Goal: Task Accomplishment & Management: Use online tool/utility

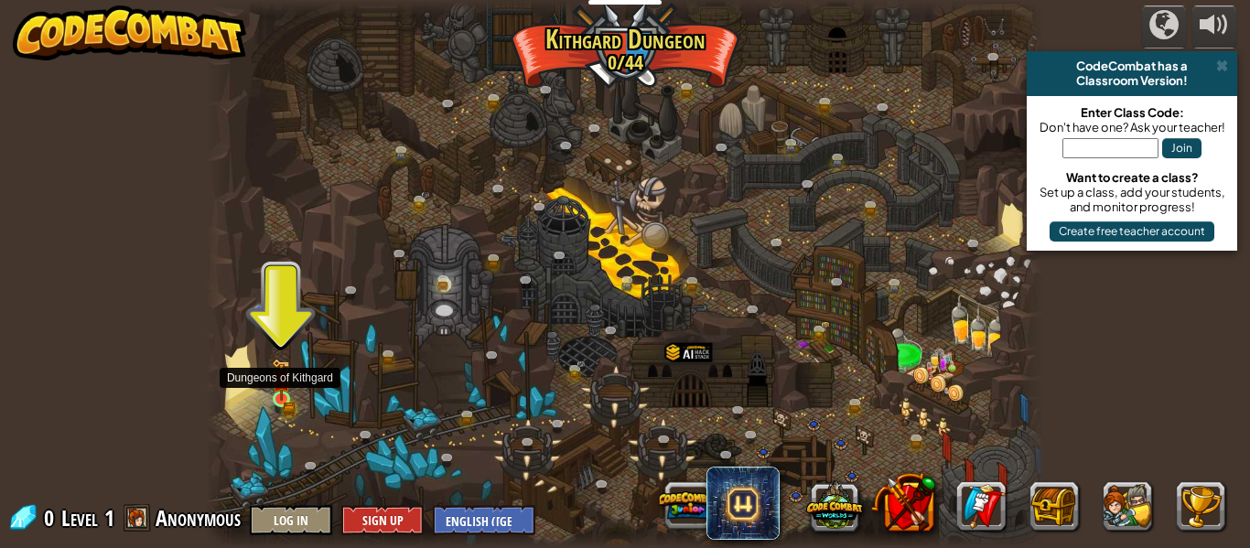
click at [277, 395] on img at bounding box center [281, 380] width 19 height 42
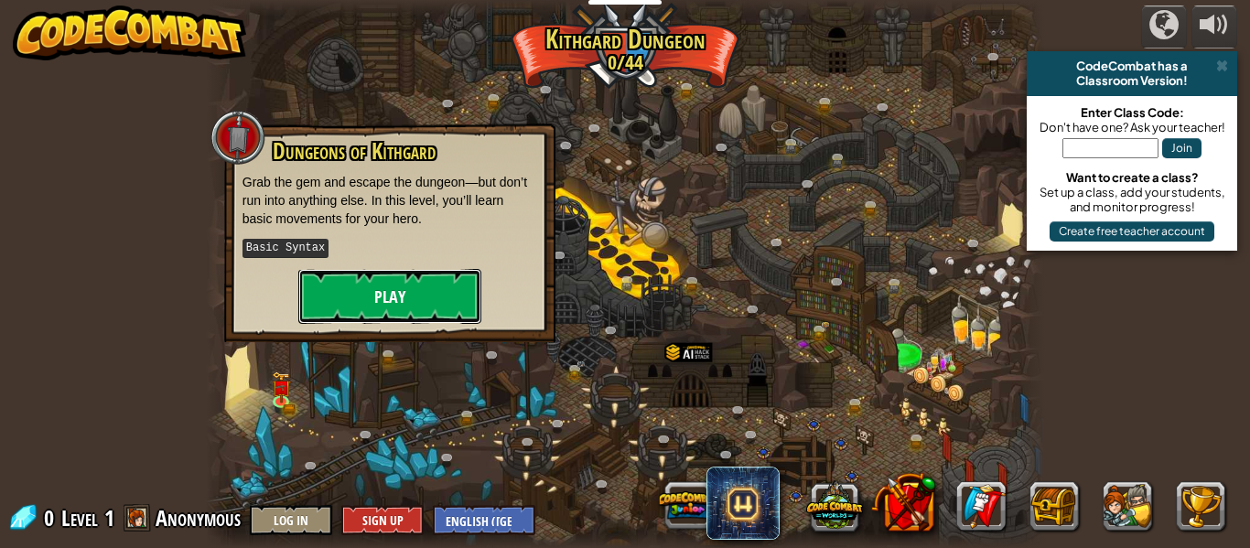
click at [414, 299] on button "Play" at bounding box center [389, 296] width 183 height 55
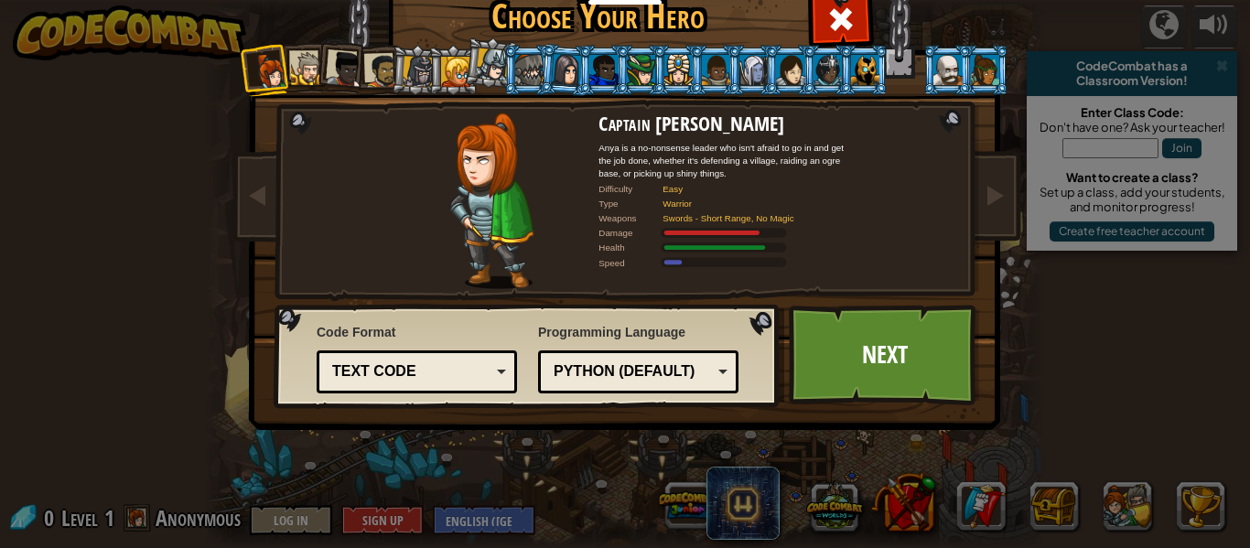
click at [444, 377] on div "Text code" at bounding box center [411, 371] width 158 height 21
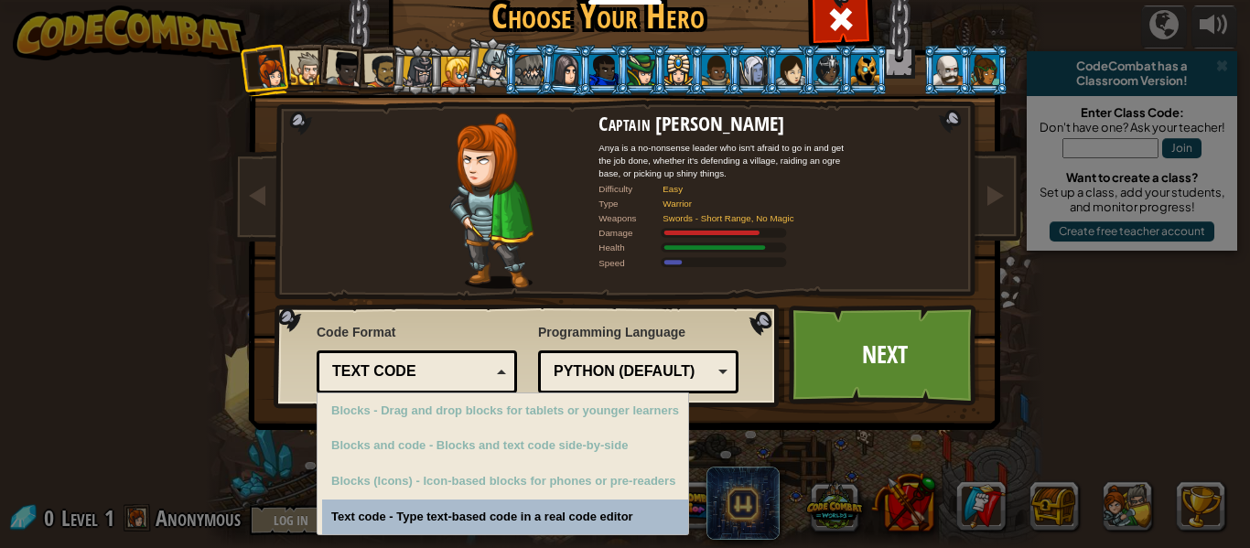
click at [444, 377] on div "Text code" at bounding box center [411, 371] width 158 height 21
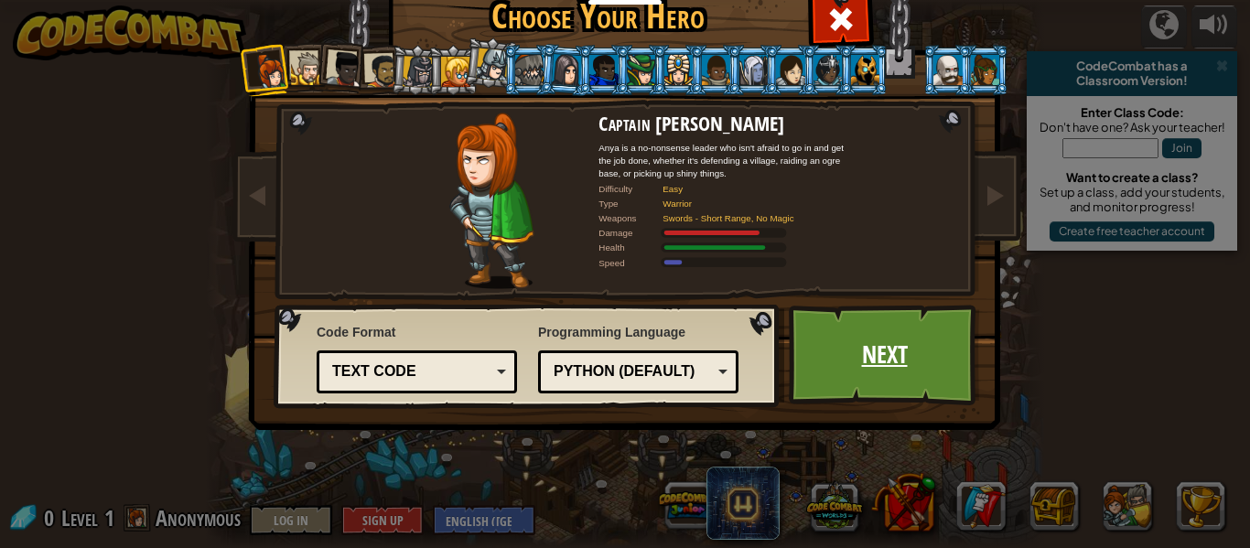
click at [868, 360] on link "Next" at bounding box center [884, 355] width 191 height 101
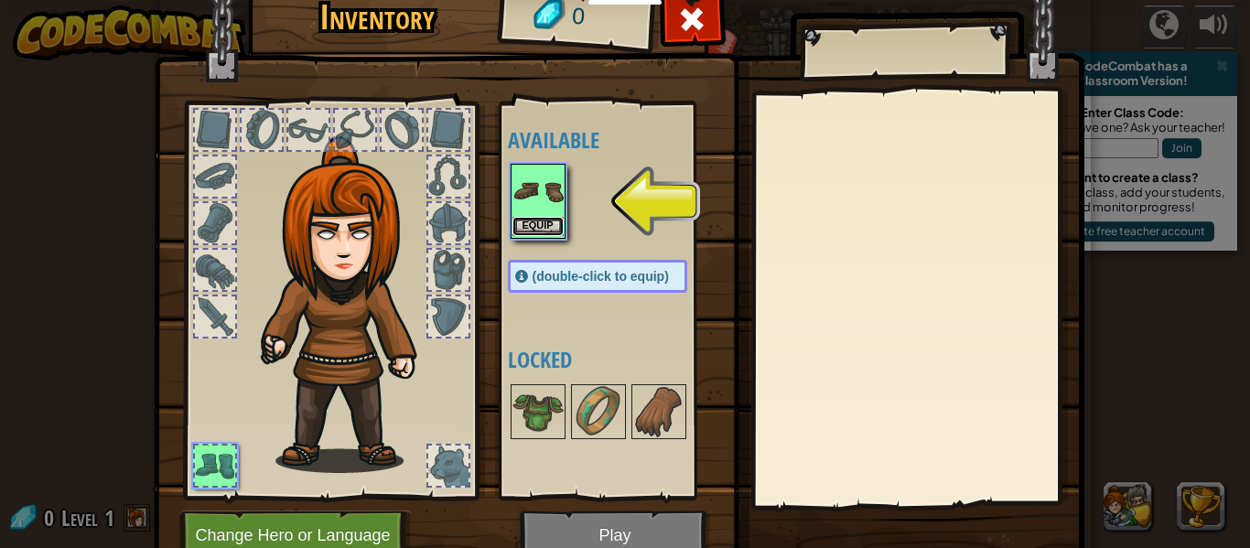
click at [557, 228] on button "Equip" at bounding box center [537, 226] width 51 height 19
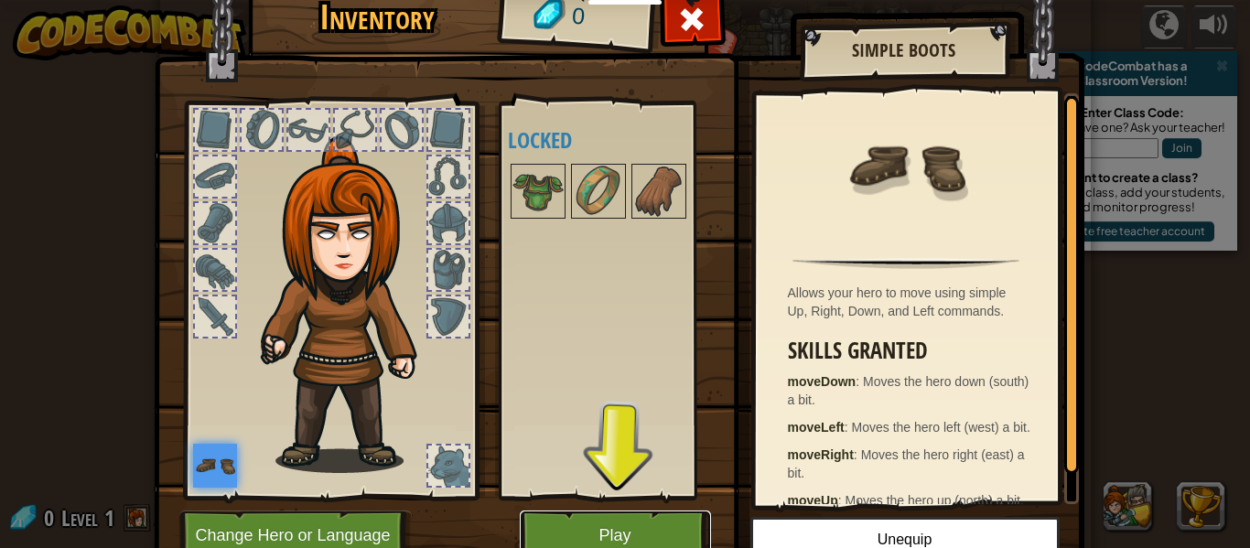
click at [608, 524] on button "Play" at bounding box center [615, 536] width 191 height 50
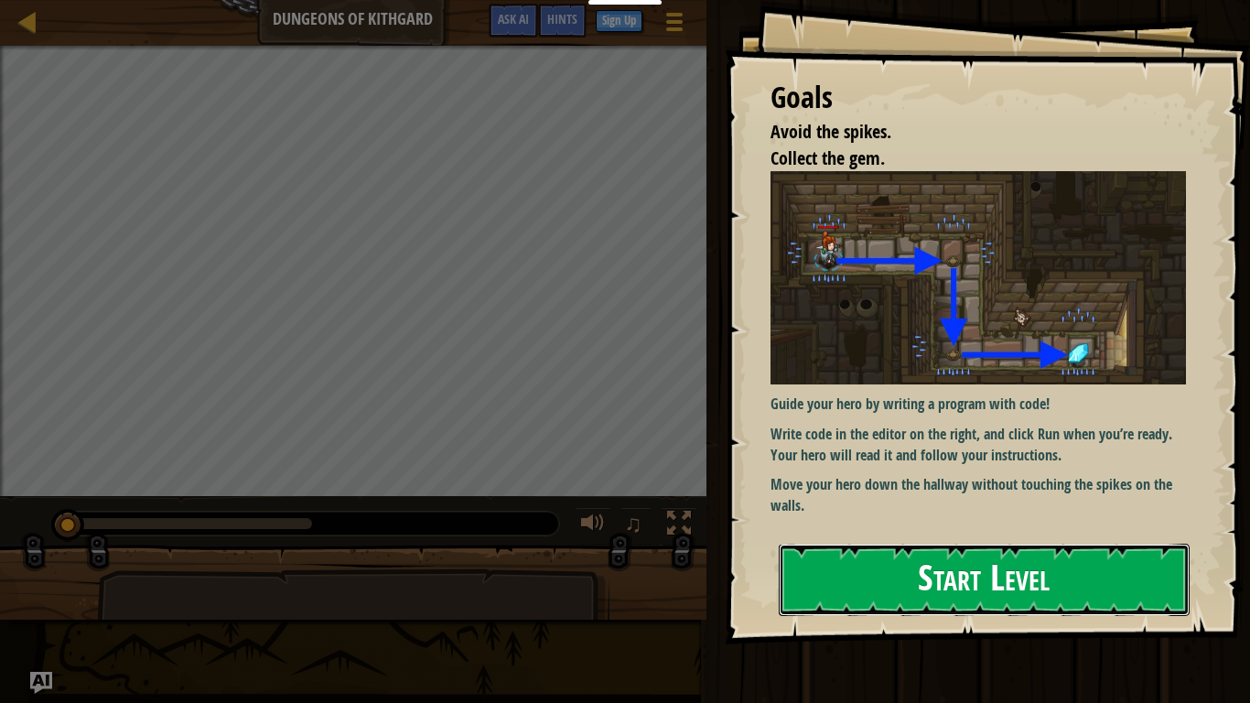
click at [911, 547] on button "Start Level" at bounding box center [984, 579] width 411 height 72
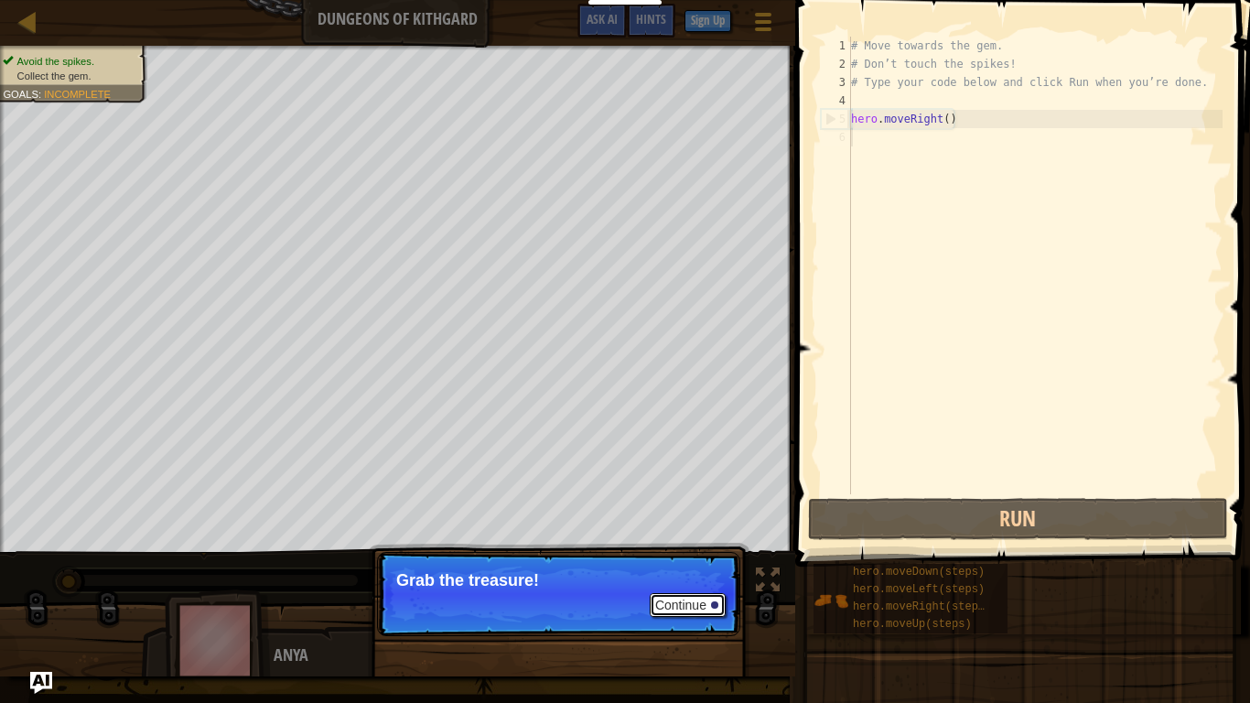
click at [672, 547] on button "Continue" at bounding box center [688, 605] width 76 height 24
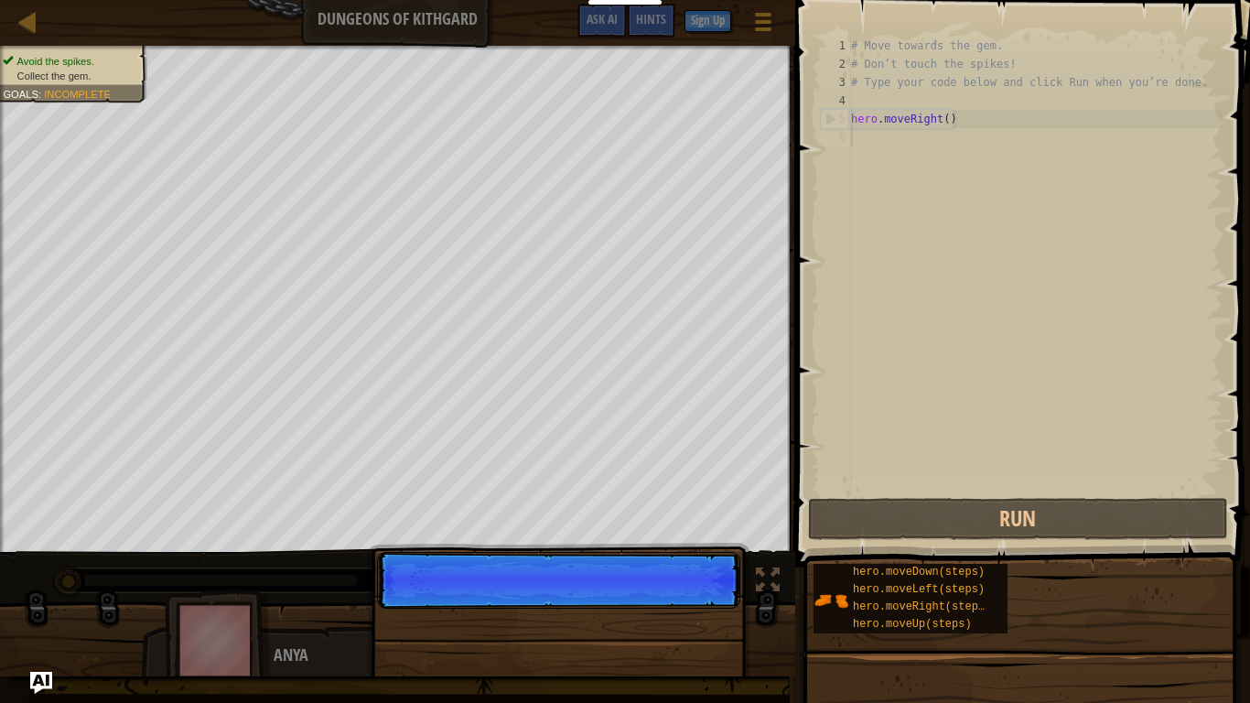
scroll to position [8, 0]
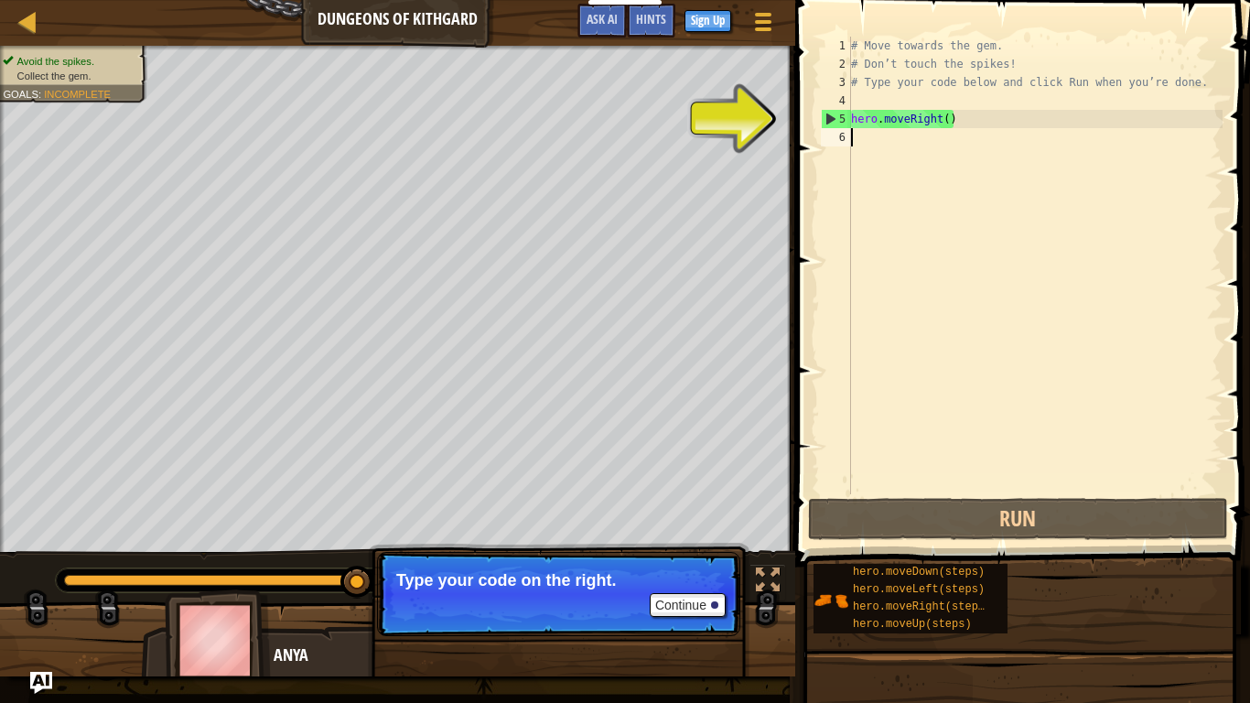
click at [859, 143] on div "# Move towards the gem. # Don’t touch the spikes! # Type your code below and cl…" at bounding box center [1034, 284] width 375 height 494
click at [861, 146] on div "# Move towards the gem. # Don’t touch the spikes! # Type your code below and cl…" at bounding box center [1034, 284] width 375 height 494
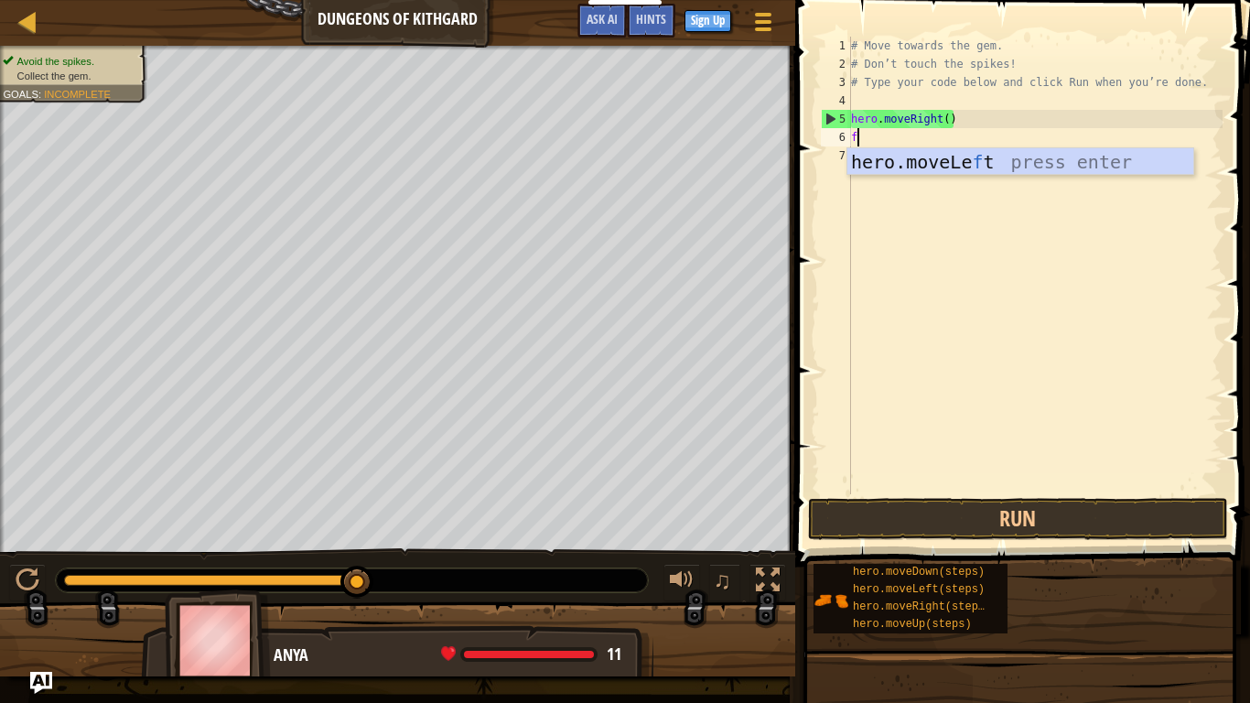
scroll to position [8, 1]
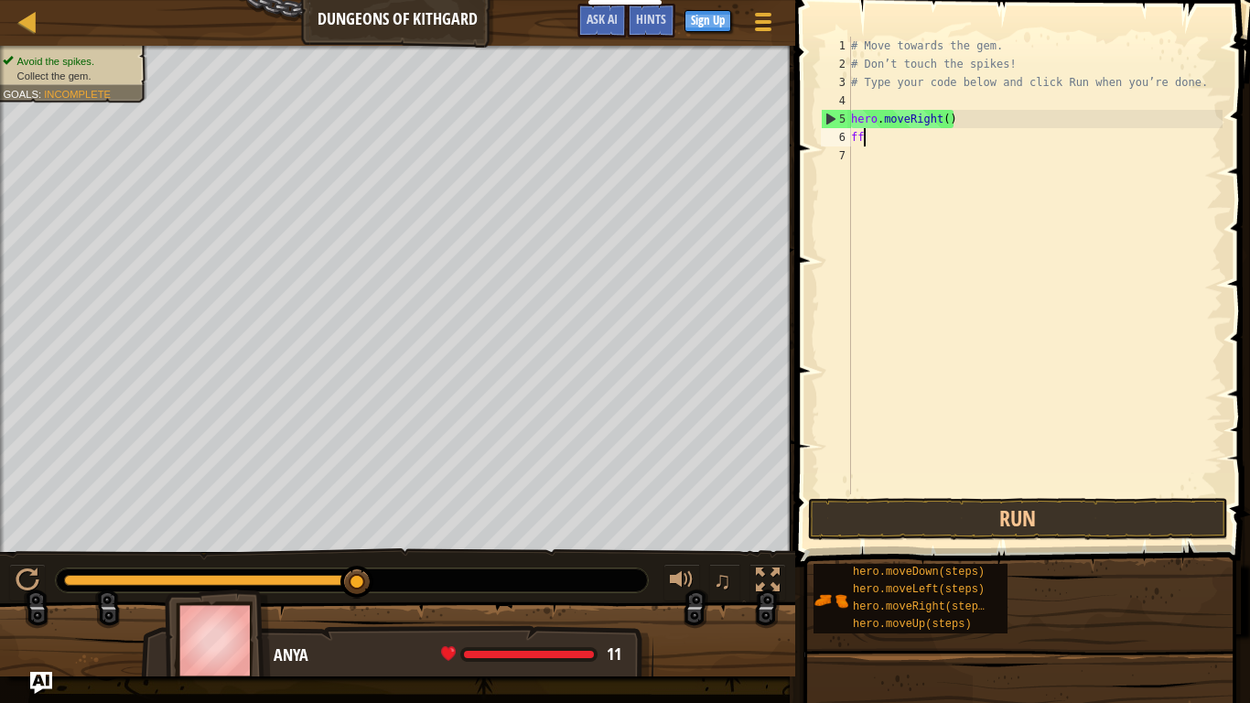
type textarea "f"
type textarea "m"
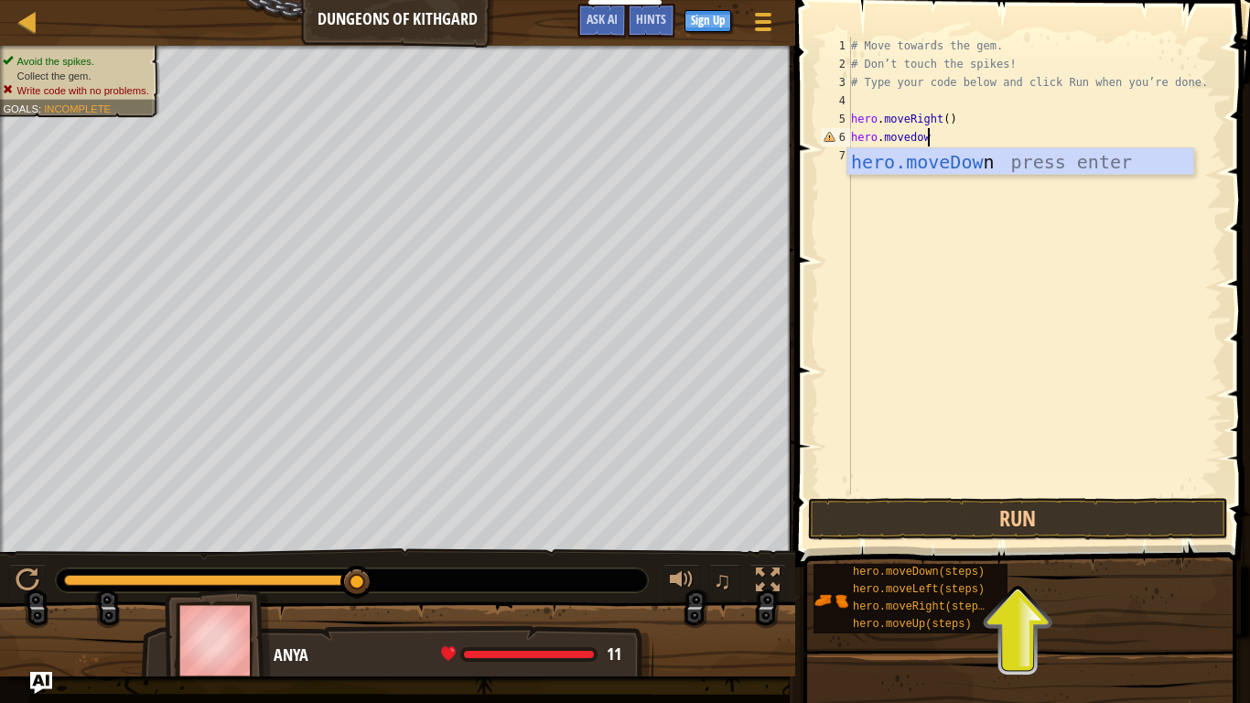
scroll to position [8, 11]
type textarea "hero.movedown"
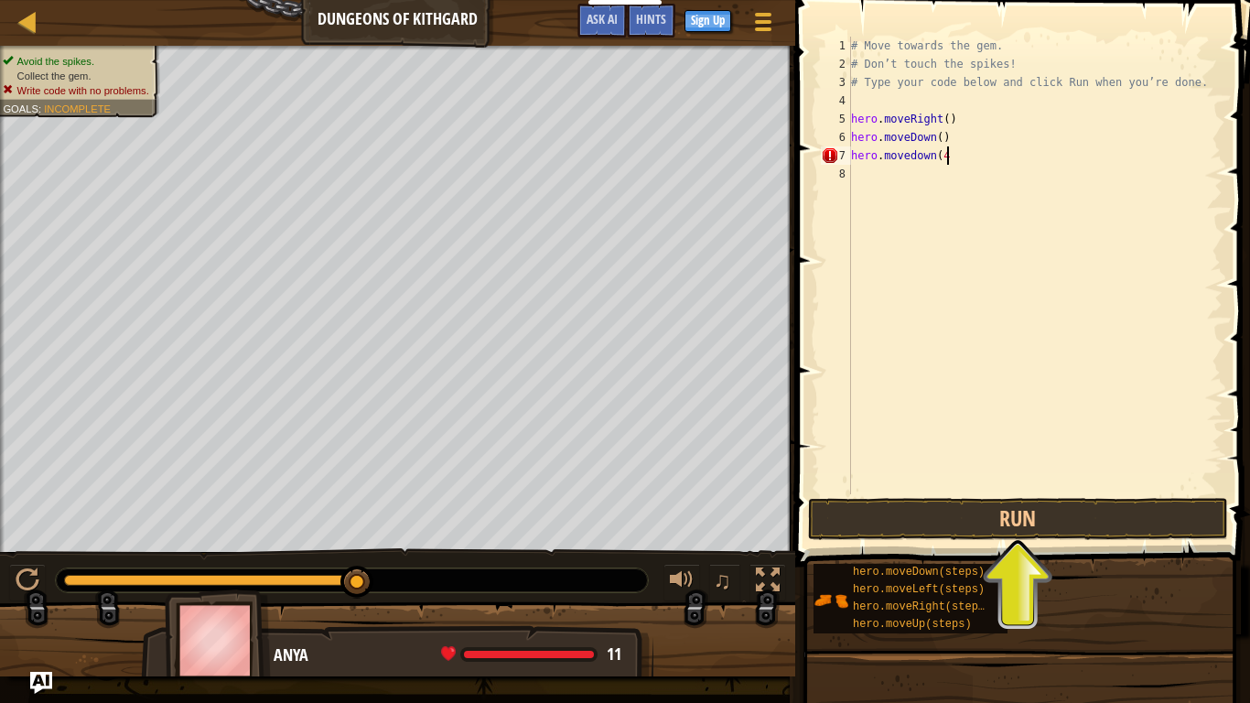
scroll to position [8, 13]
type textarea "hero.movedown(2)"
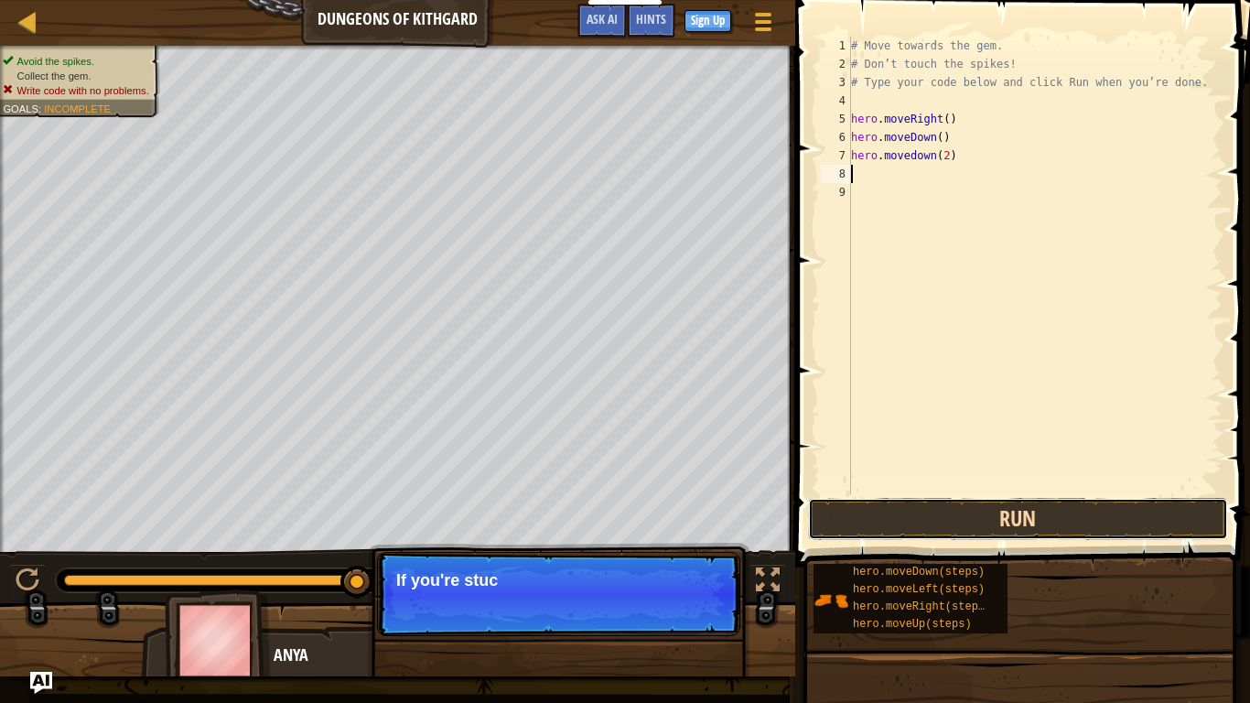
click at [992, 530] on button "Run" at bounding box center [1018, 519] width 420 height 42
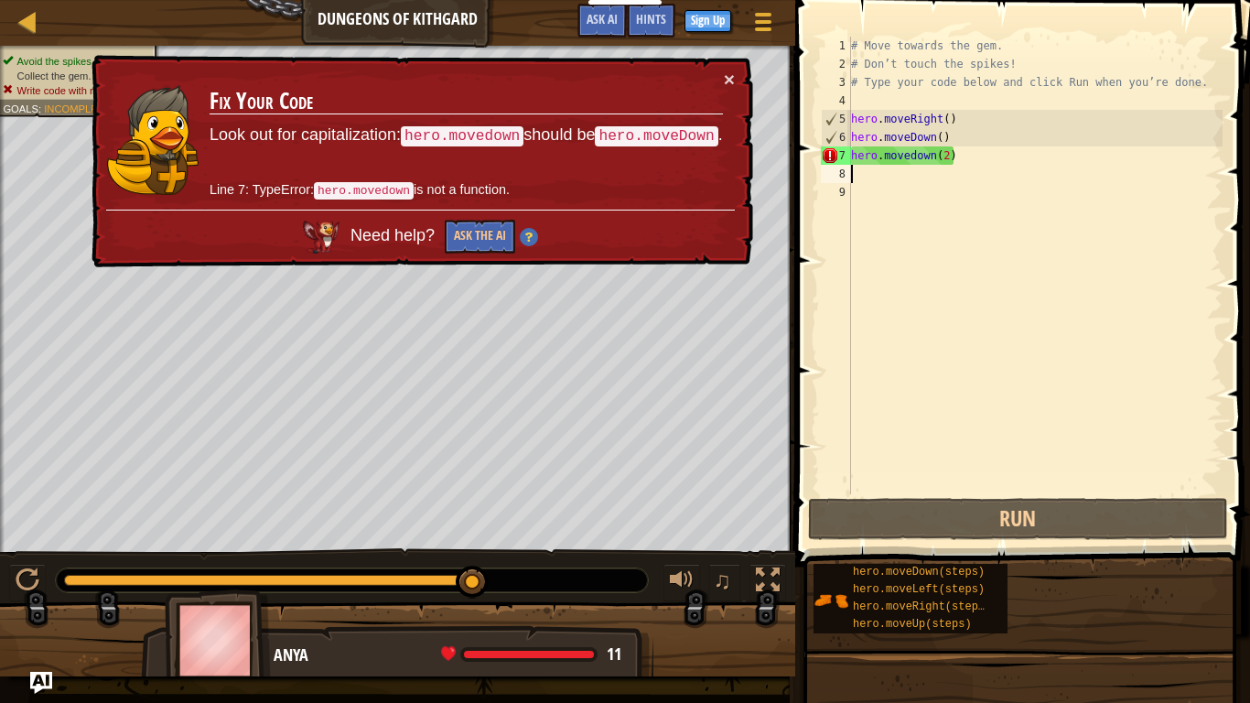
click at [866, 165] on div "# Move towards the gem. # Don’t touch the spikes! # Type your code below and cl…" at bounding box center [1034, 284] width 375 height 494
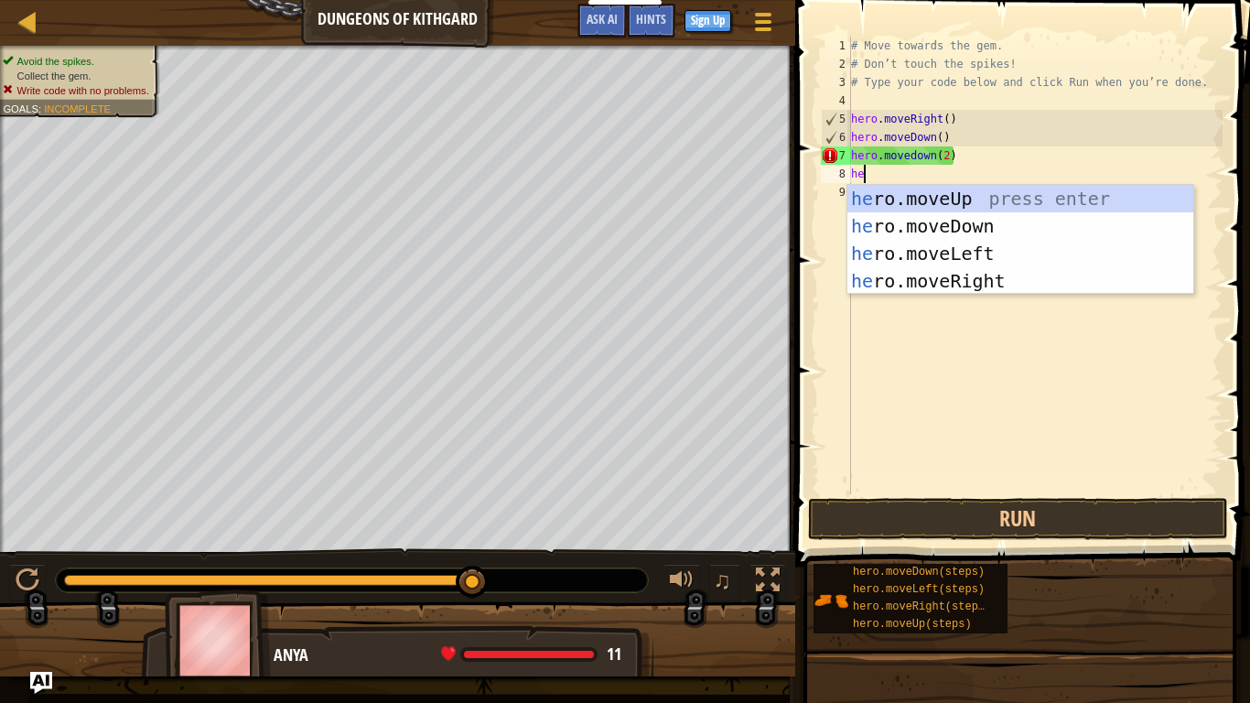
scroll to position [8, 1]
type textarea "h"
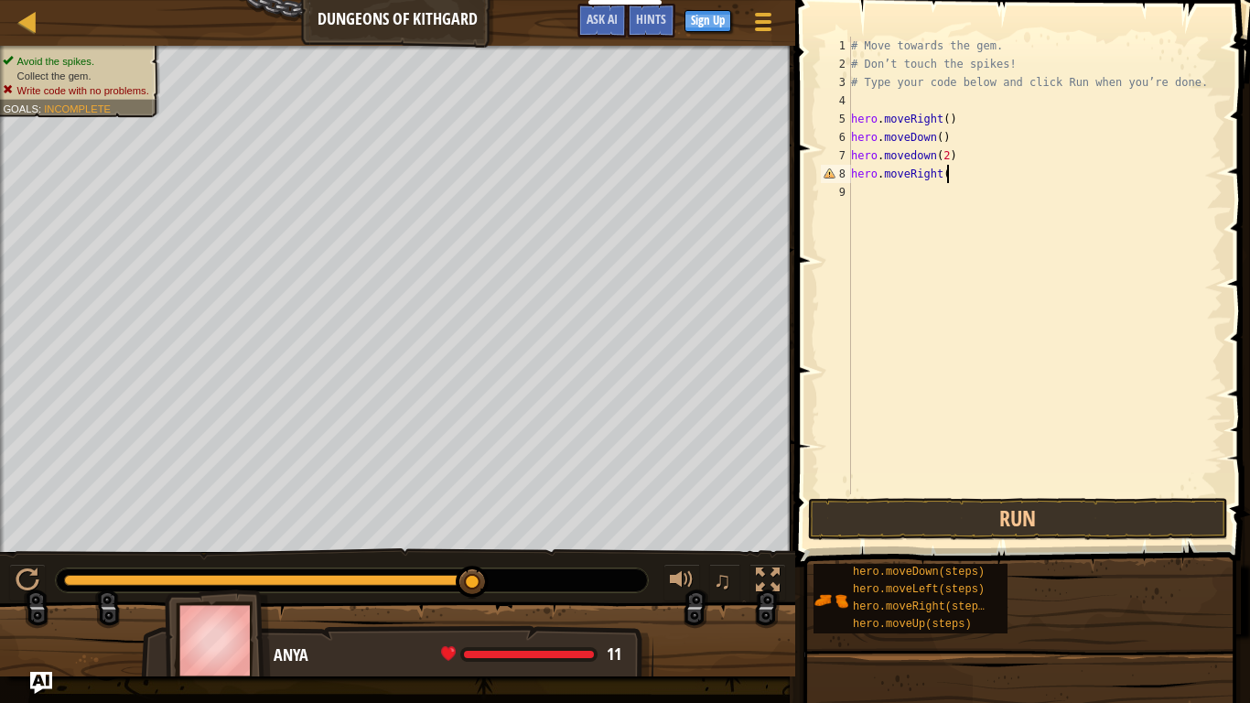
scroll to position [8, 13]
type textarea "hero.moveRight(2)"
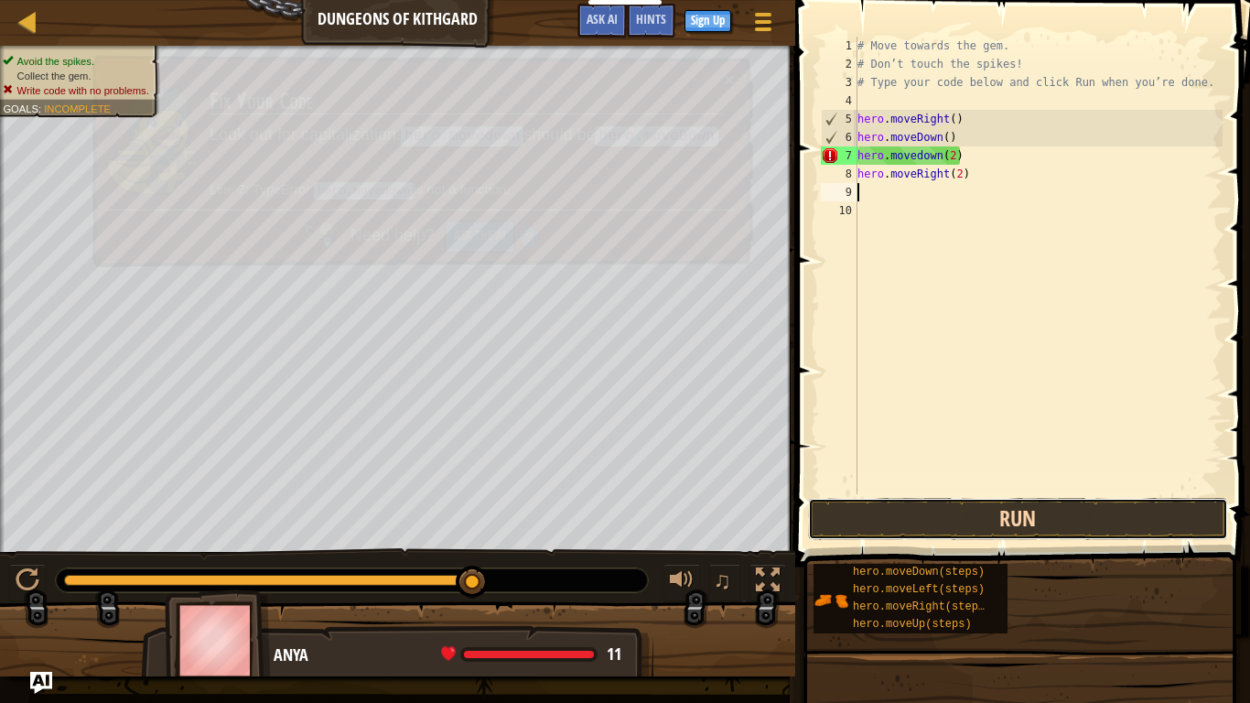
click at [986, 522] on button "Run" at bounding box center [1018, 519] width 420 height 42
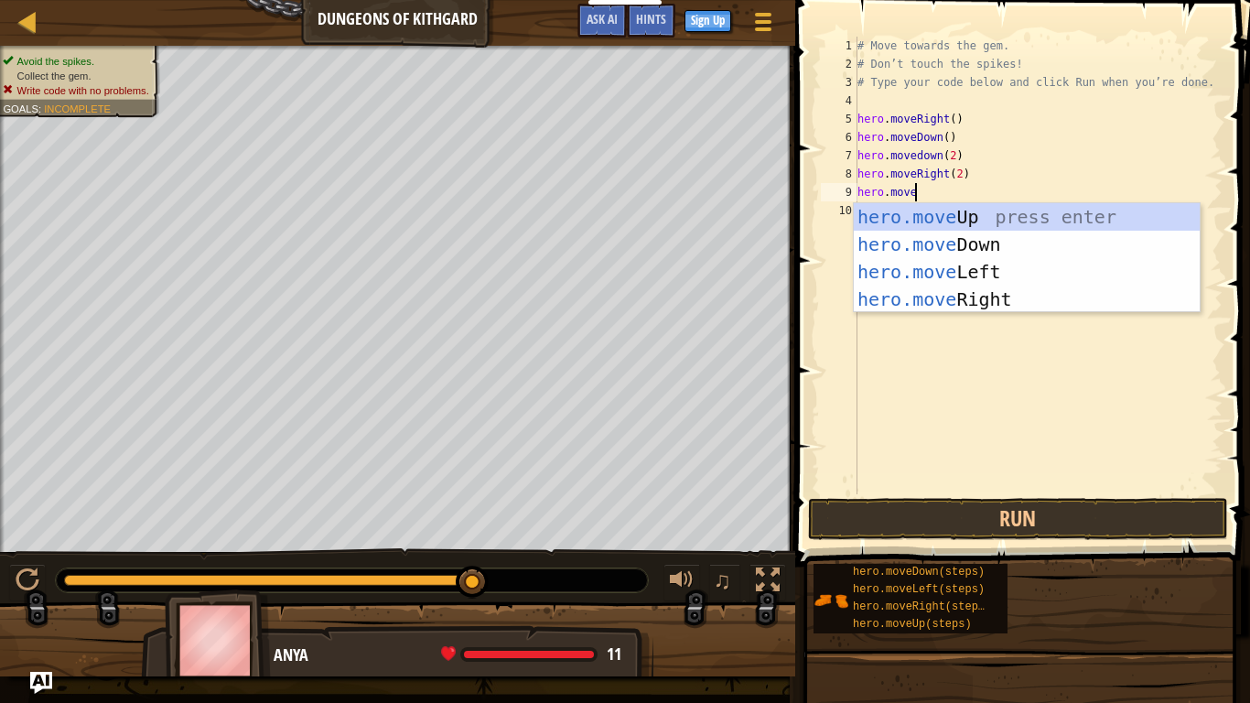
scroll to position [8, 7]
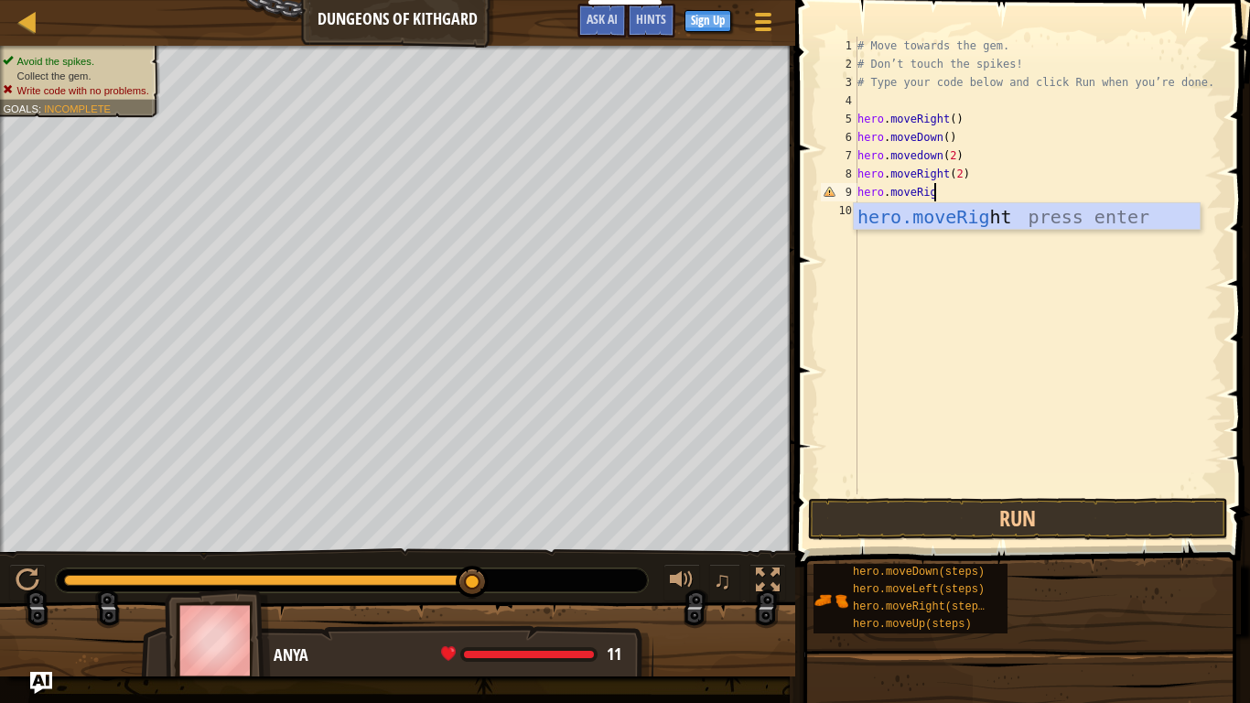
type textarea "hero.moveRight"
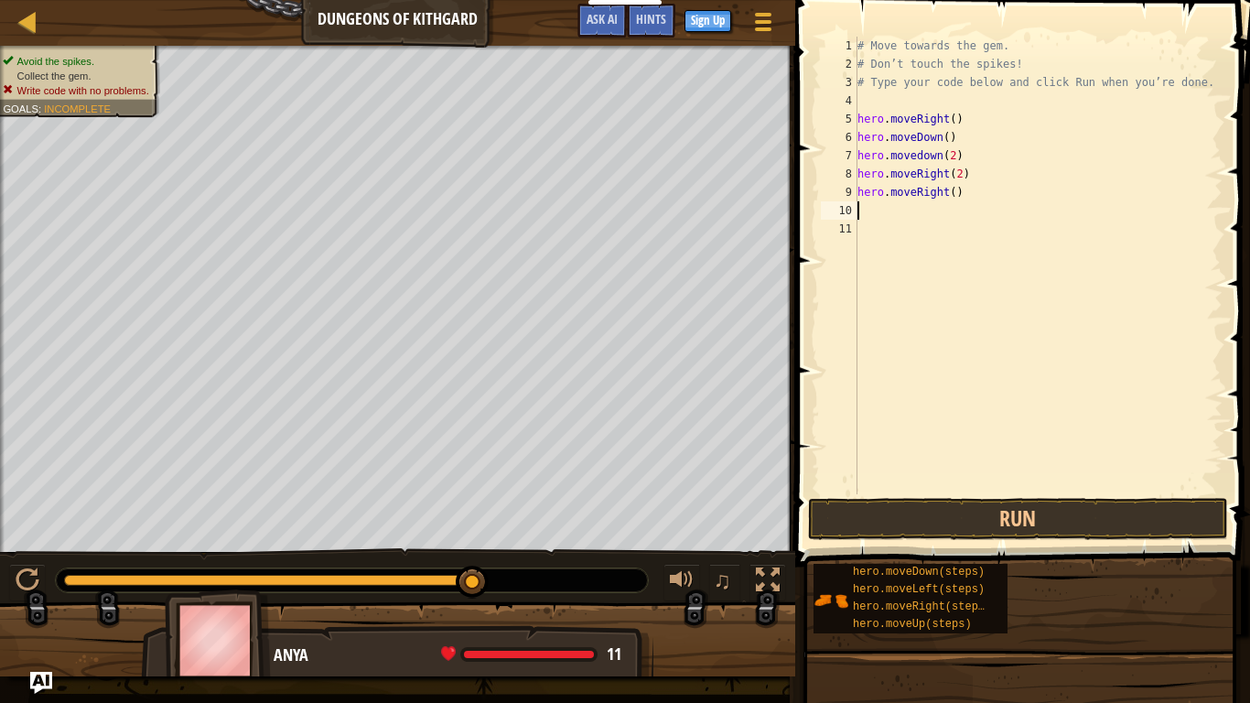
scroll to position [8, 0]
click at [1107, 504] on button "Run" at bounding box center [1018, 519] width 420 height 42
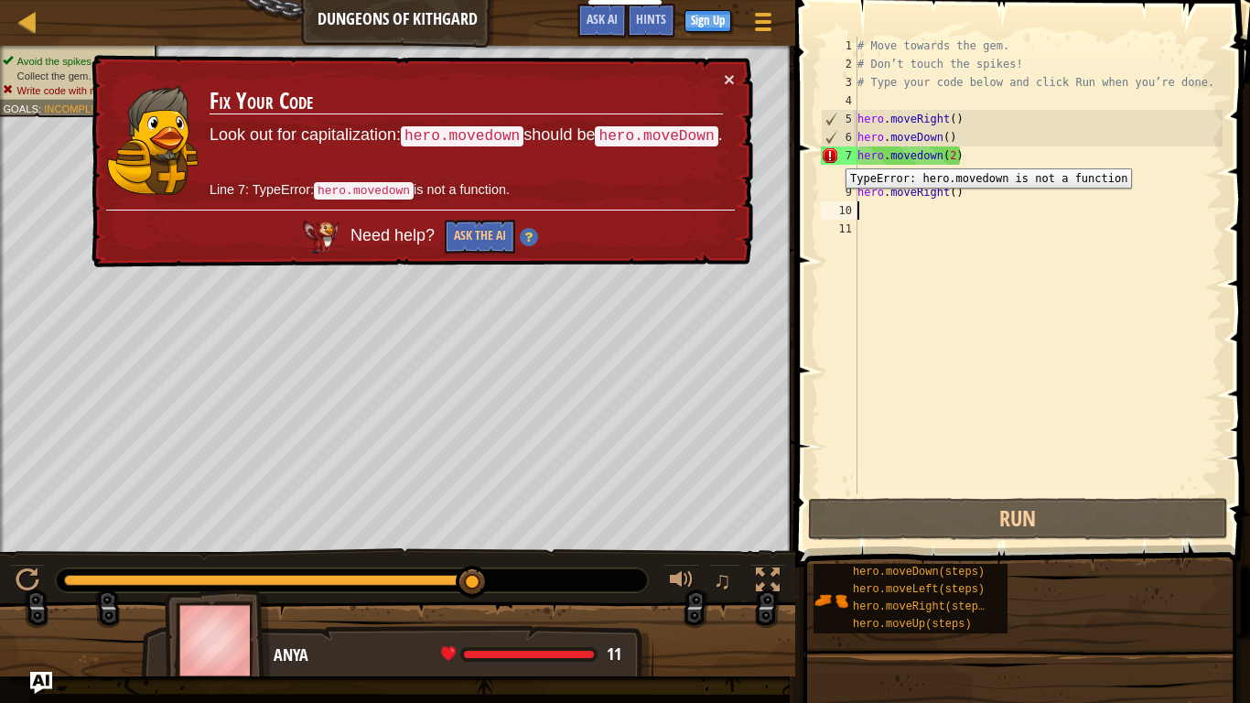
click at [832, 155] on div "7" at bounding box center [839, 155] width 37 height 18
click at [921, 157] on div "# Move towards the gem. # Don’t touch the spikes! # Type your code below and cl…" at bounding box center [1038, 284] width 369 height 494
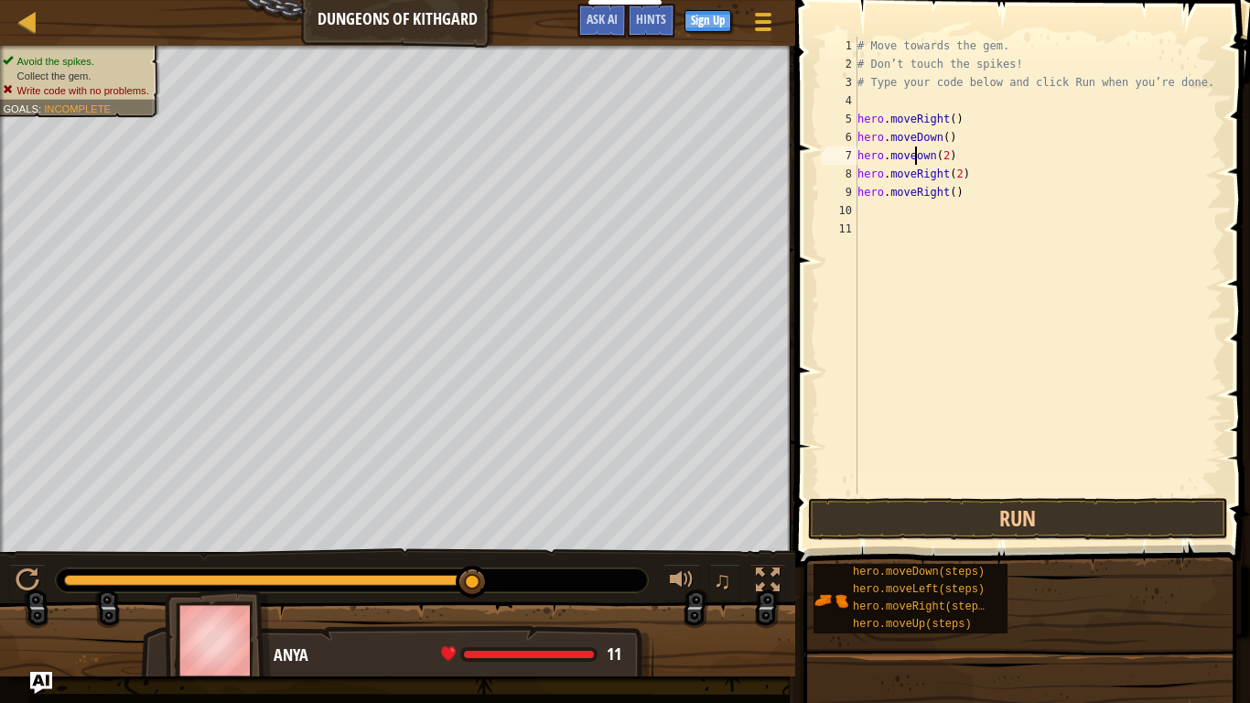
type textarea "hero.moveRight(2)"
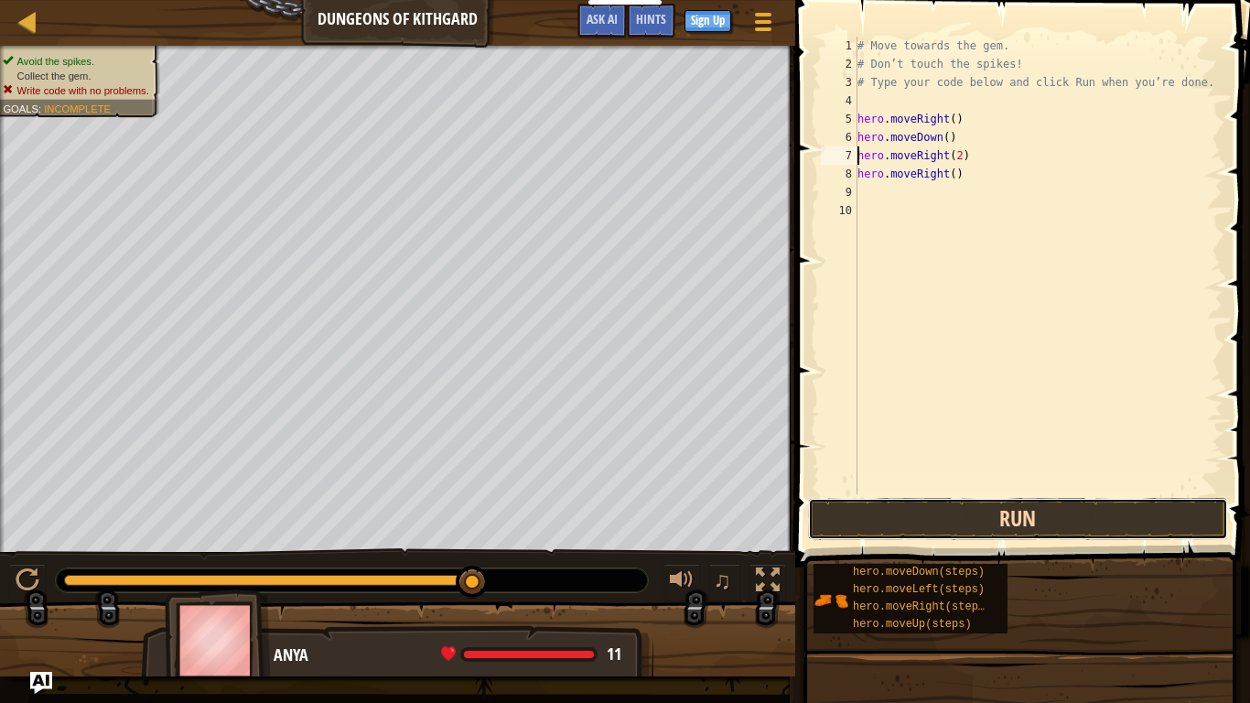
click at [1013, 516] on button "Run" at bounding box center [1018, 519] width 420 height 42
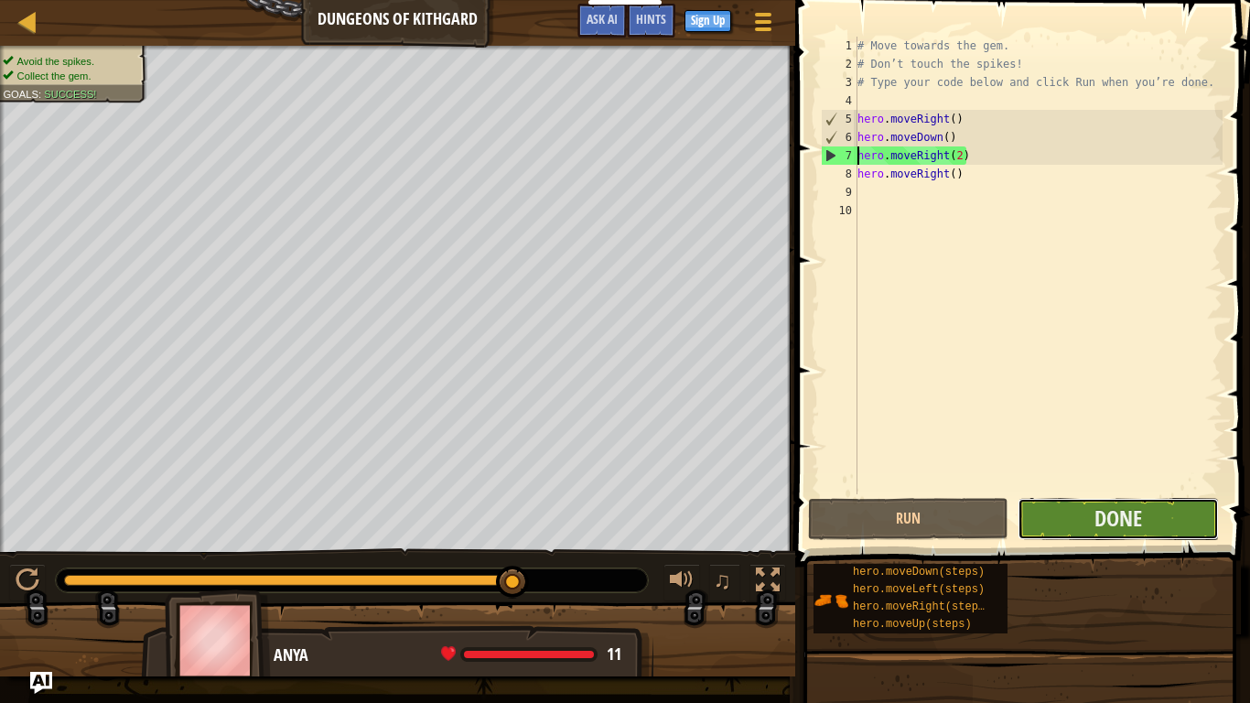
click at [1075, 522] on button "Done" at bounding box center [1117, 519] width 200 height 42
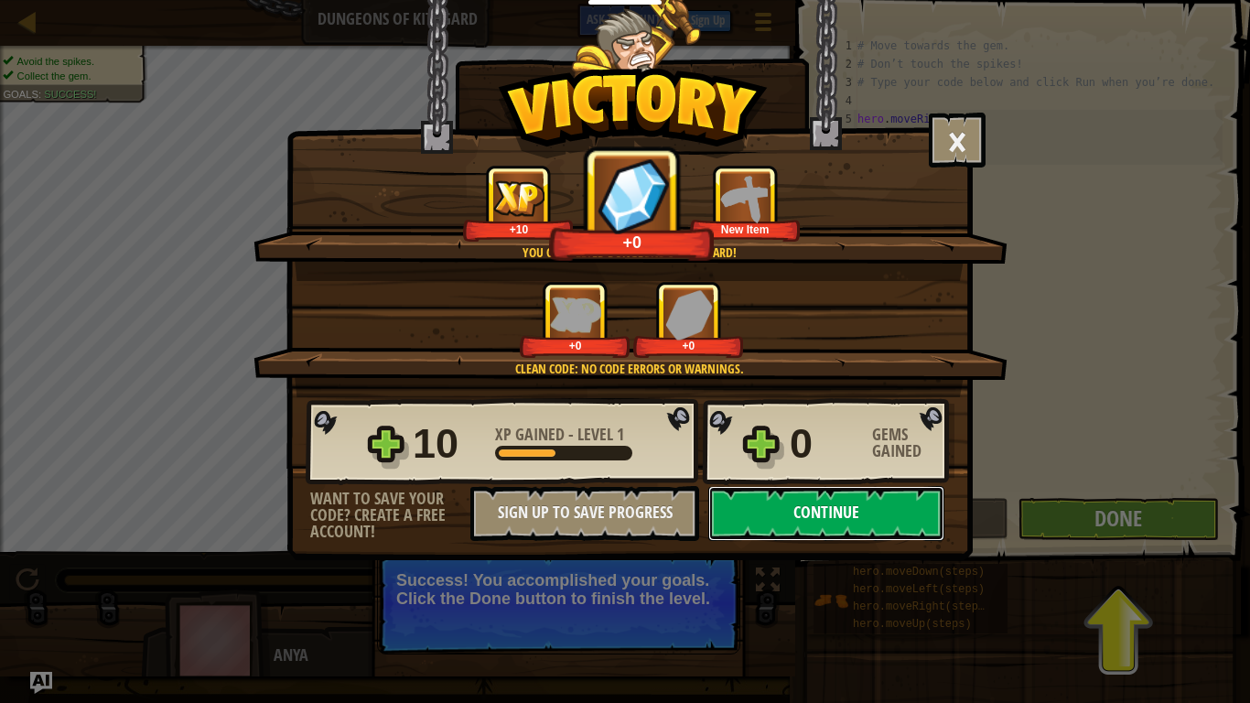
click at [836, 515] on button "Continue" at bounding box center [826, 513] width 236 height 55
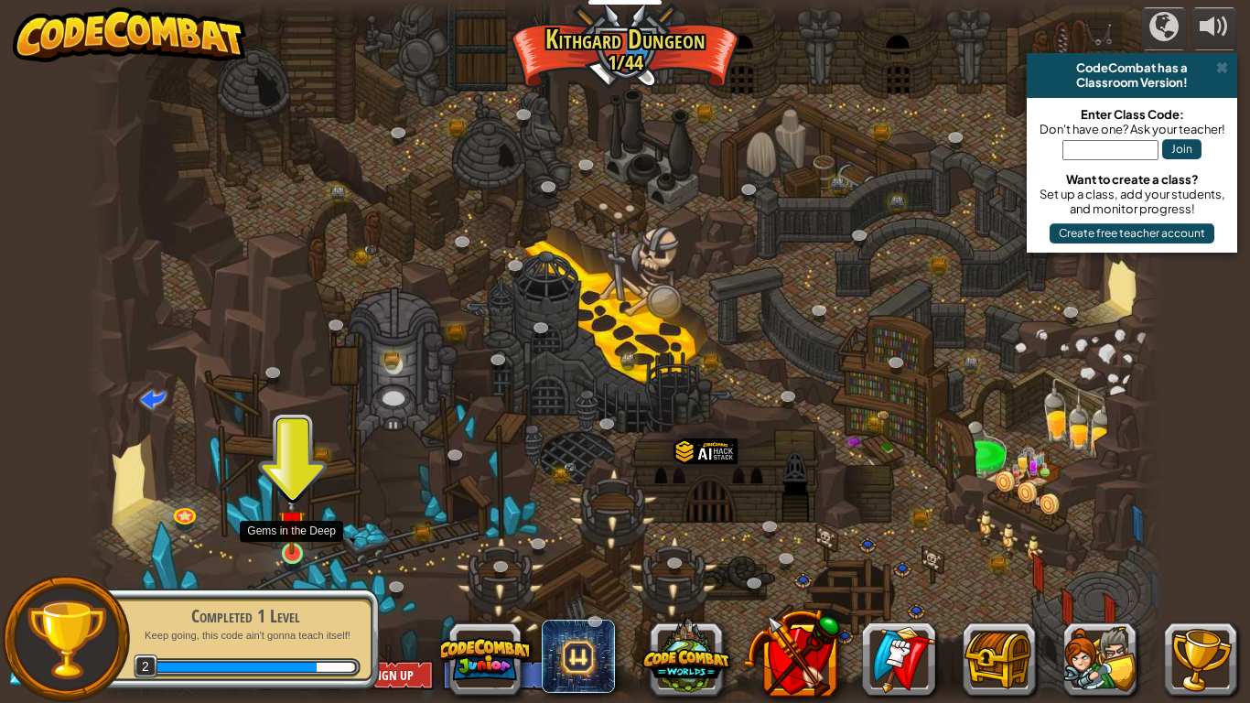
click at [298, 547] on img at bounding box center [291, 523] width 27 height 62
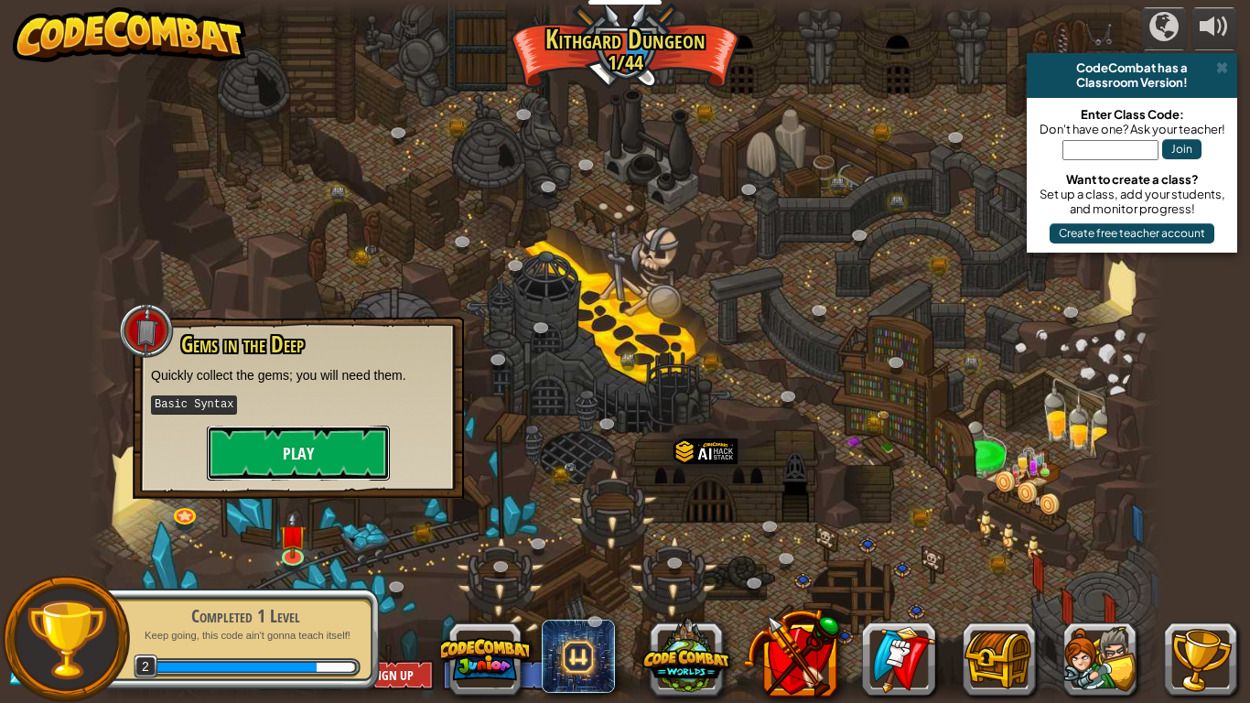
click at [337, 465] on button "Play" at bounding box center [298, 452] width 183 height 55
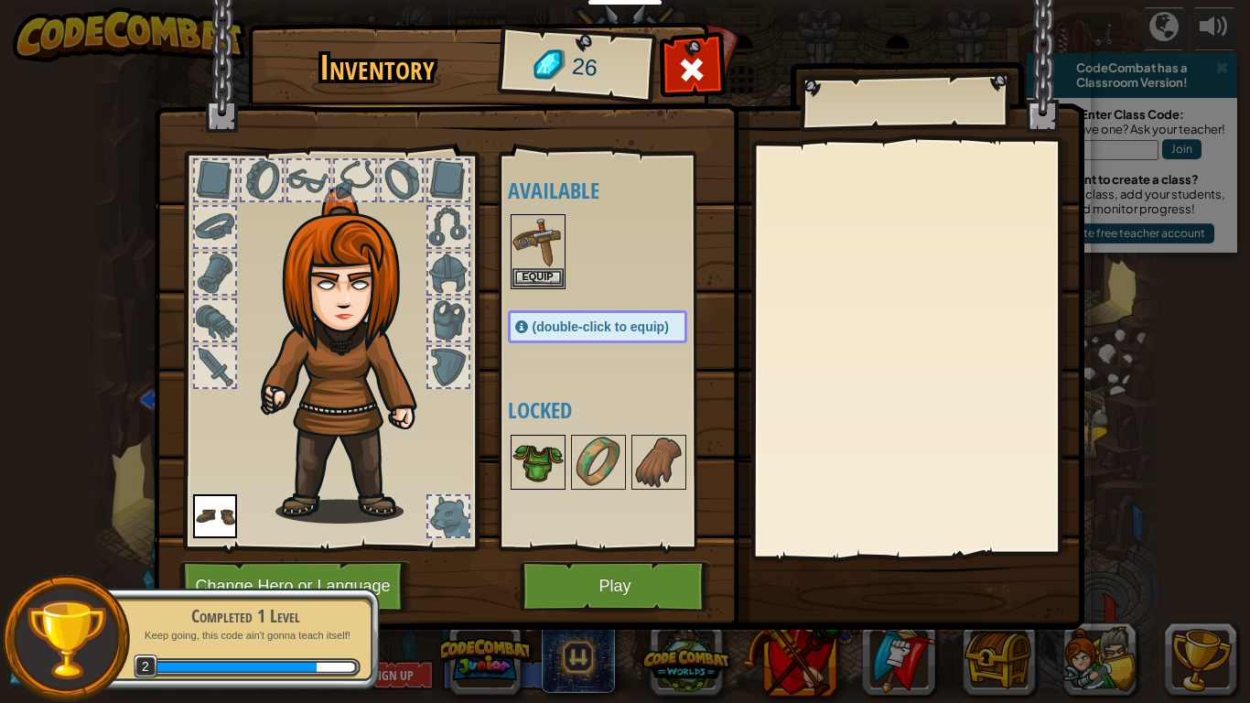
click at [543, 462] on img at bounding box center [537, 461] width 51 height 51
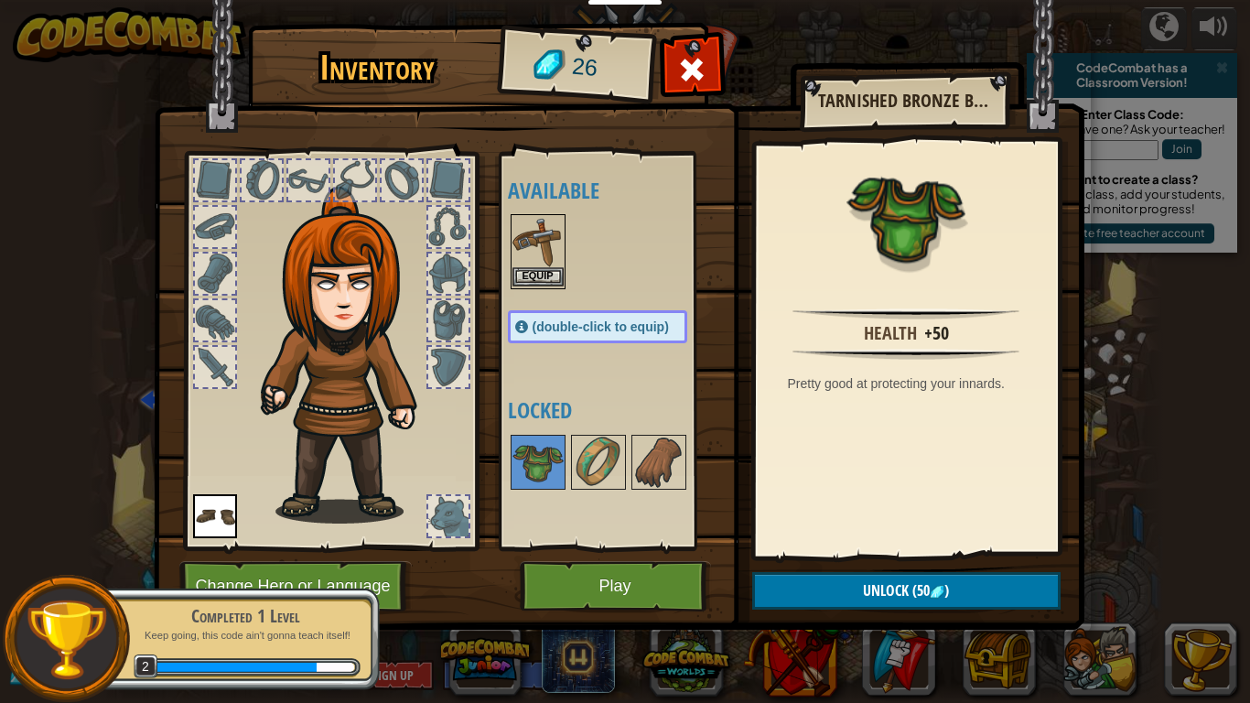
click at [529, 259] on img at bounding box center [537, 241] width 51 height 51
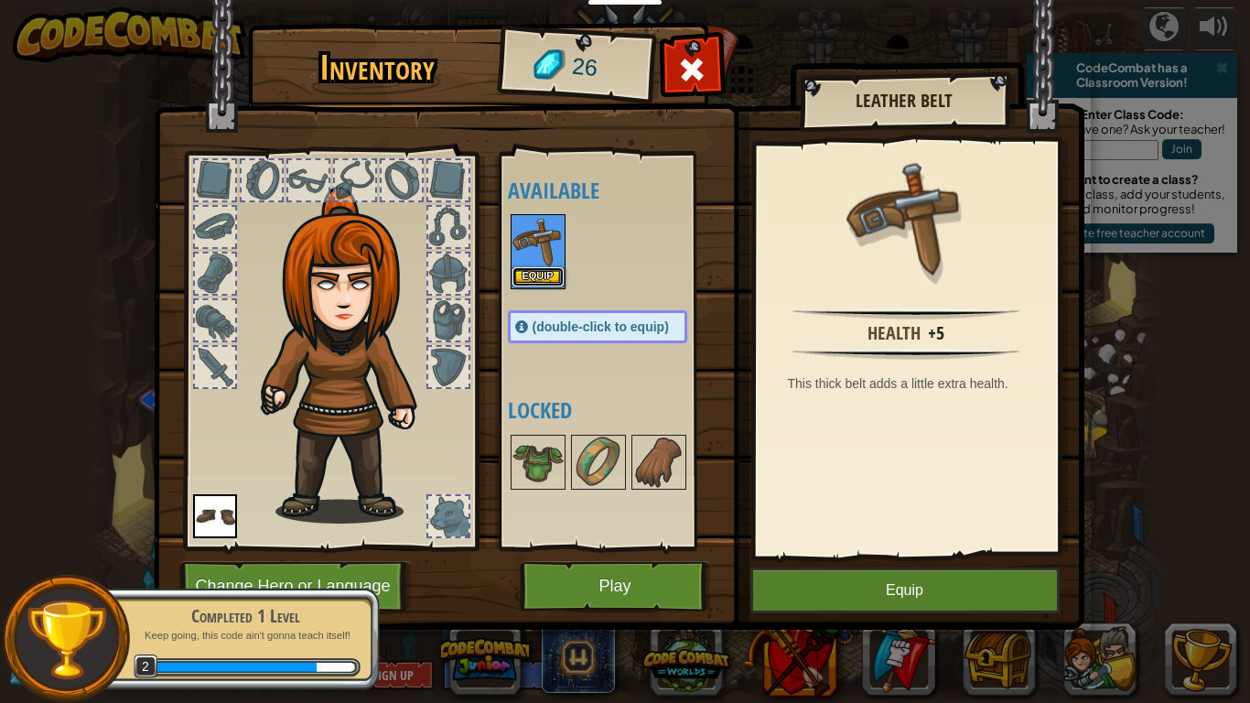
click at [556, 278] on button "Equip" at bounding box center [537, 276] width 51 height 19
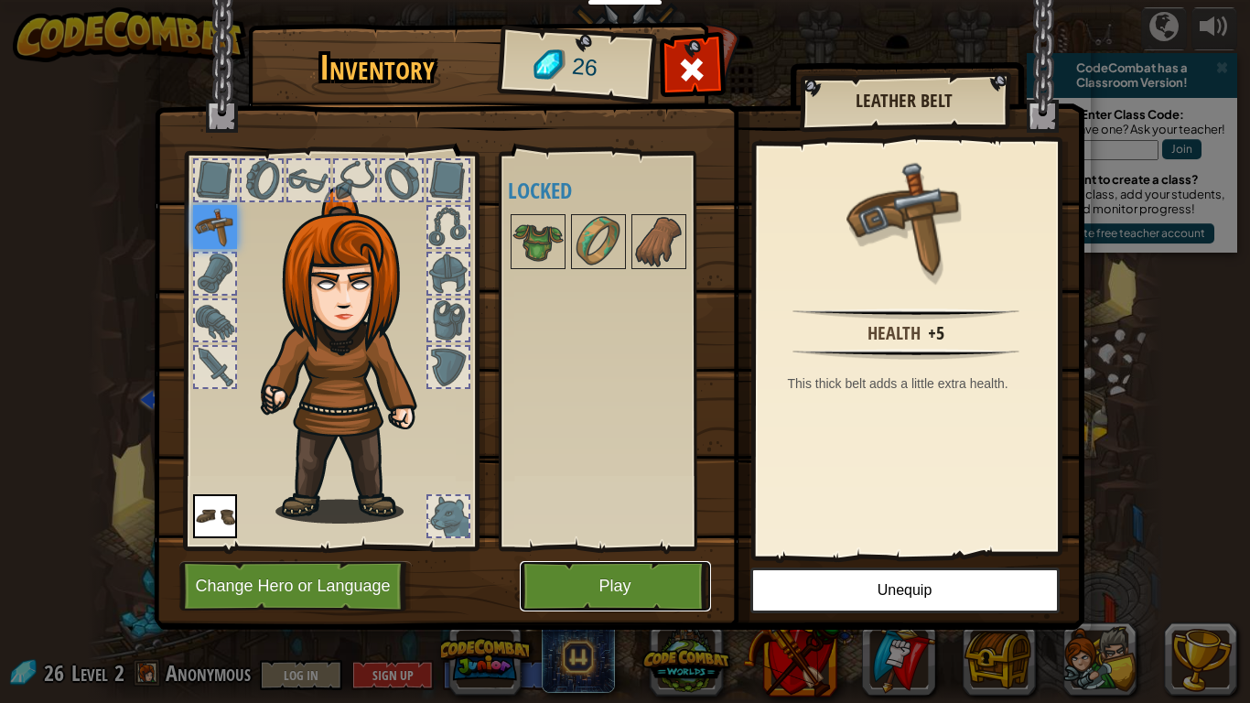
click at [657, 547] on button "Play" at bounding box center [615, 586] width 191 height 50
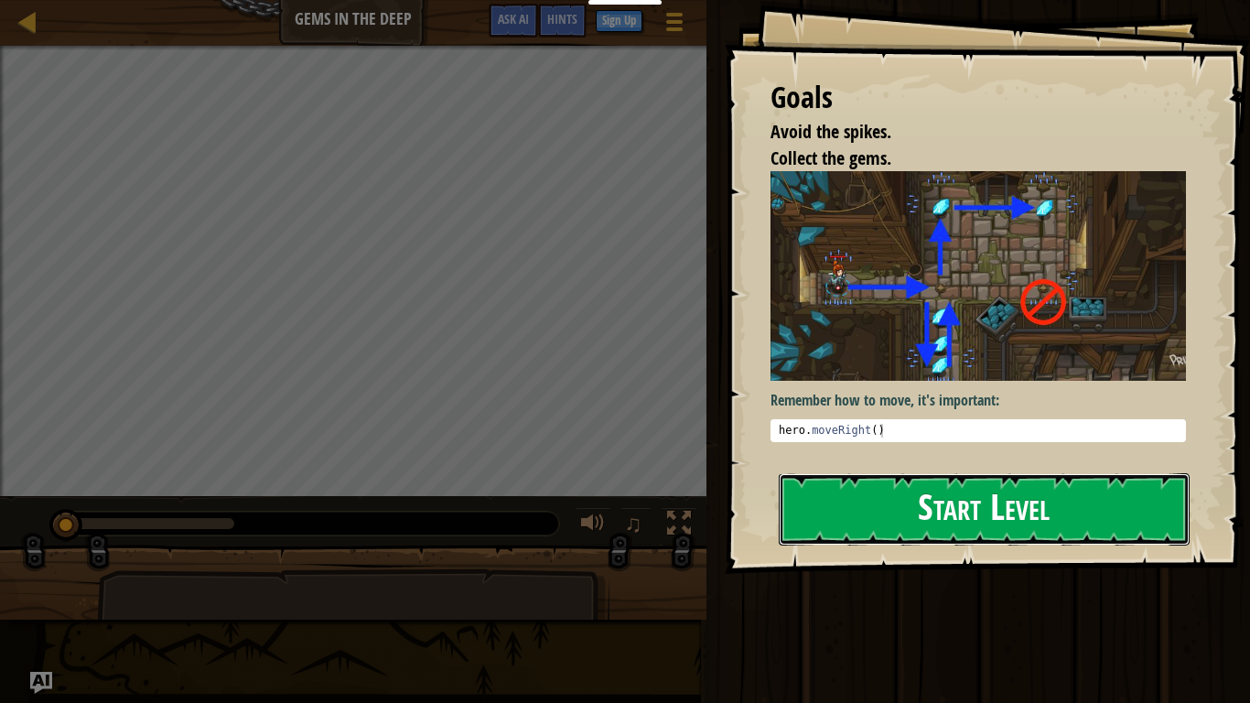
click at [896, 517] on button "Start Level" at bounding box center [984, 509] width 411 height 72
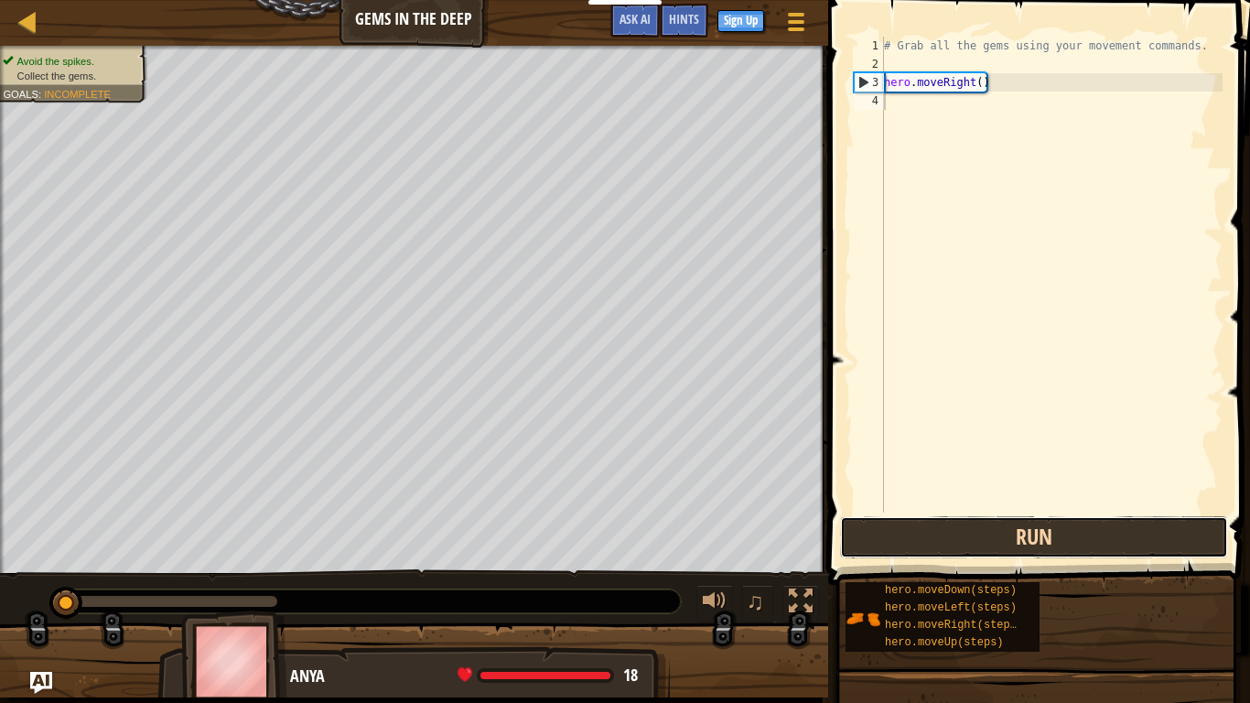
click at [947, 523] on button "Run" at bounding box center [1034, 537] width 388 height 42
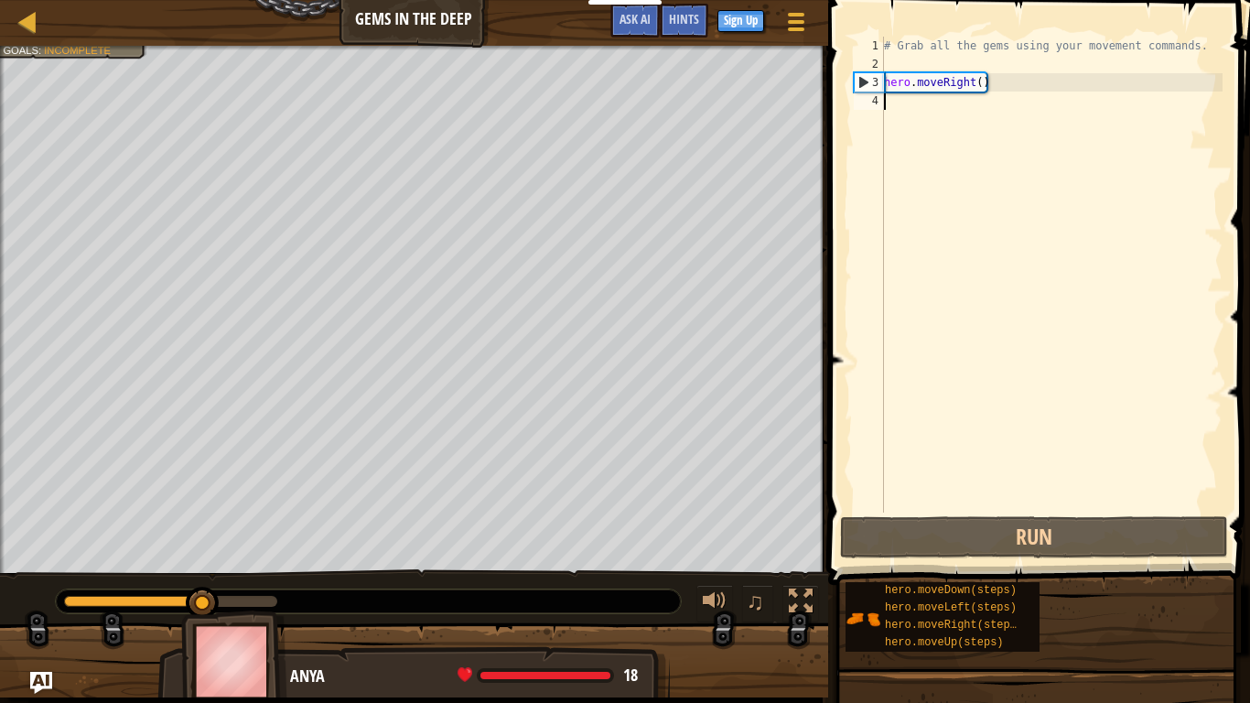
click at [924, 107] on div "# Grab all the gems using your movement commands. hero . moveRight ( )" at bounding box center [1051, 293] width 342 height 512
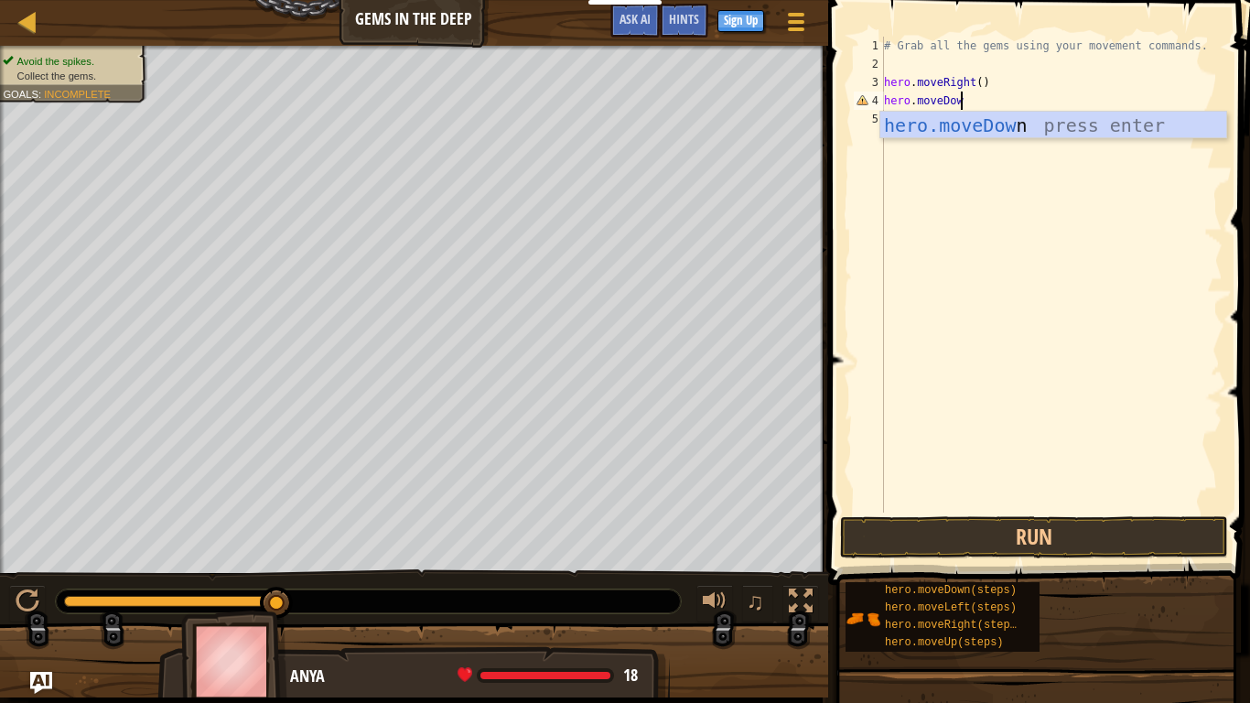
type textarea "hero.moveDown"
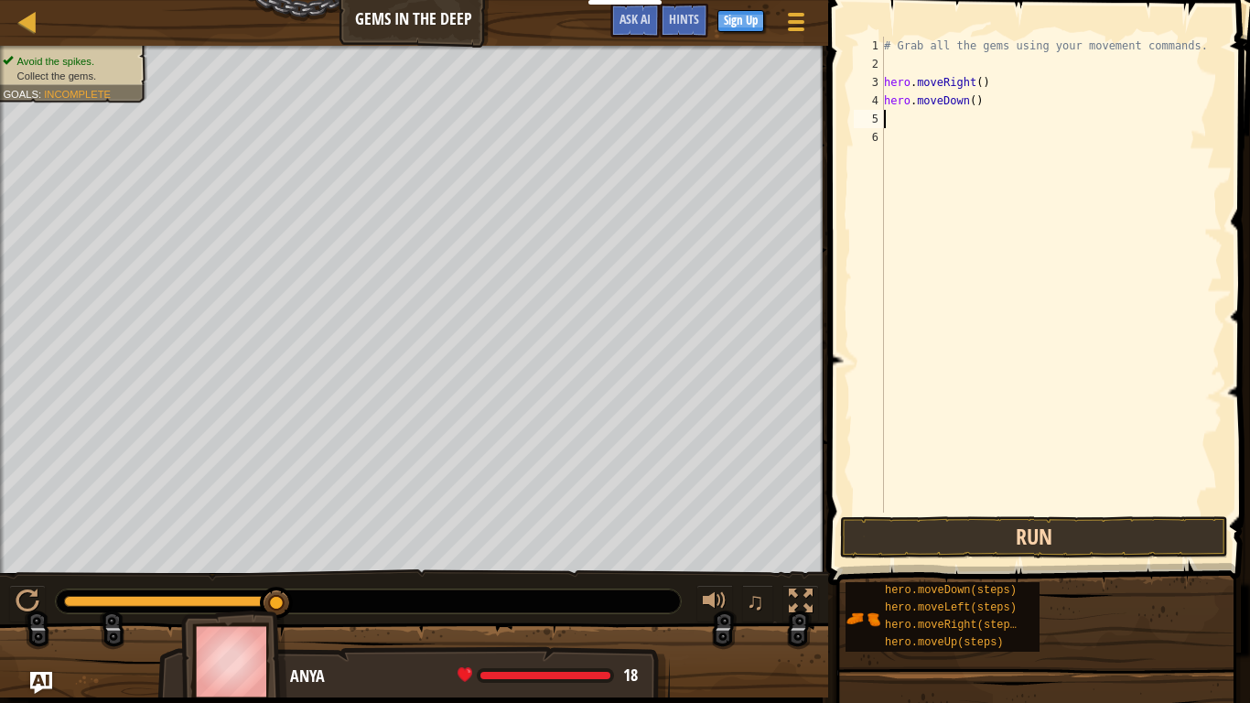
scroll to position [8, 0]
click at [1030, 524] on button "Run" at bounding box center [1034, 537] width 388 height 42
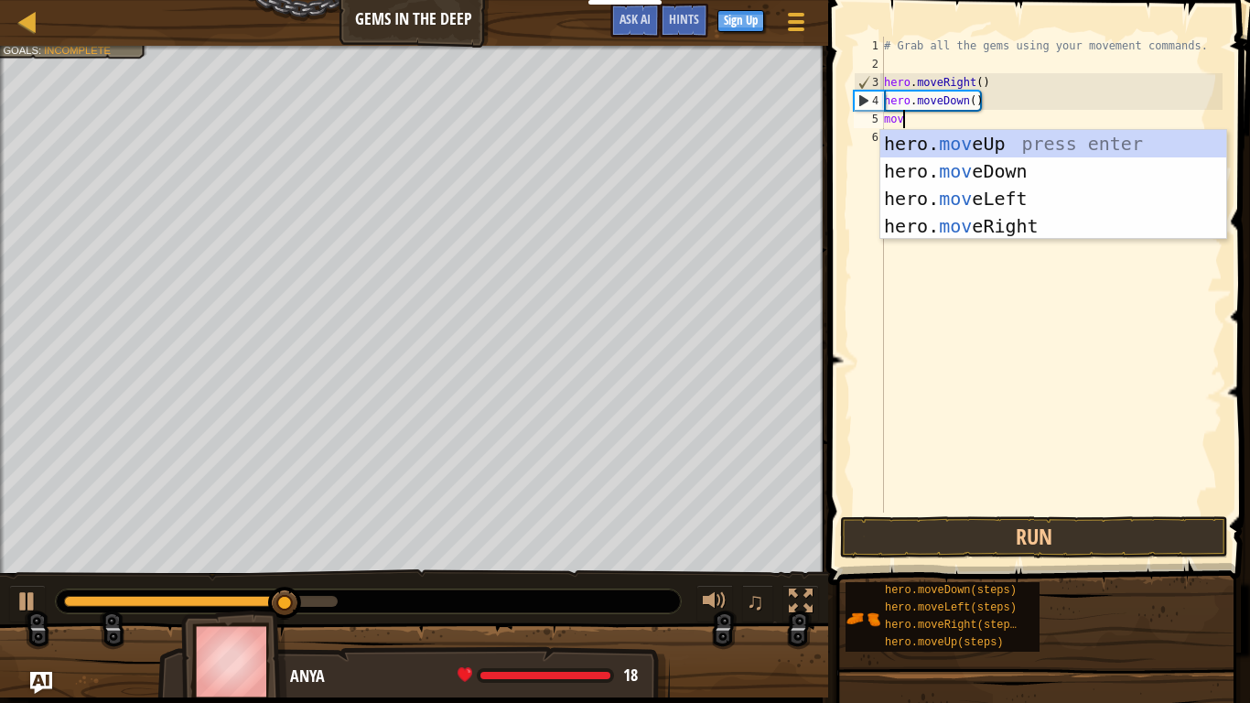
scroll to position [8, 1]
type textarea "m"
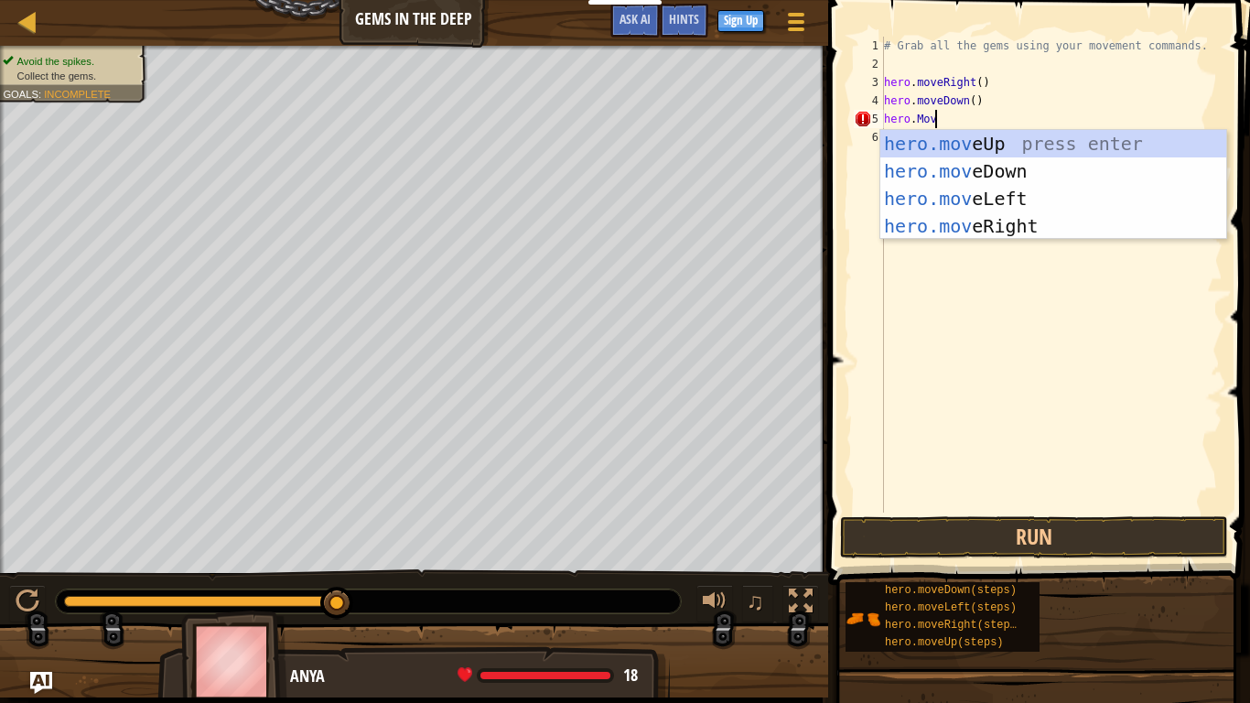
scroll to position [8, 7]
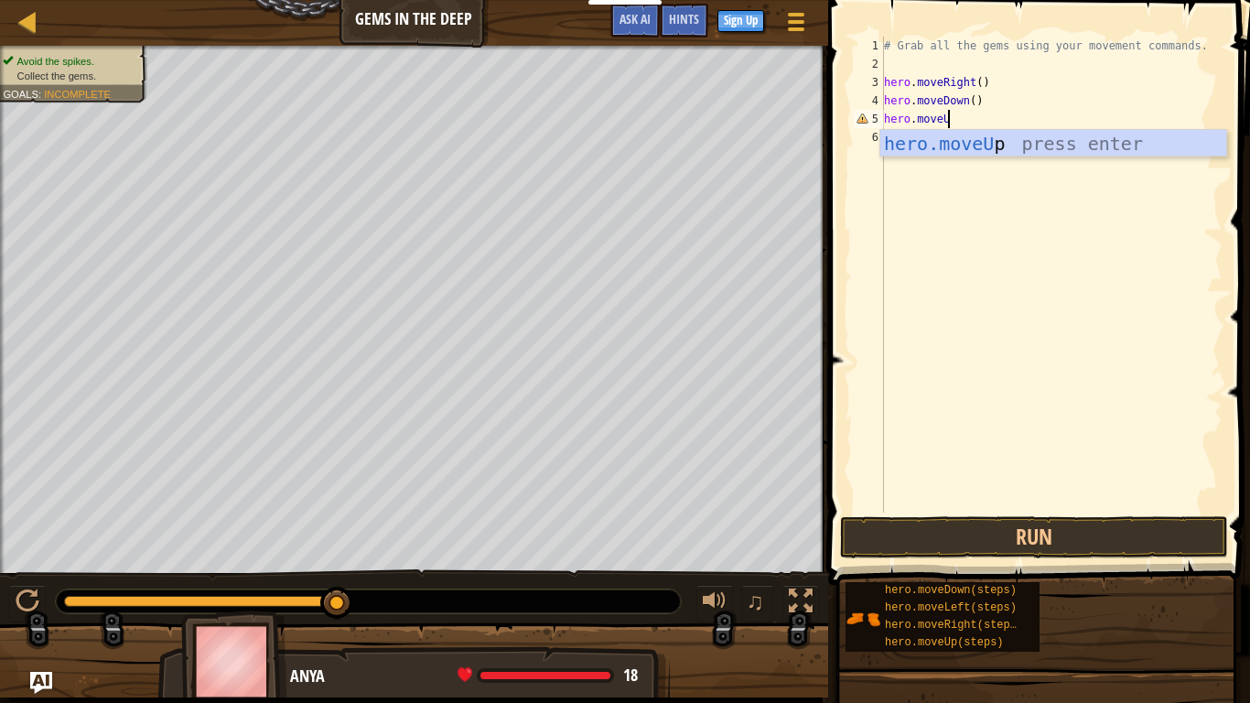
type textarea "hero.moveUp"
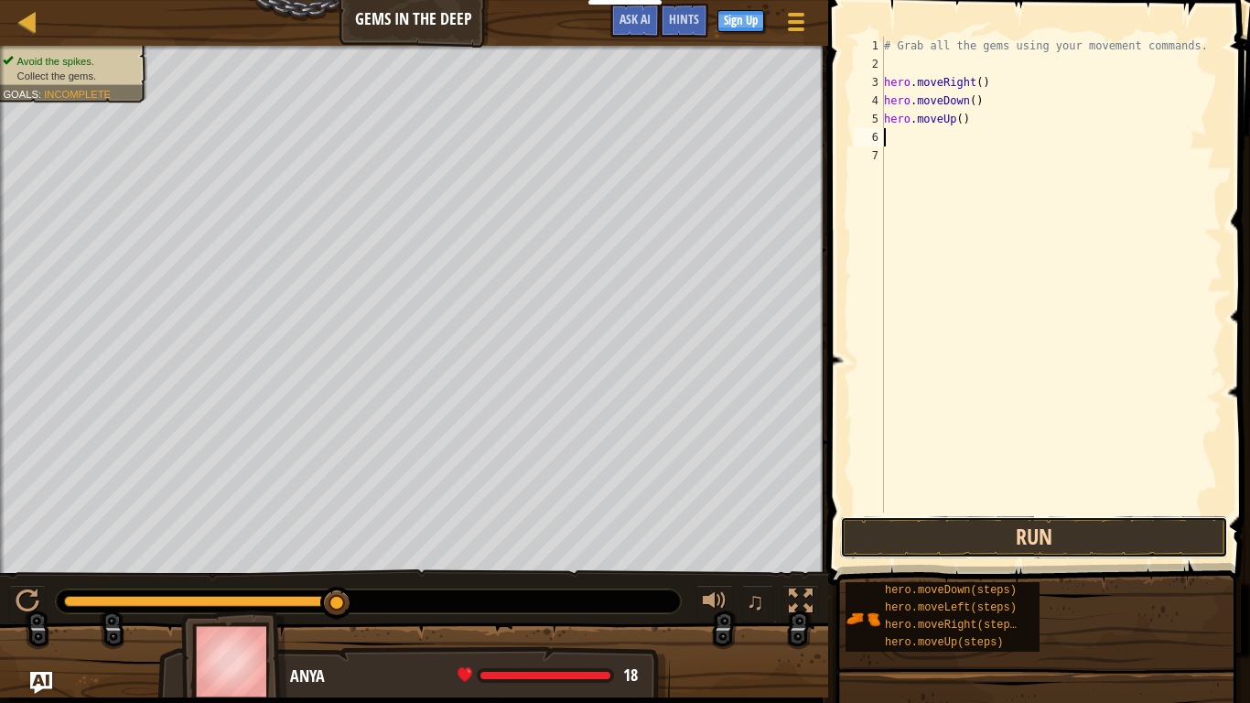
click at [1100, 530] on button "Run" at bounding box center [1034, 537] width 388 height 42
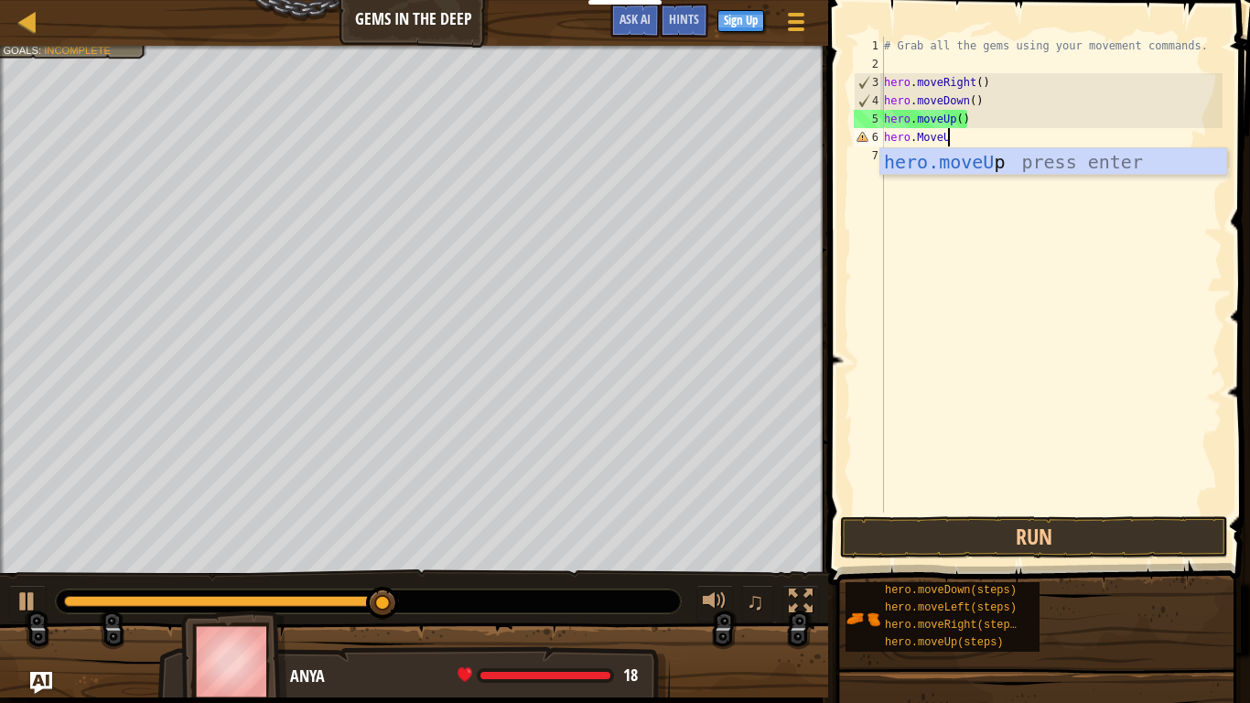
type textarea "hero.MoveUp"
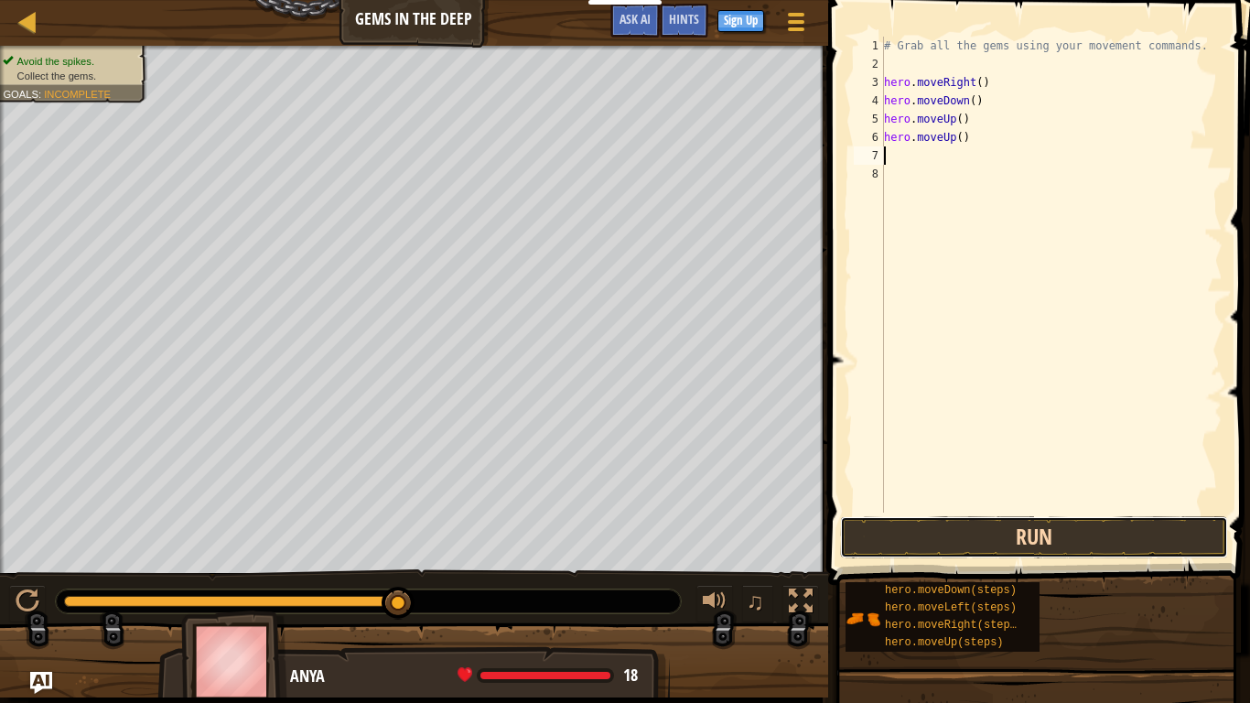
click at [1059, 539] on button "Run" at bounding box center [1034, 537] width 388 height 42
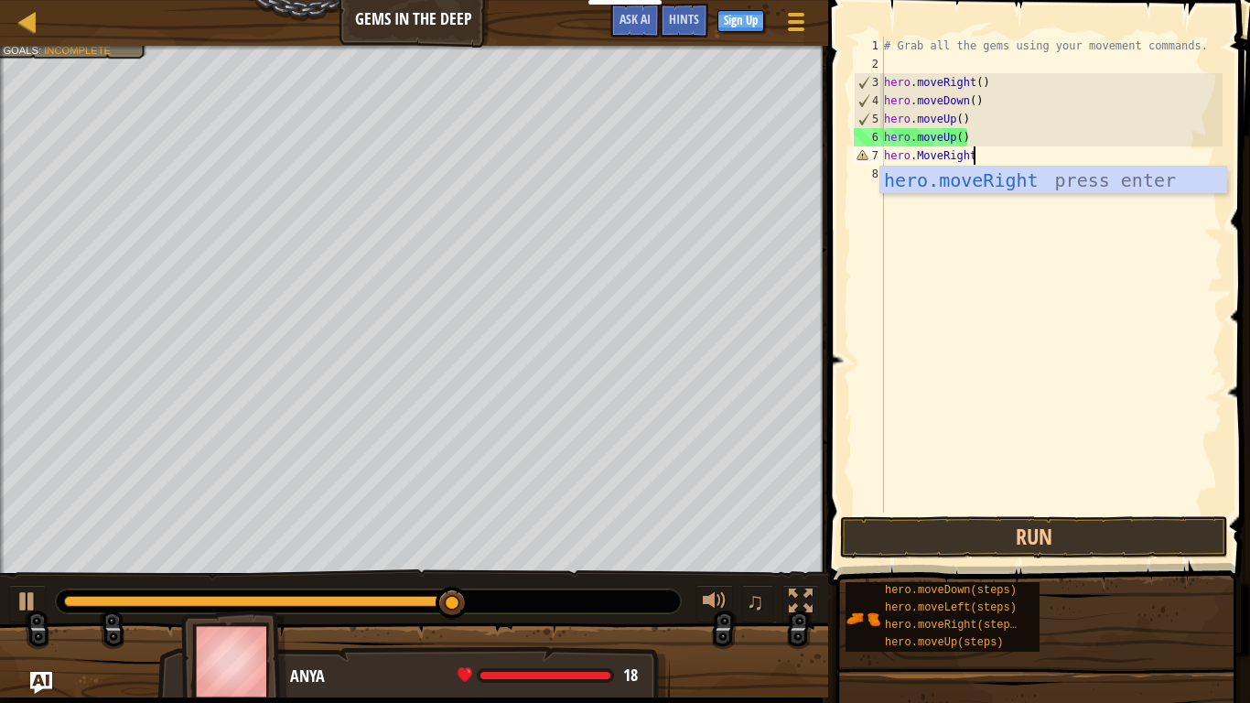
scroll to position [8, 12]
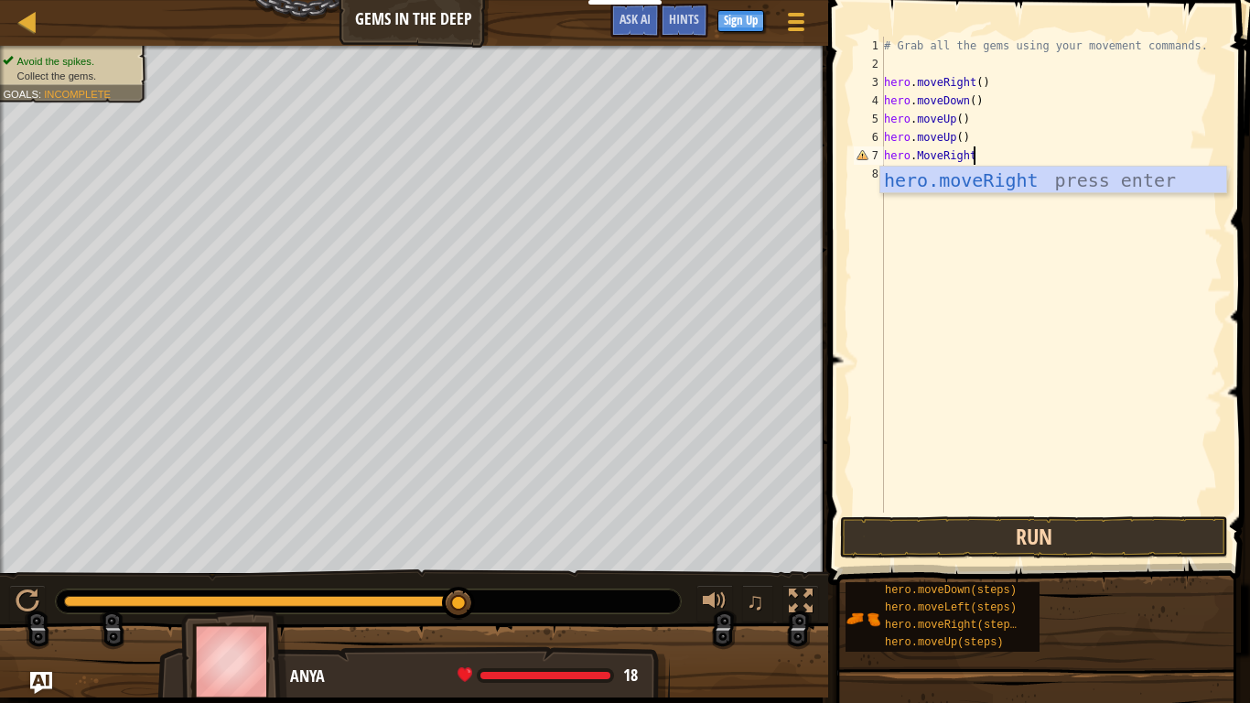
type textarea "hero.MoveRight"
click at [1130, 546] on button "Run" at bounding box center [1034, 537] width 388 height 42
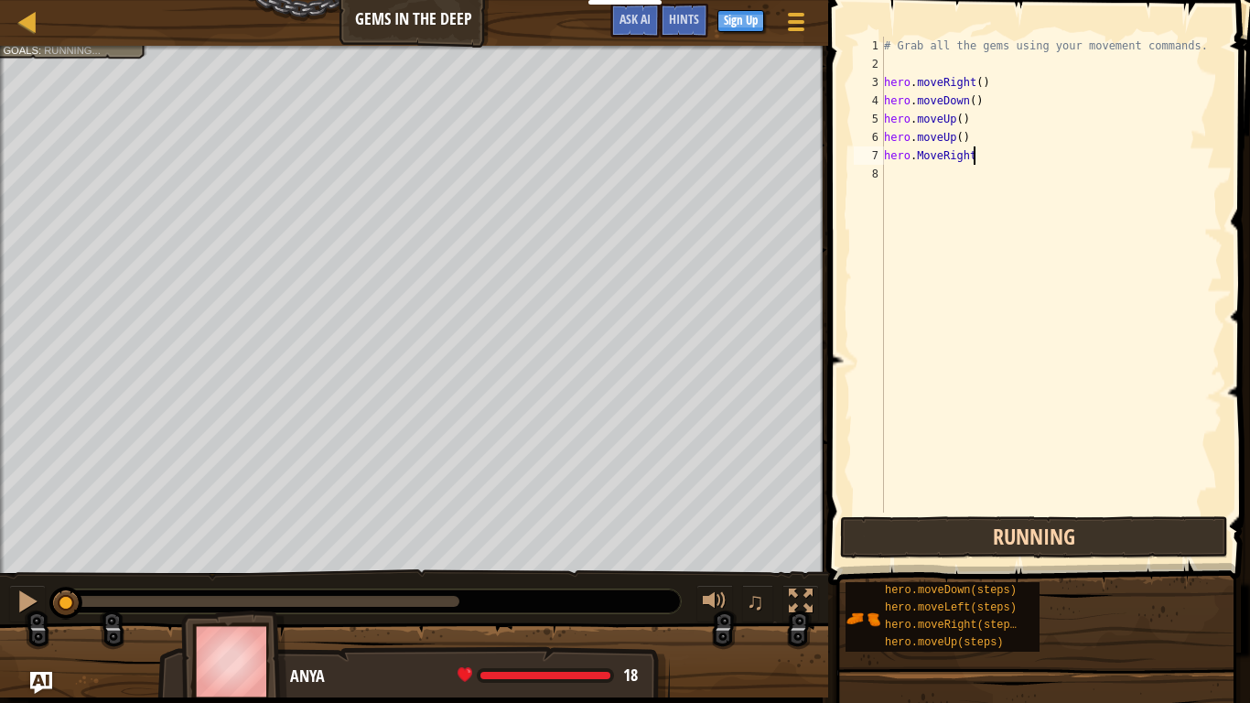
scroll to position [8, 0]
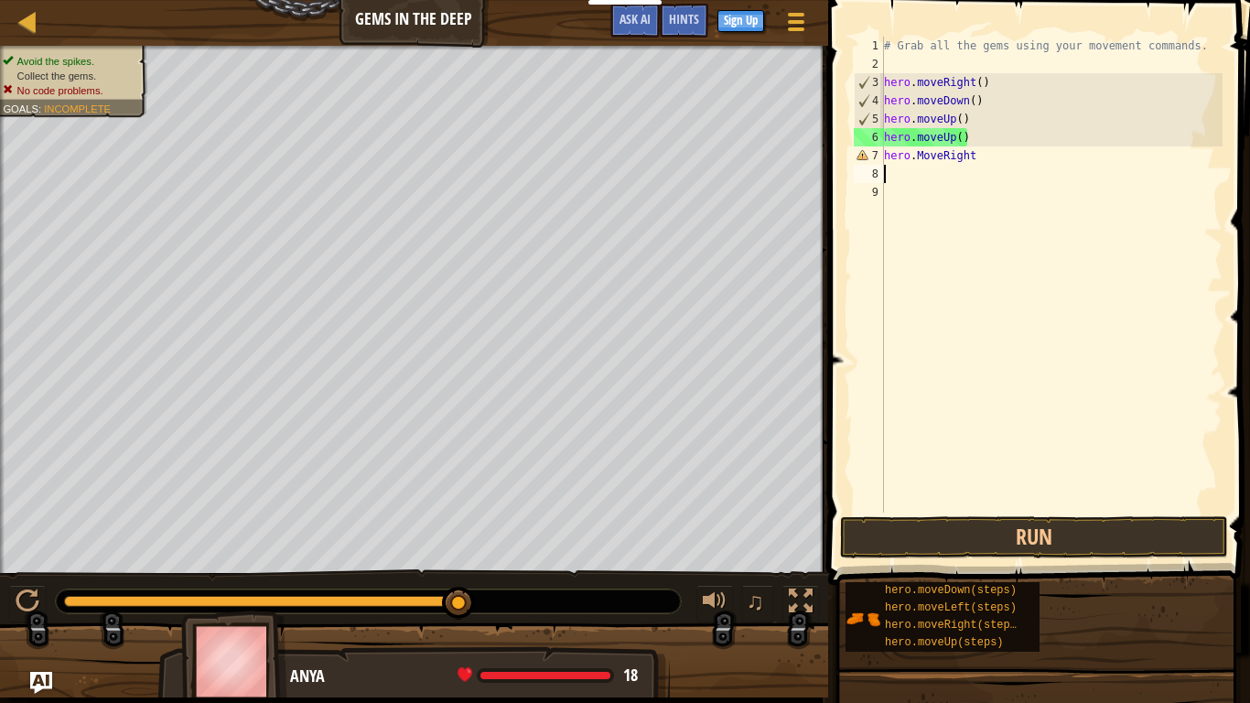
click at [974, 159] on div "# Grab all the gems using your movement commands. hero . moveRight ( ) hero . m…" at bounding box center [1051, 293] width 342 height 512
type textarea "hero.MoveRight"
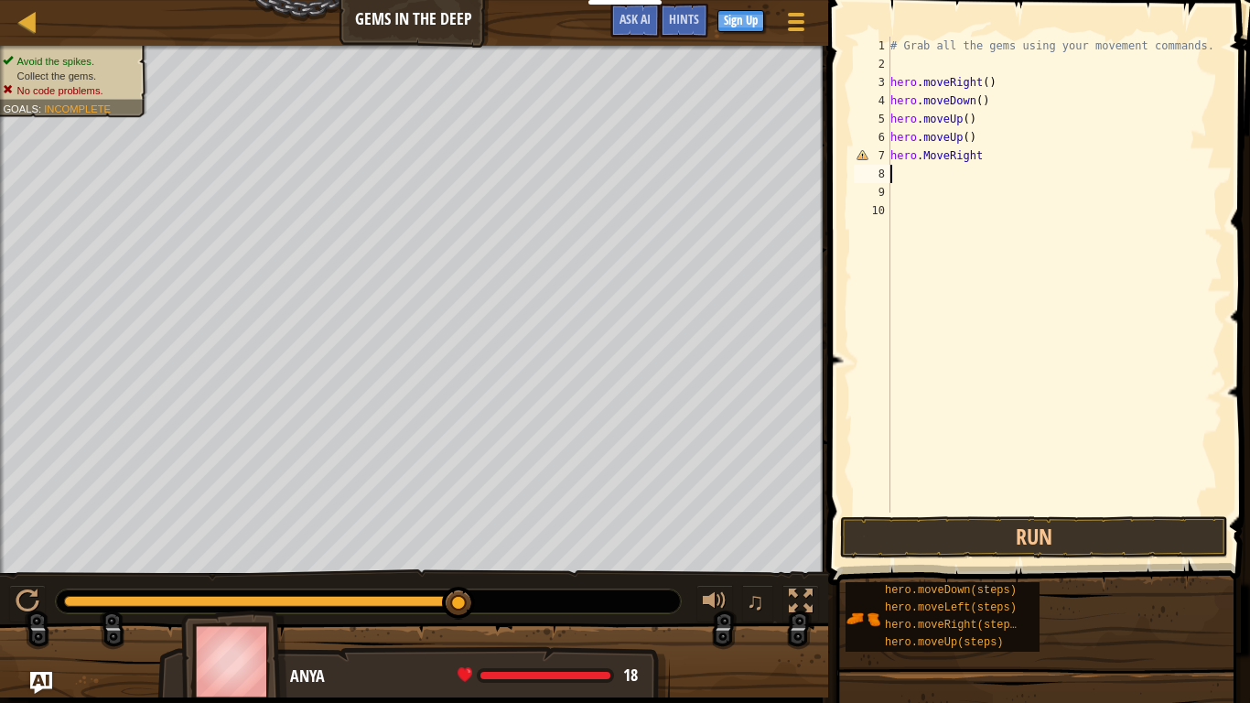
click at [981, 158] on div "# Grab all the gems using your movement commands. hero . moveRight ( ) hero . m…" at bounding box center [1055, 293] width 336 height 512
type textarea "hero.MoveRight()"
click at [1109, 527] on button "Run" at bounding box center [1034, 537] width 388 height 42
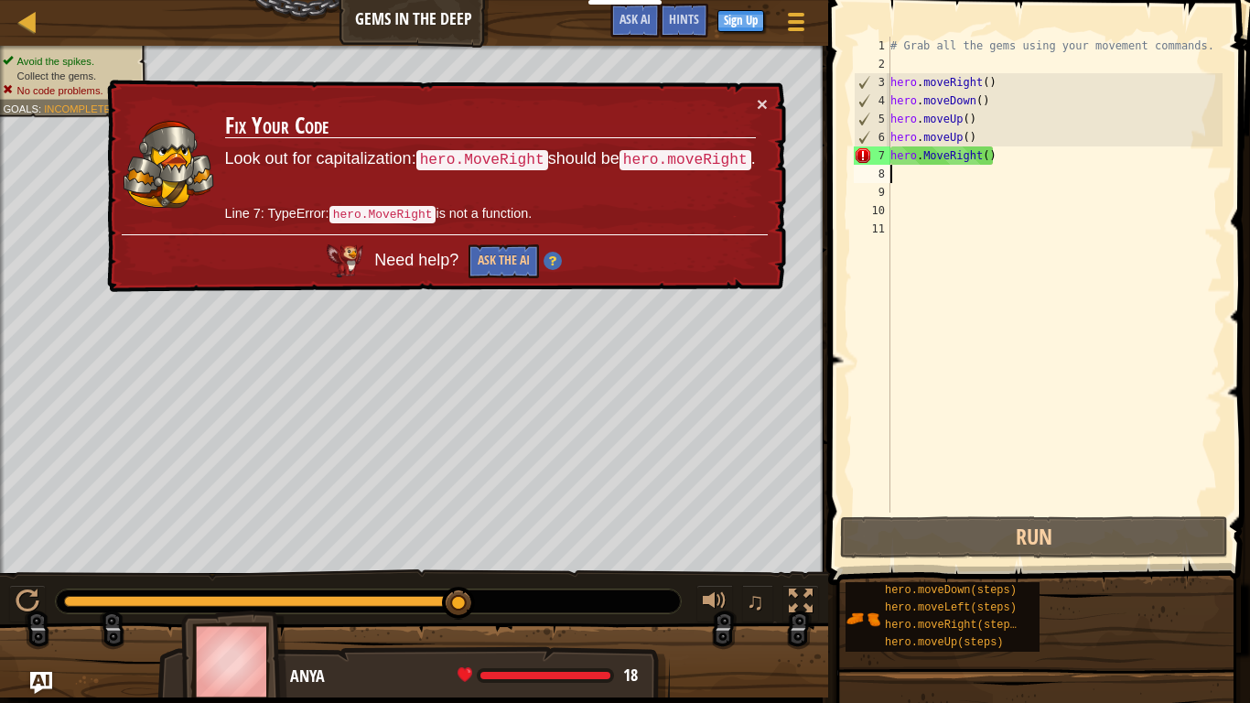
click at [901, 167] on div "# Grab all the gems using your movement commands. hero . moveRight ( ) hero . m…" at bounding box center [1055, 293] width 336 height 512
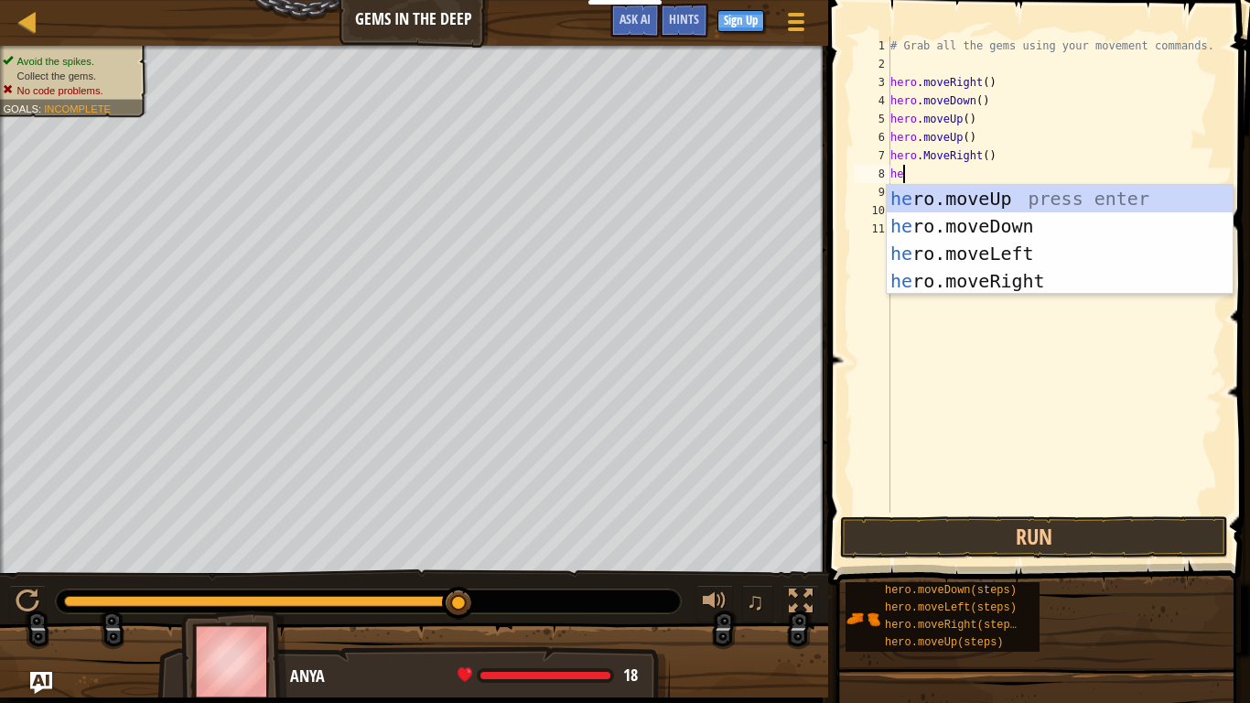
scroll to position [8, 1]
type textarea "h"
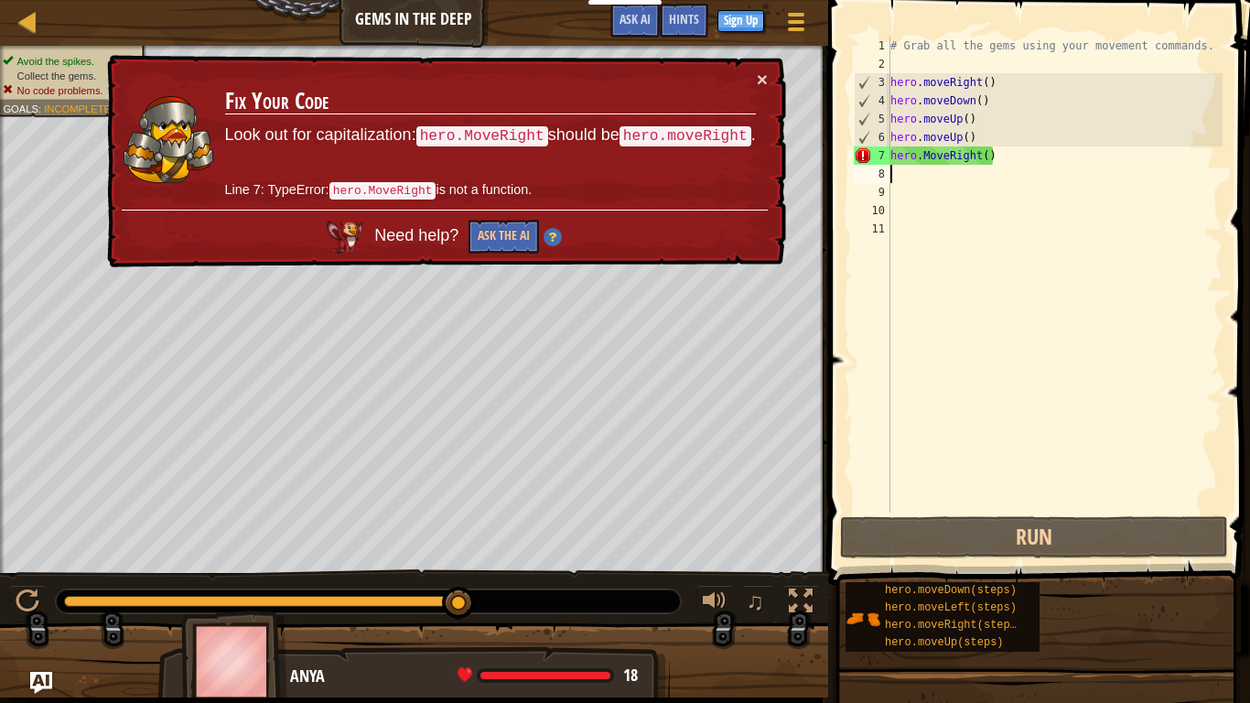
click at [931, 156] on div "# Grab all the gems using your movement commands. hero . moveRight ( ) hero . m…" at bounding box center [1055, 293] width 336 height 512
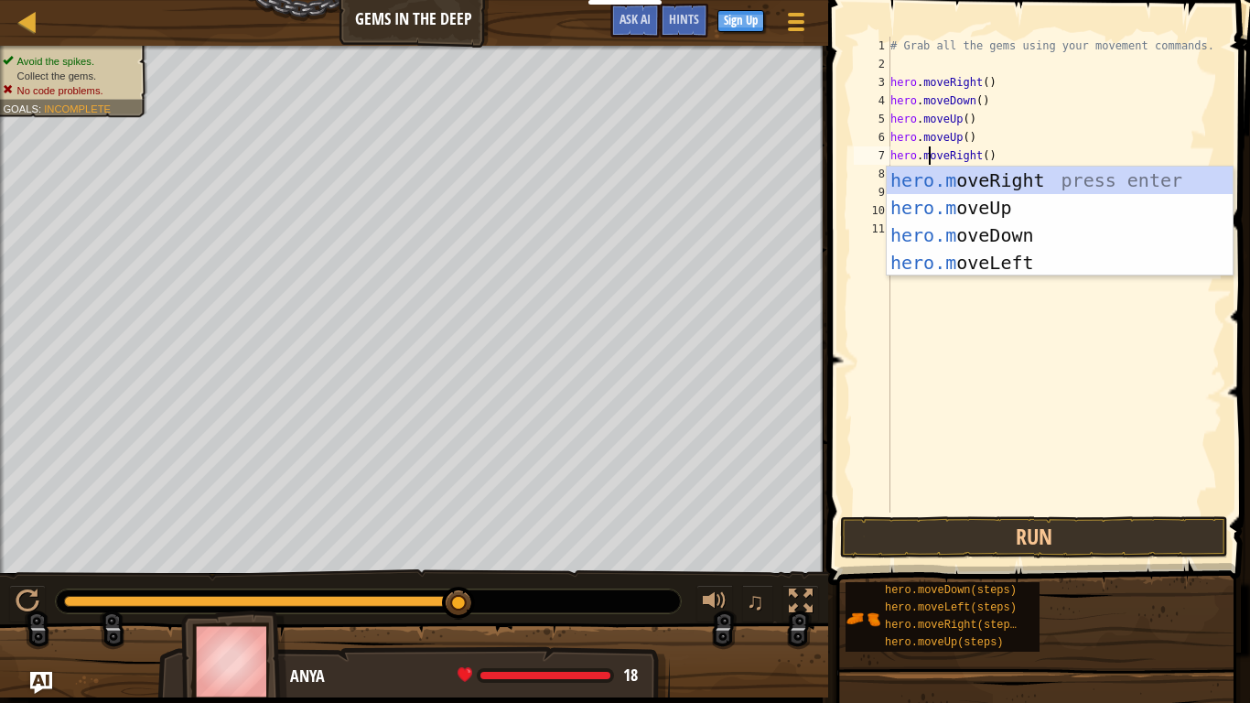
scroll to position [8, 5]
type textarea "hero.moveRight()"
click at [1007, 547] on button "Run" at bounding box center [1034, 537] width 388 height 42
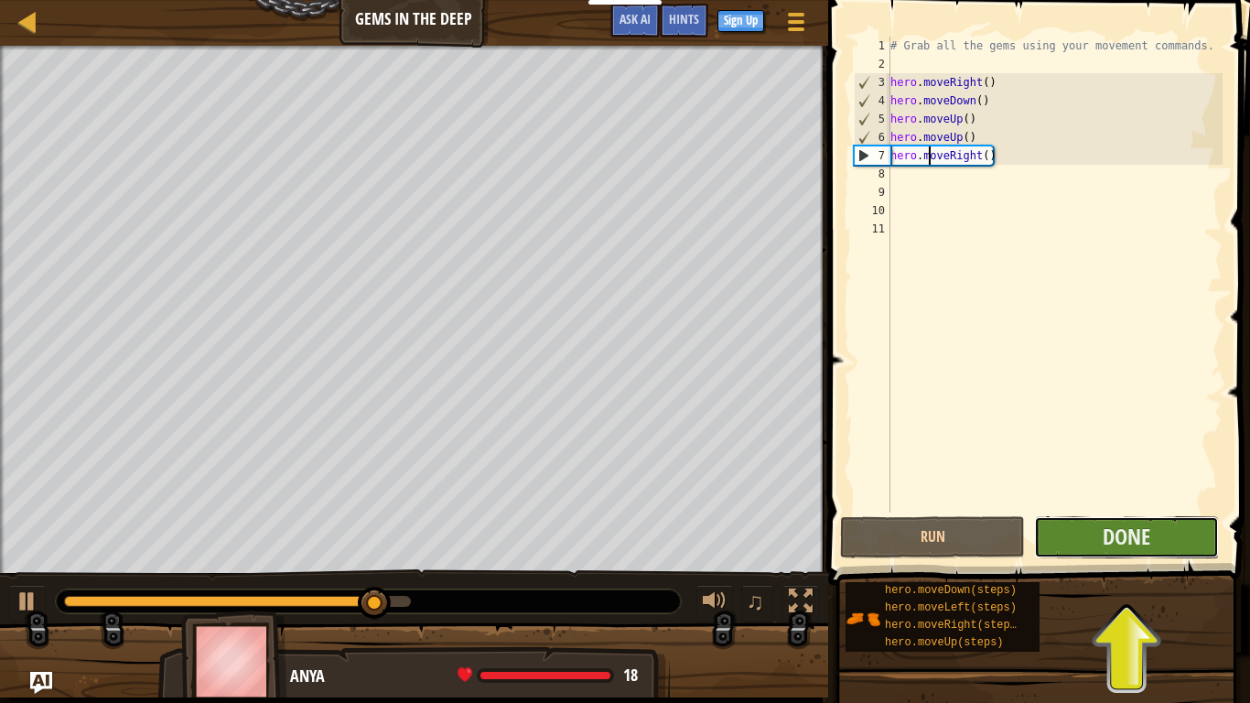
click at [1143, 547] on button "Done" at bounding box center [1126, 537] width 185 height 42
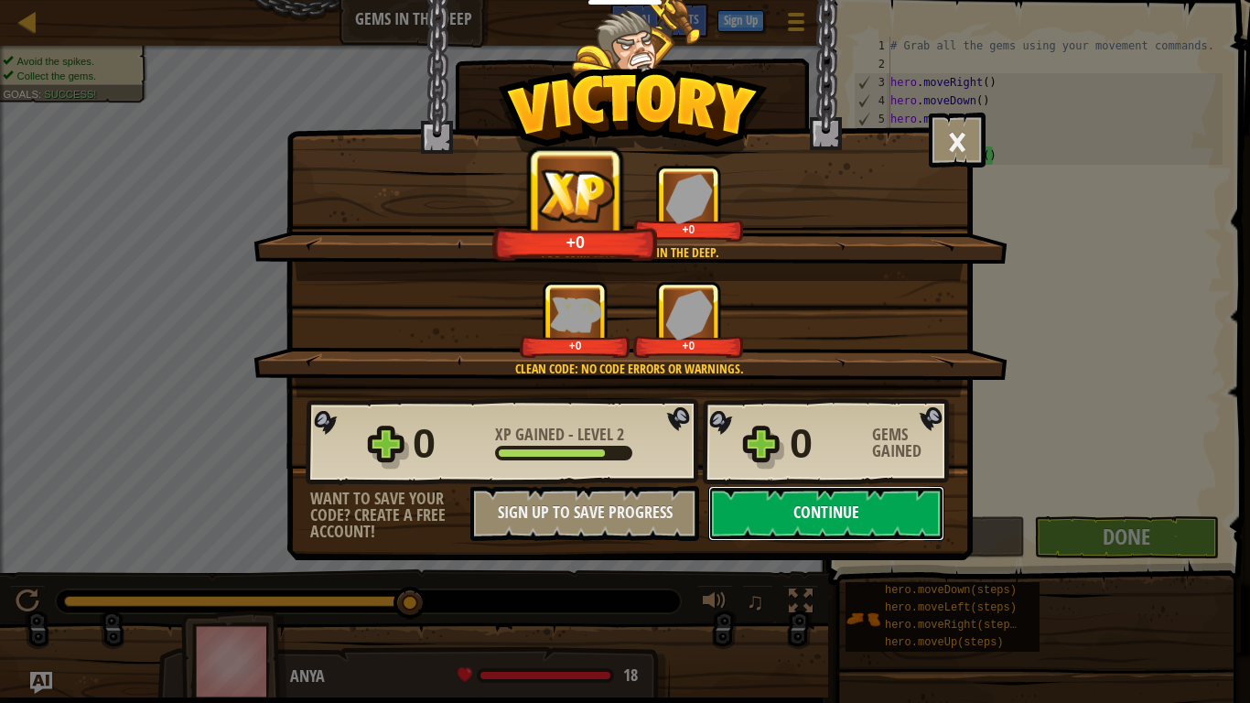
click at [888, 505] on button "Continue" at bounding box center [826, 513] width 236 height 55
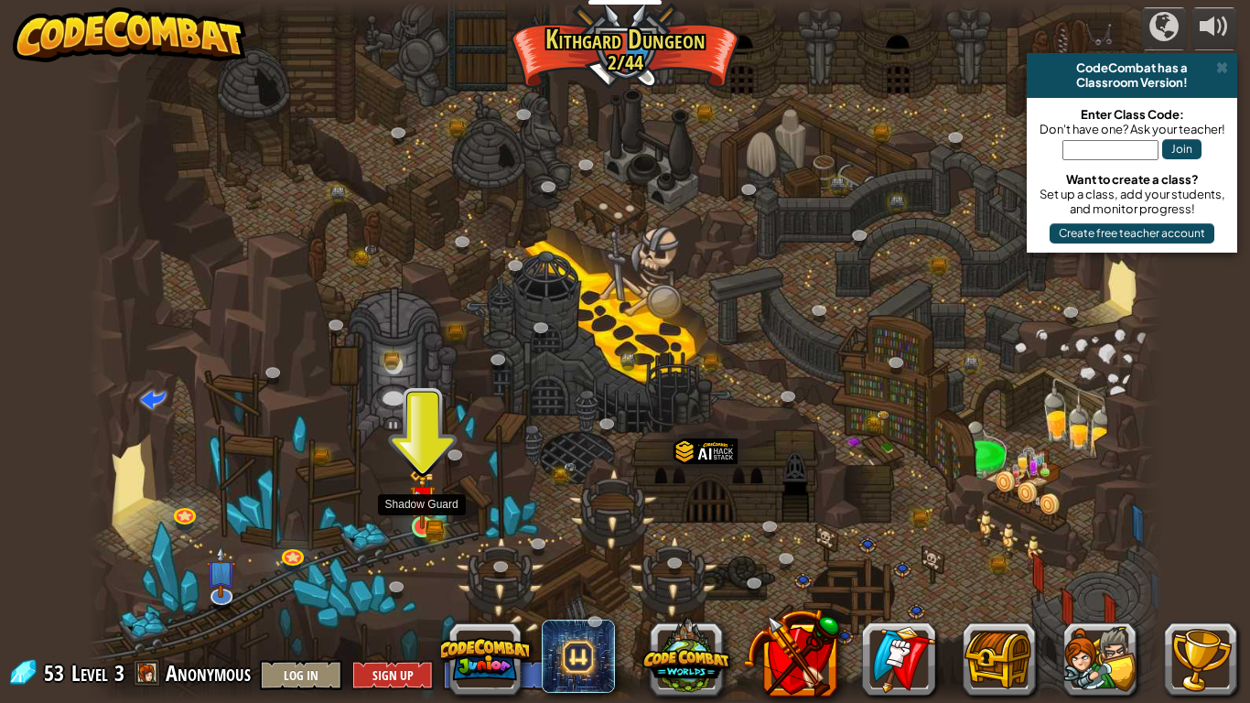
click at [422, 523] on img at bounding box center [422, 497] width 27 height 59
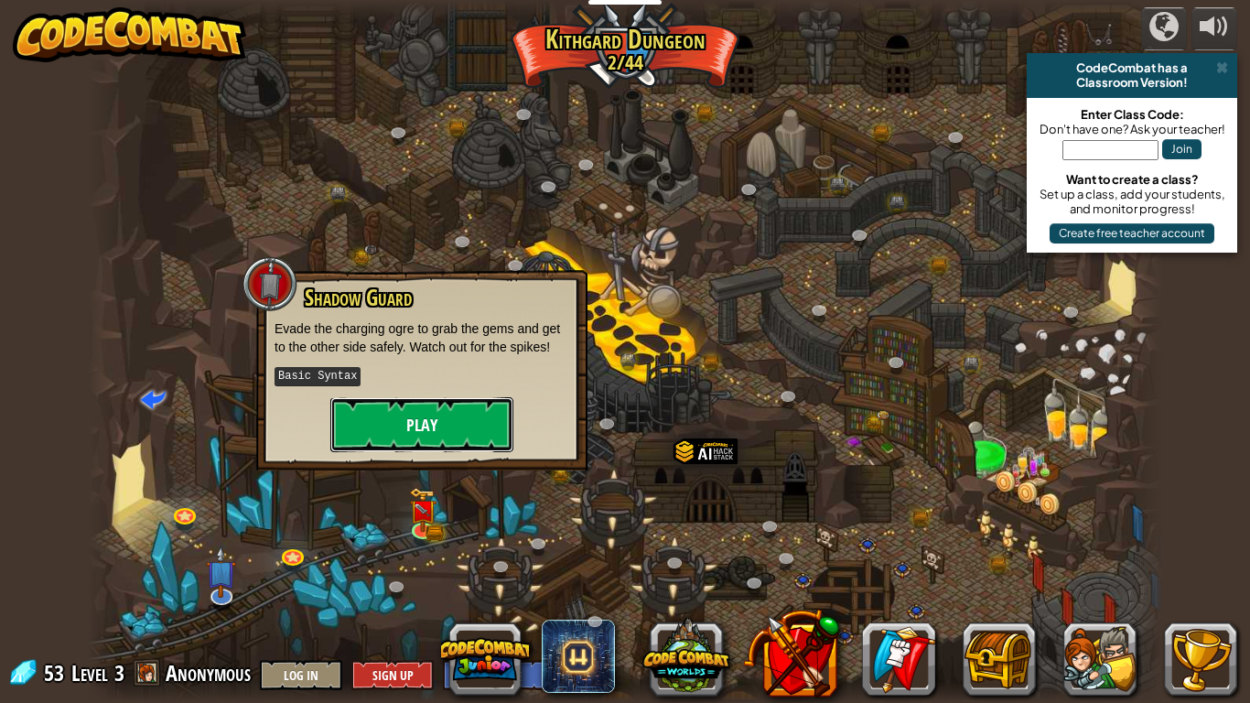
click at [431, 423] on button "Play" at bounding box center [421, 424] width 183 height 55
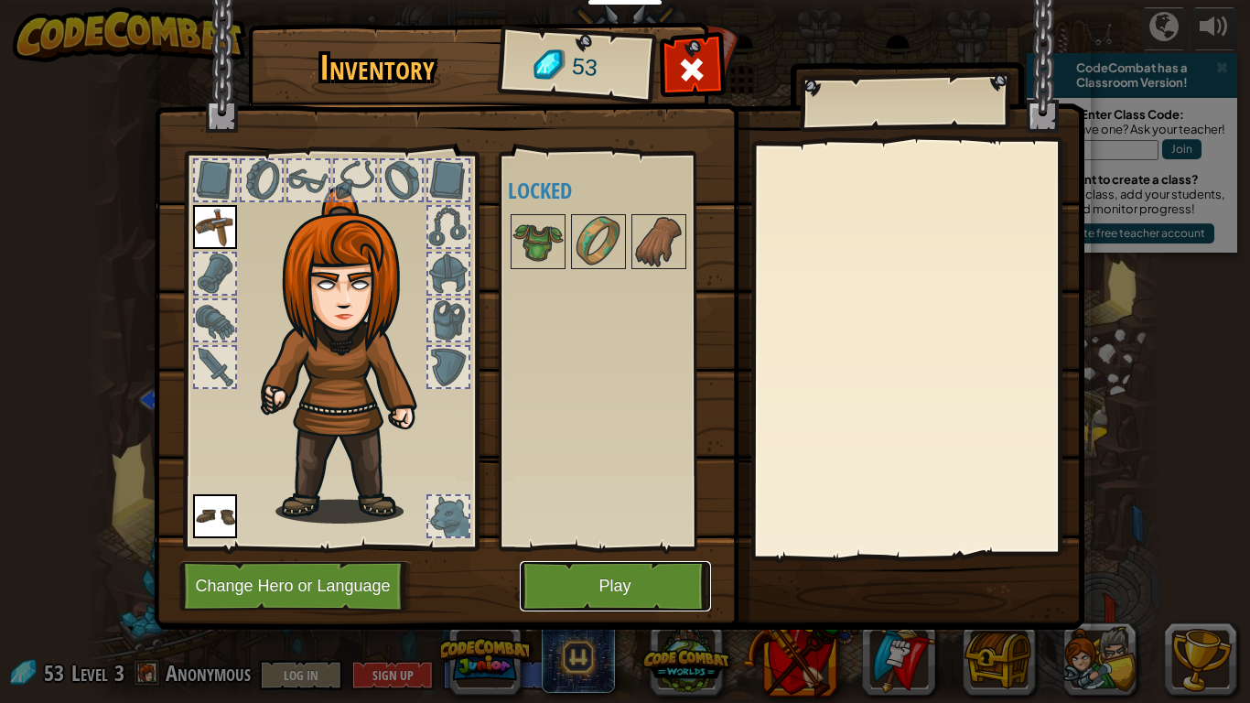
click at [686, 547] on button "Play" at bounding box center [615, 586] width 191 height 50
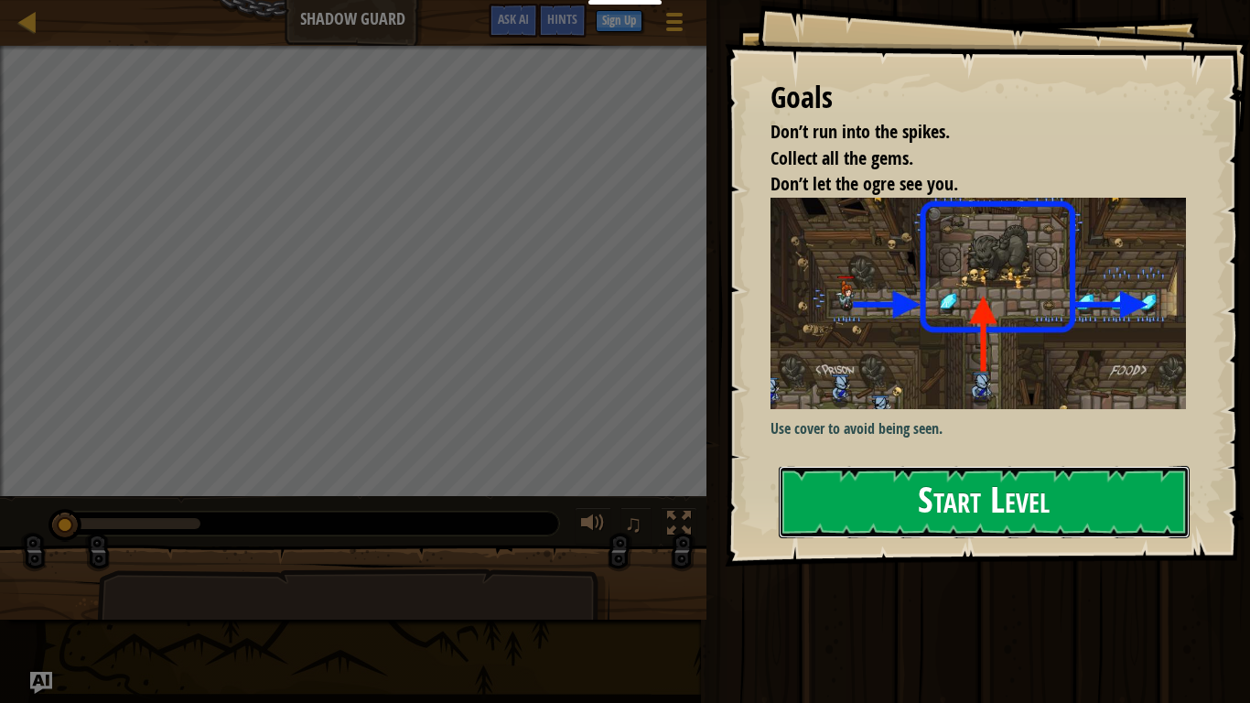
click at [921, 522] on button "Start Level" at bounding box center [984, 502] width 411 height 72
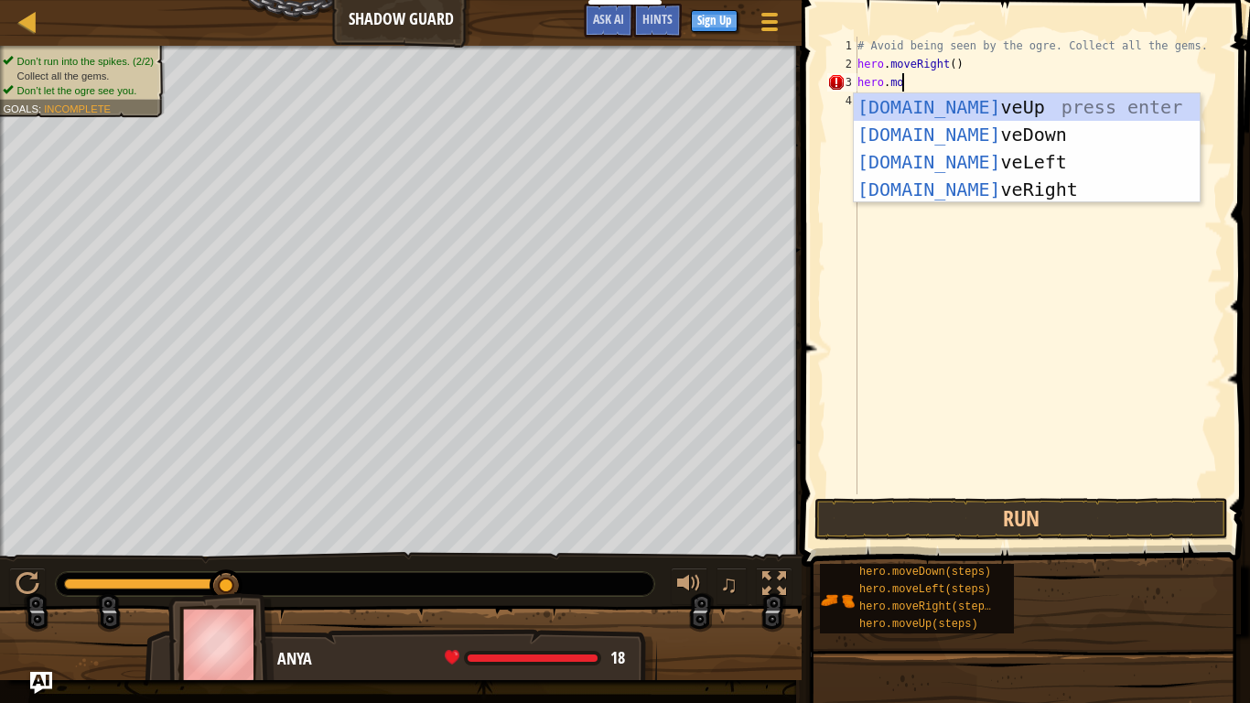
scroll to position [8, 7]
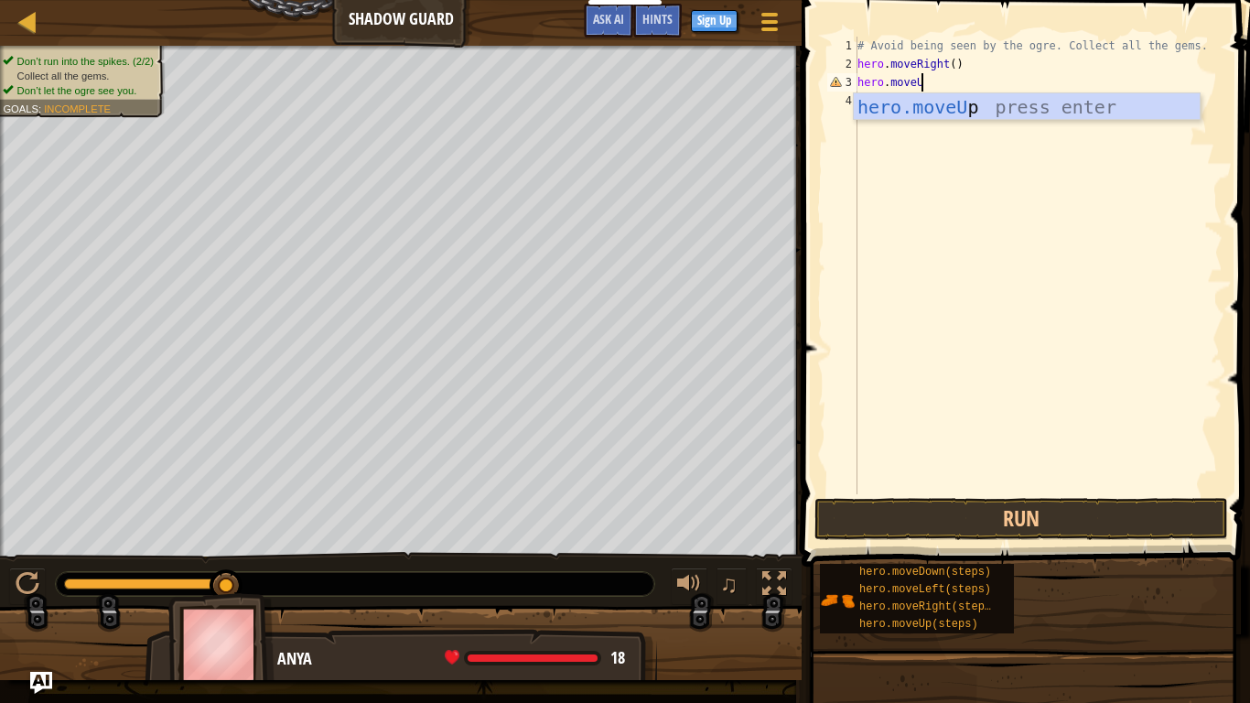
type textarea "hero.moveUp"
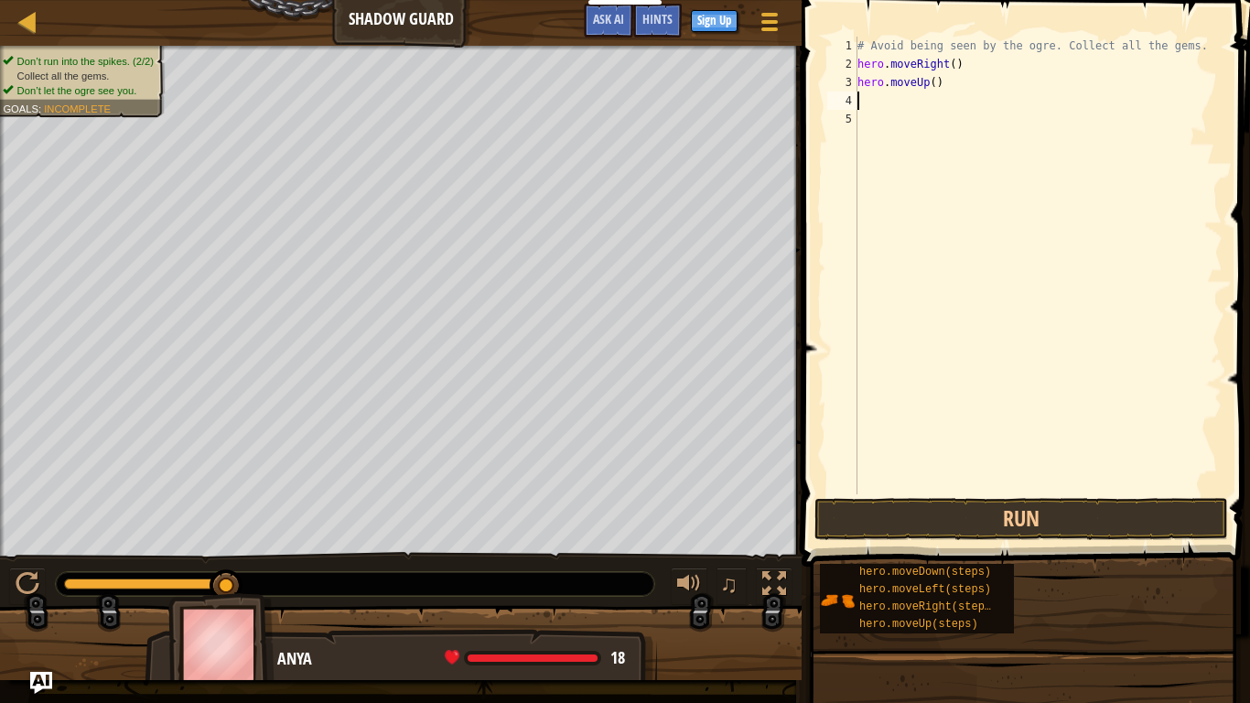
scroll to position [8, 0]
click at [1155, 531] on button "Run" at bounding box center [1021, 519] width 414 height 42
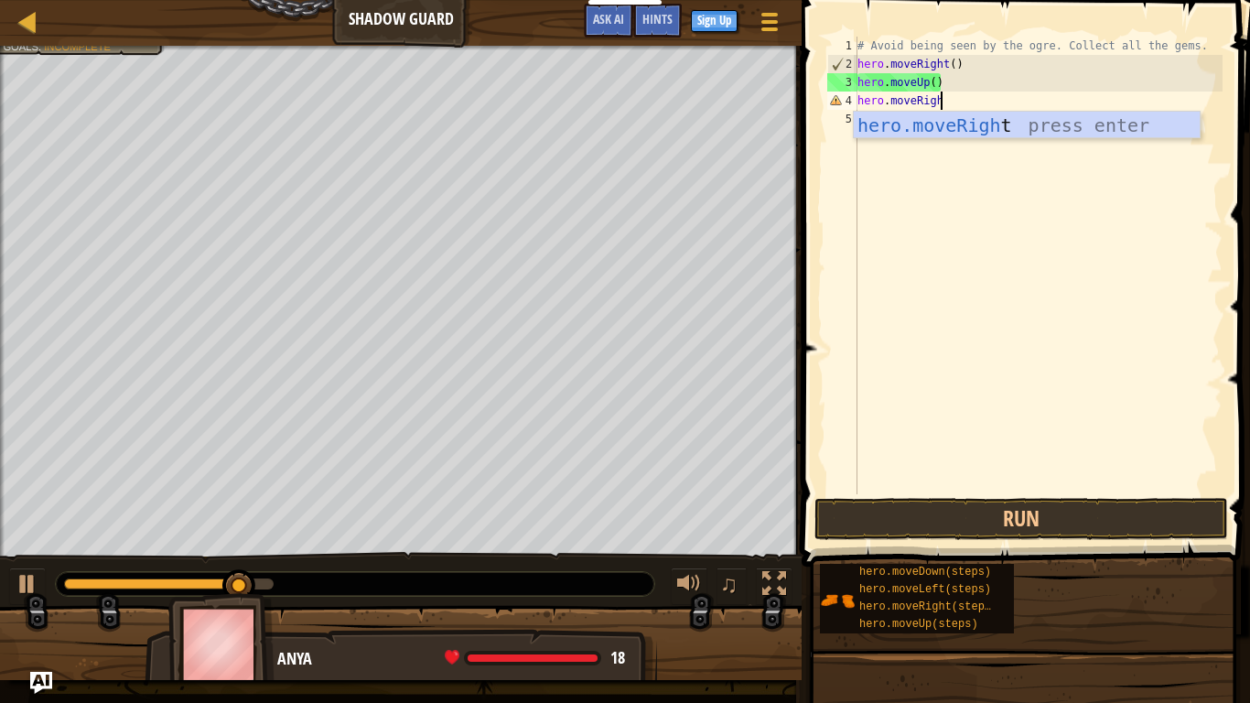
type textarea "hero.moveRight"
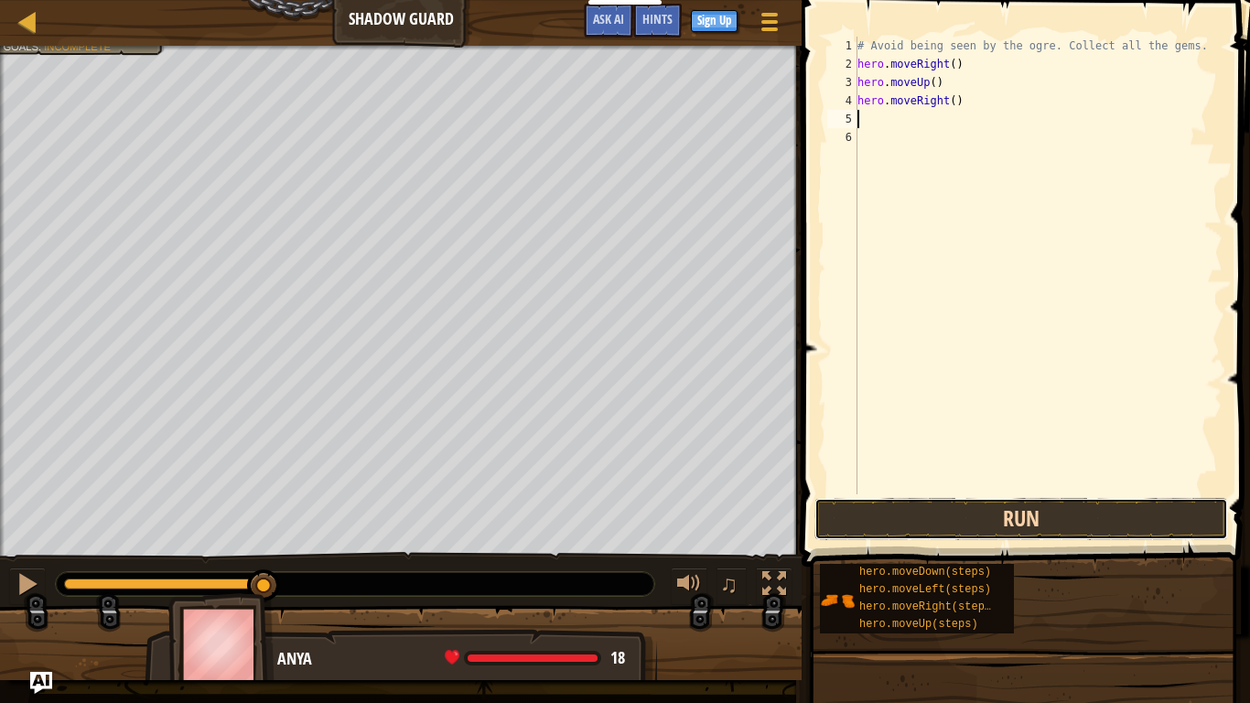
click at [1093, 511] on button "Run" at bounding box center [1021, 519] width 414 height 42
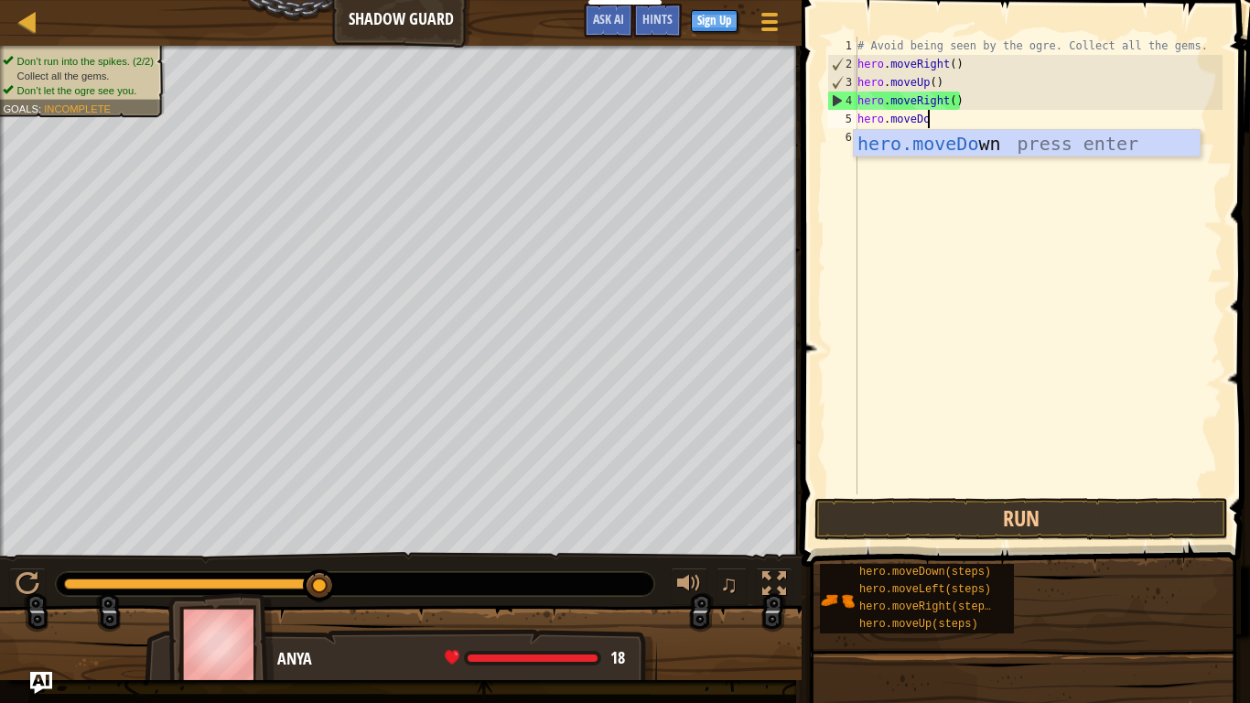
type textarea "hero.moveDown"
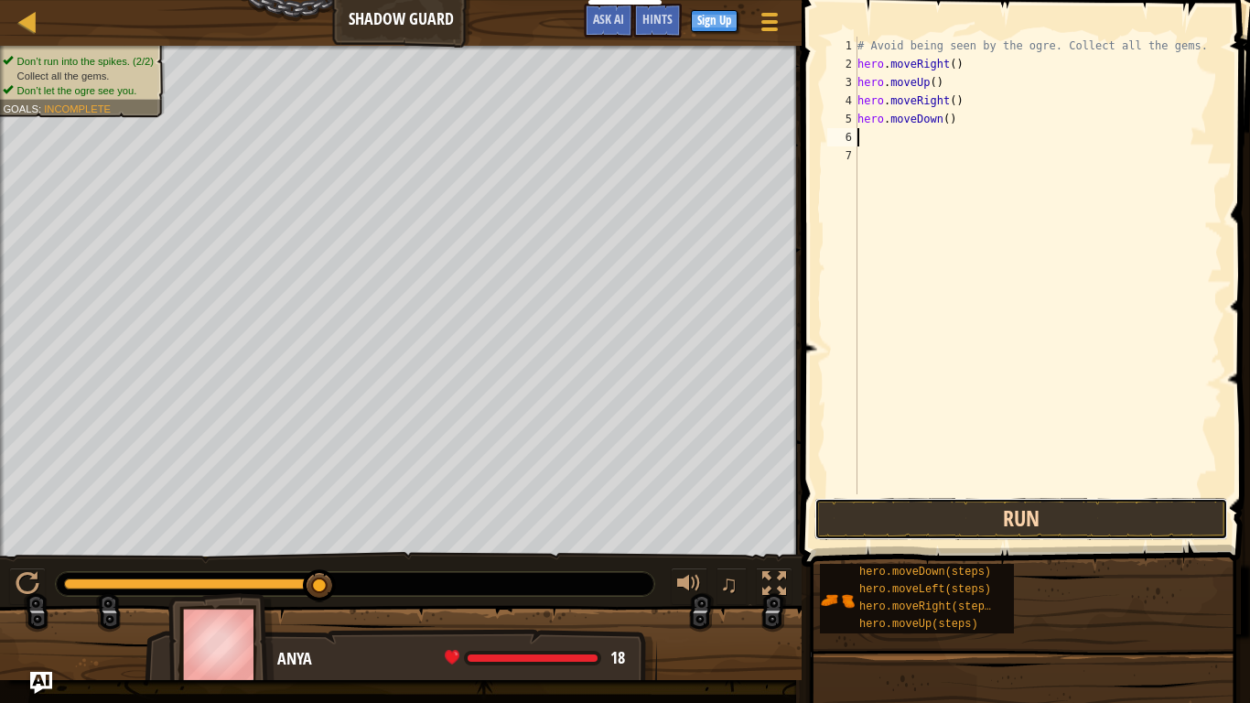
click at [998, 511] on button "Run" at bounding box center [1021, 519] width 414 height 42
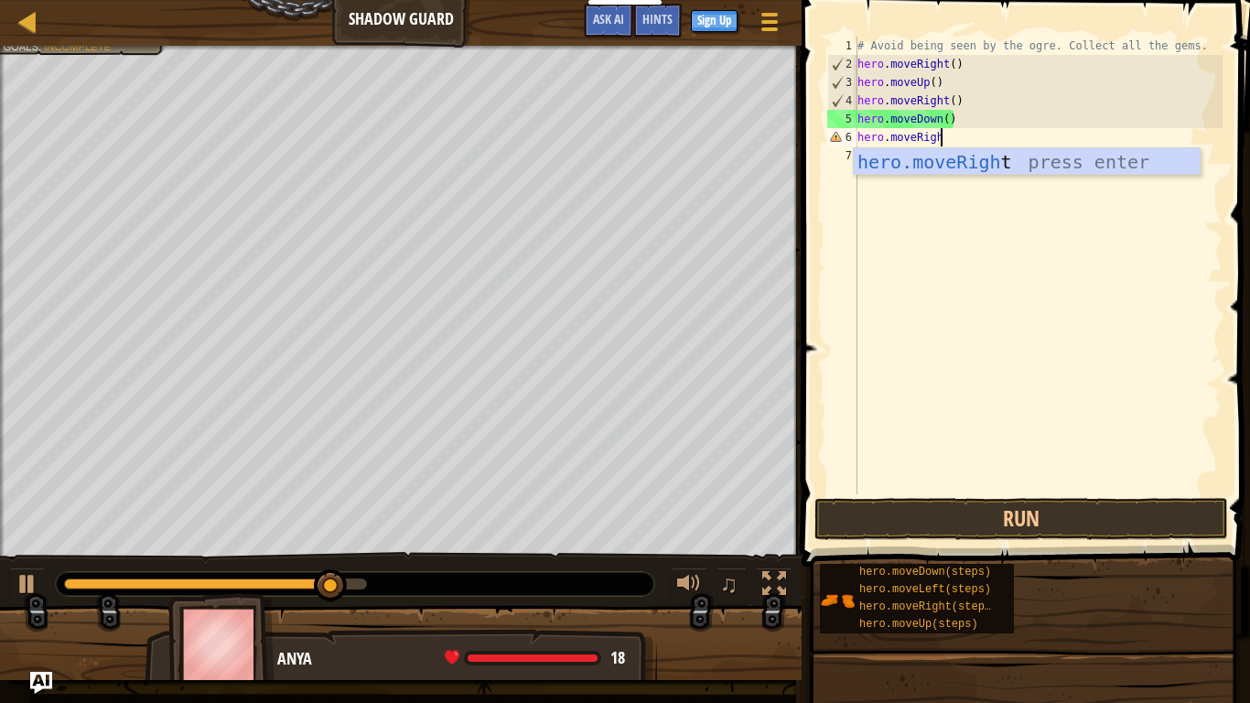
type textarea "hero.moveRight"
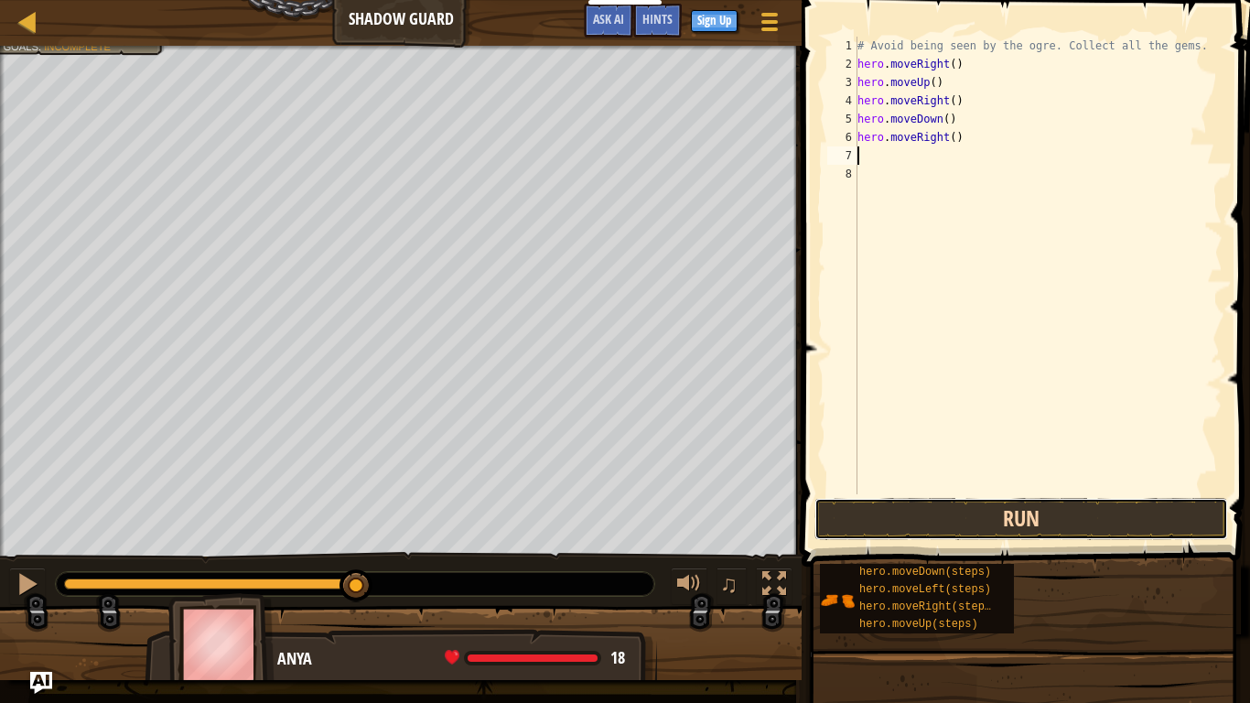
click at [1030, 509] on button "Run" at bounding box center [1021, 519] width 414 height 42
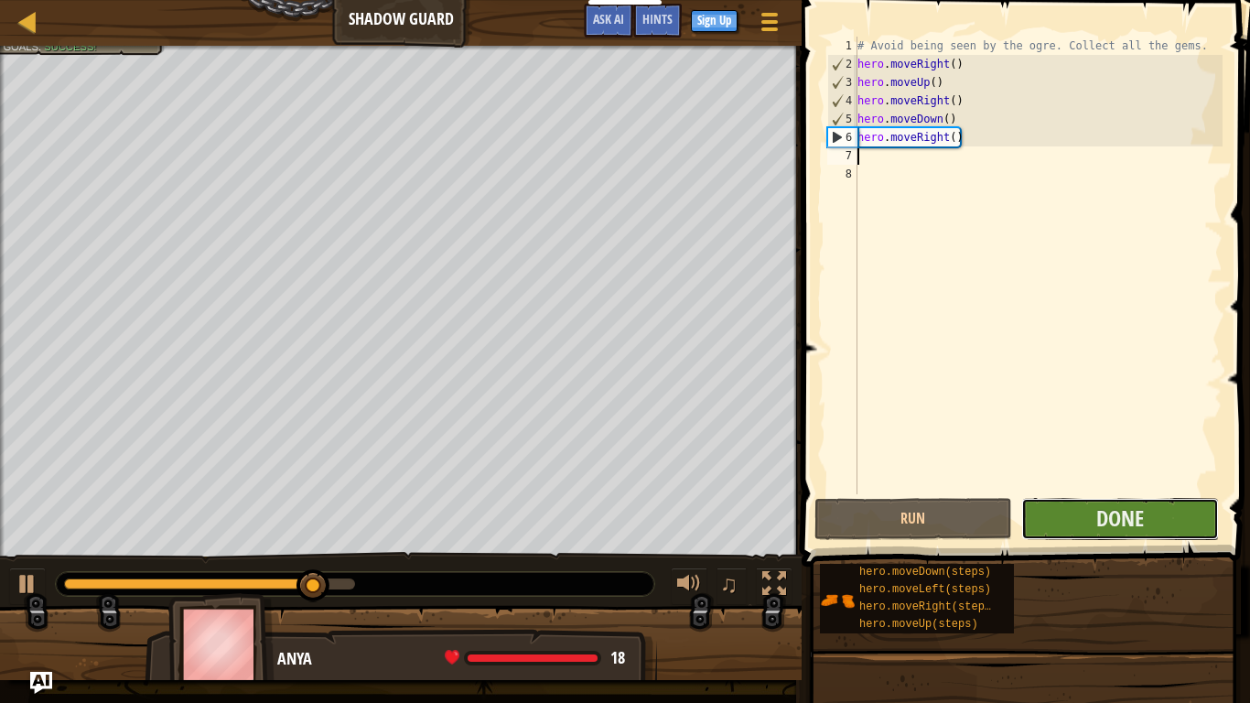
click at [1145, 521] on button "Done" at bounding box center [1120, 519] width 198 height 42
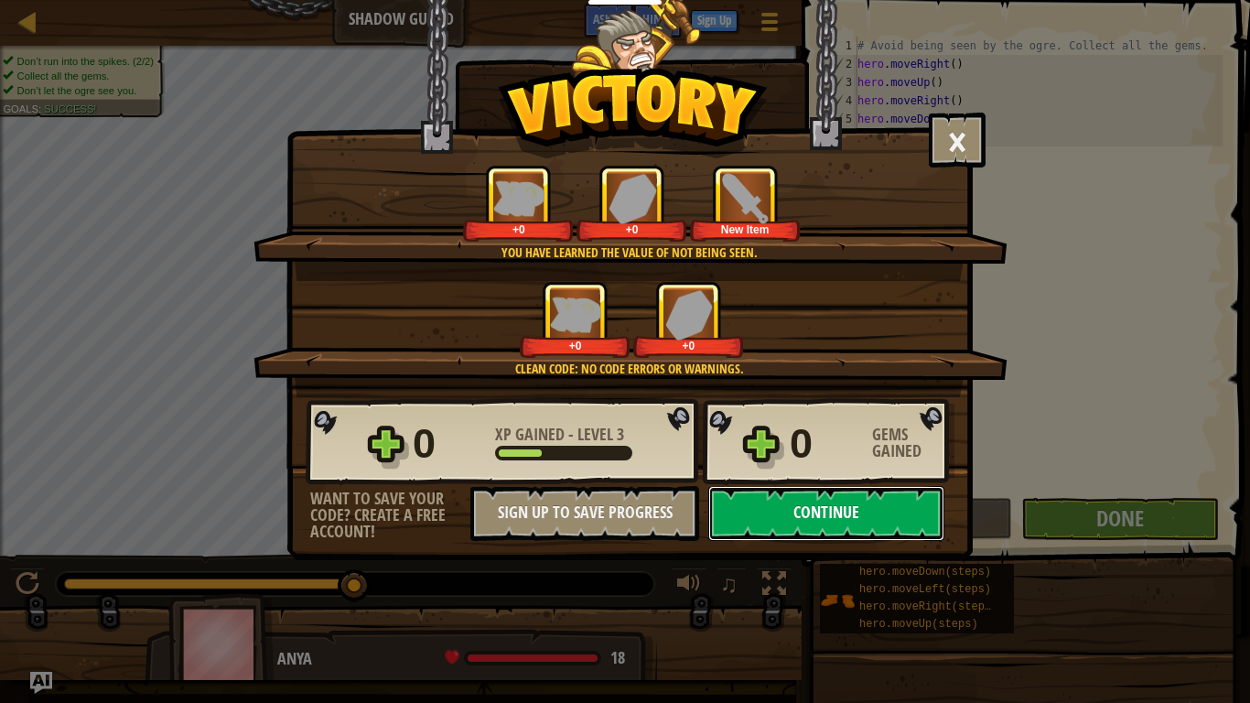
click at [894, 506] on button "Continue" at bounding box center [826, 513] width 236 height 55
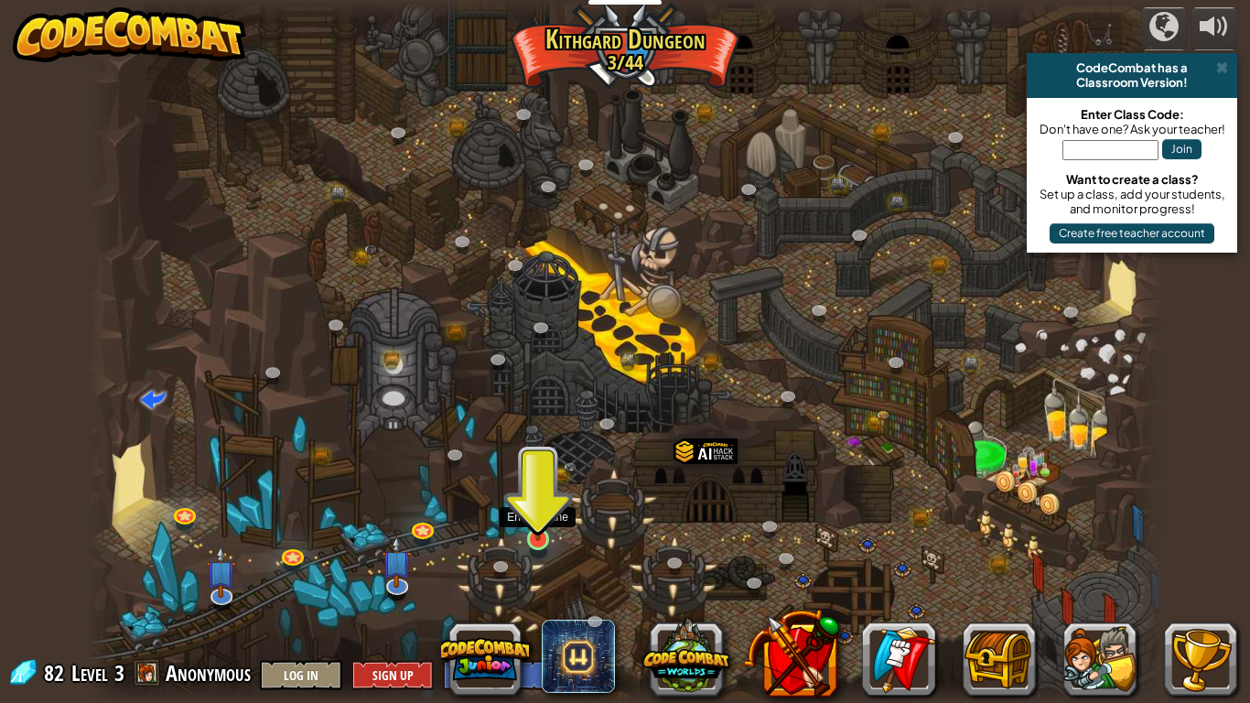
click at [541, 536] on img at bounding box center [537, 510] width 27 height 62
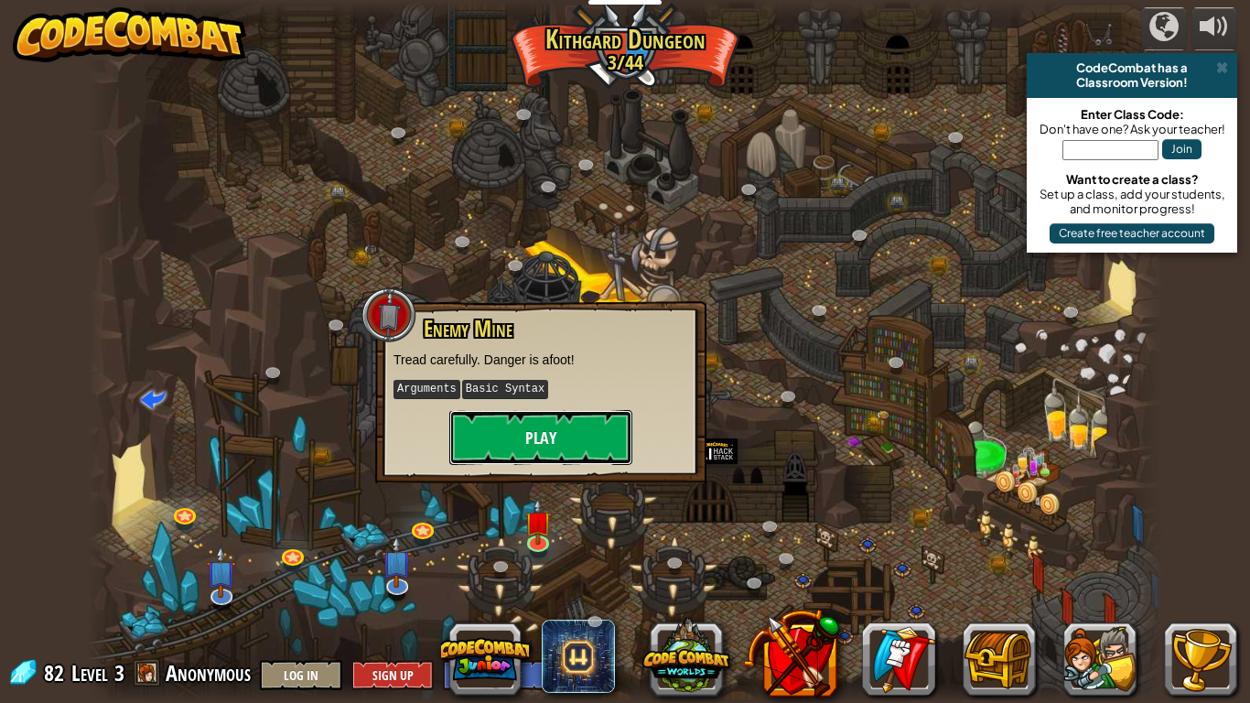
click at [549, 432] on button "Play" at bounding box center [540, 437] width 183 height 55
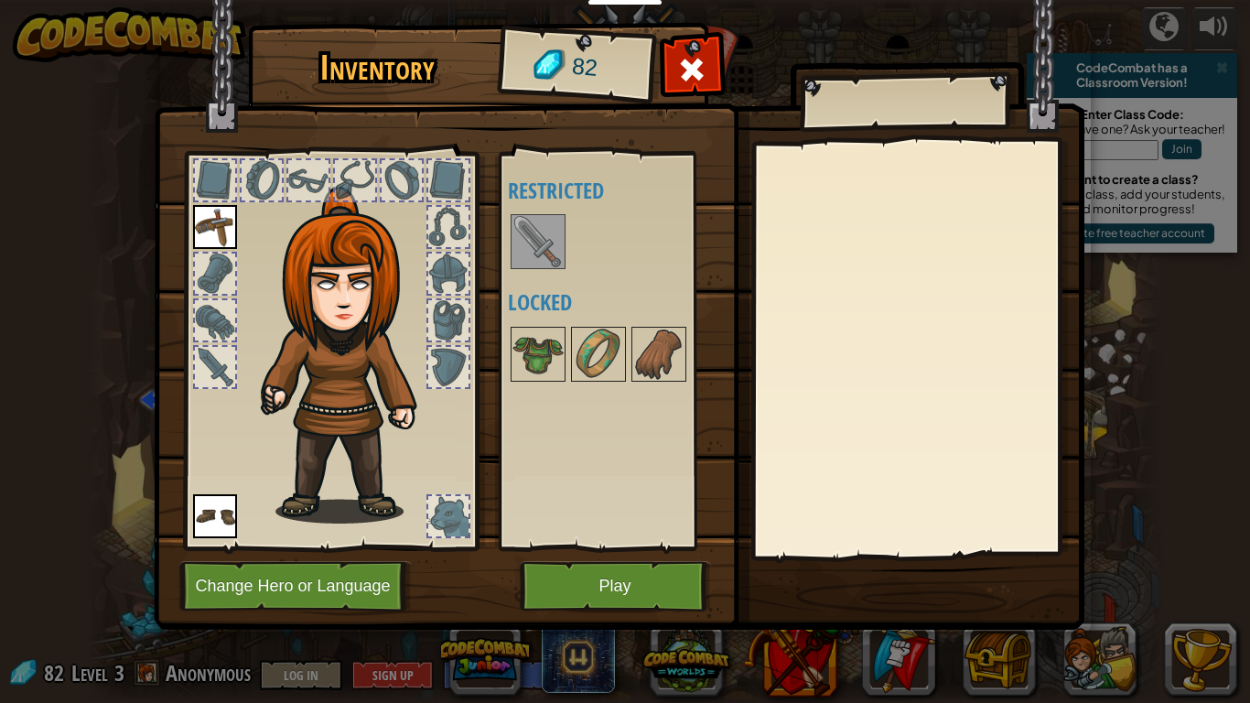
click at [537, 239] on img at bounding box center [537, 241] width 51 height 51
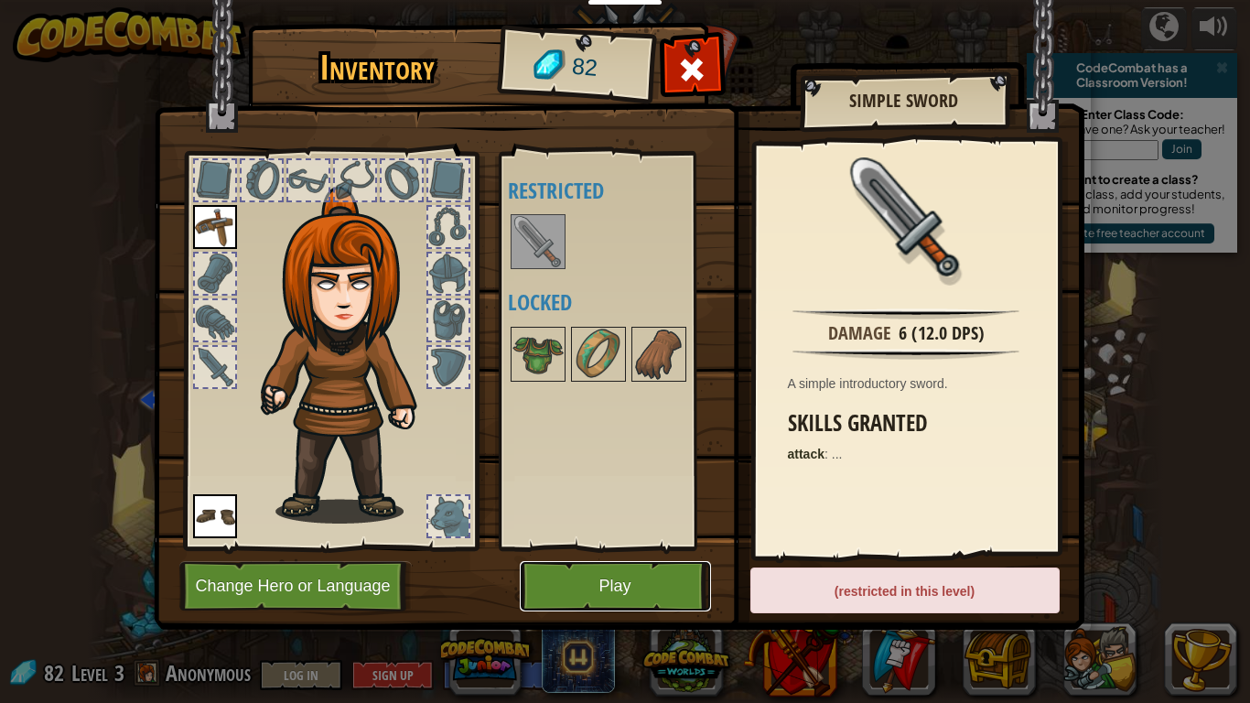
click at [685, 547] on button "Play" at bounding box center [615, 586] width 191 height 50
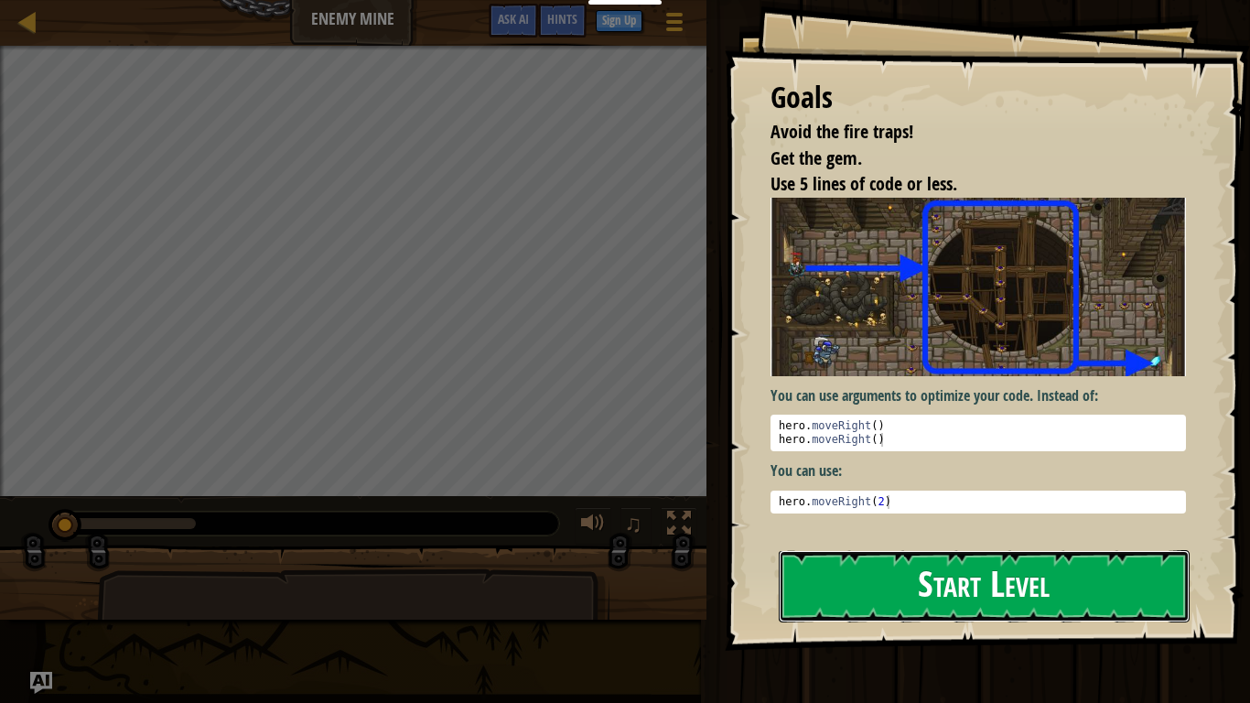
click at [968, 547] on button "Start Level" at bounding box center [984, 586] width 411 height 72
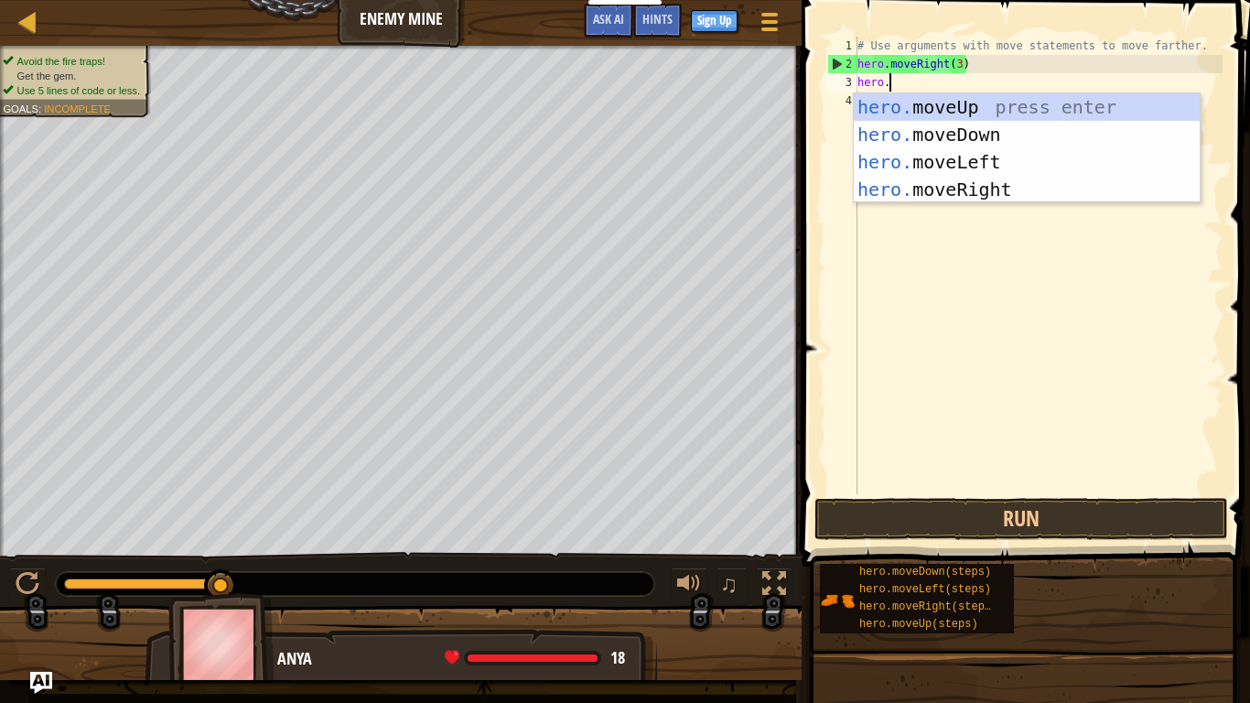
scroll to position [8, 4]
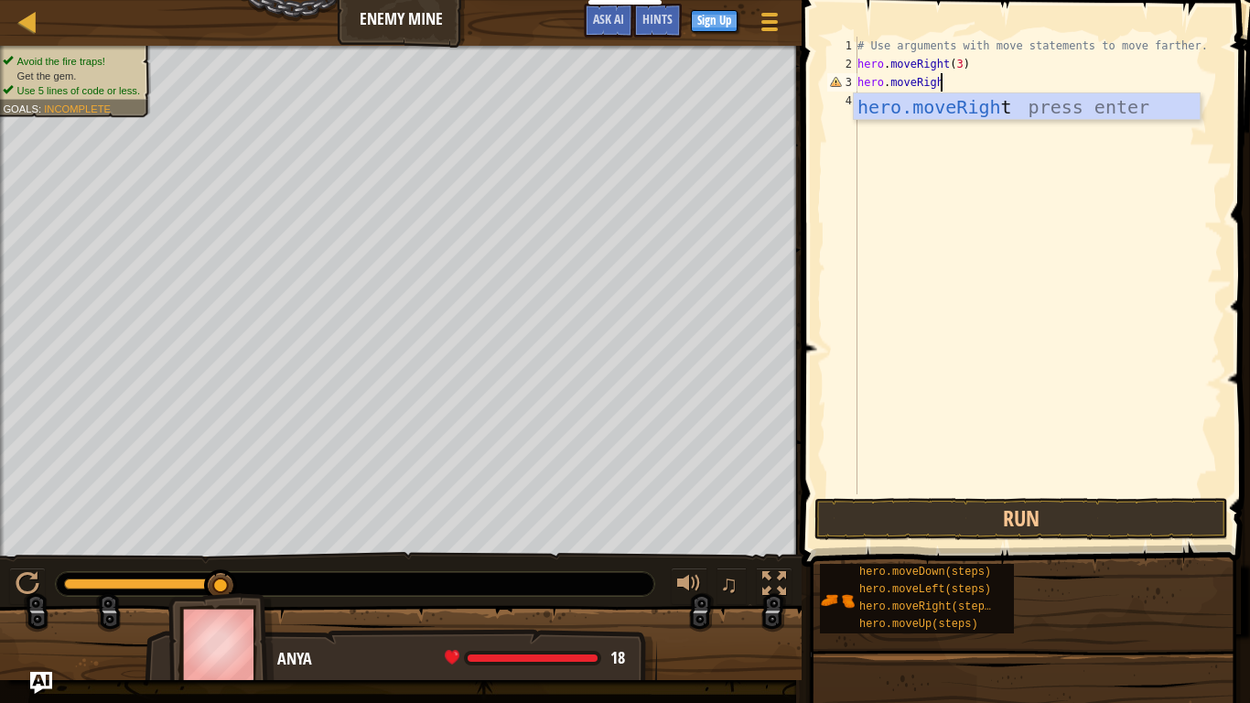
type textarea "hero.moveRight"
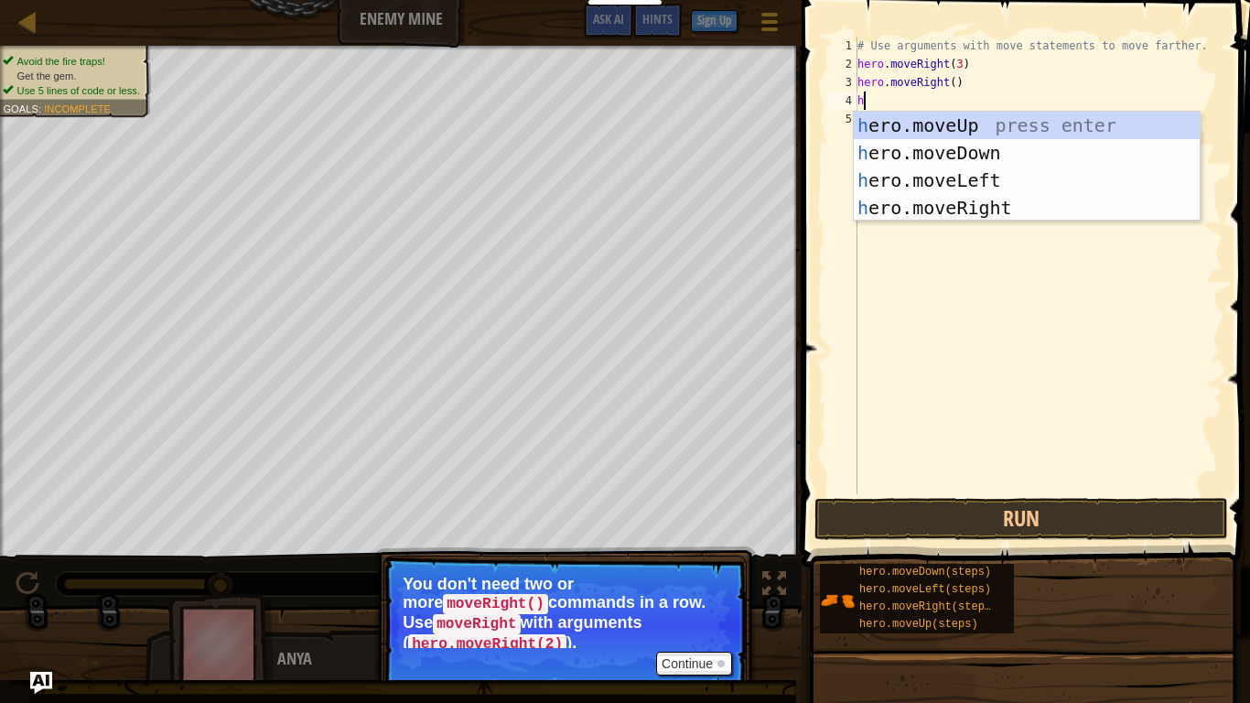
scroll to position [8, 2]
click at [683, 547] on button "Continue" at bounding box center [694, 663] width 76 height 24
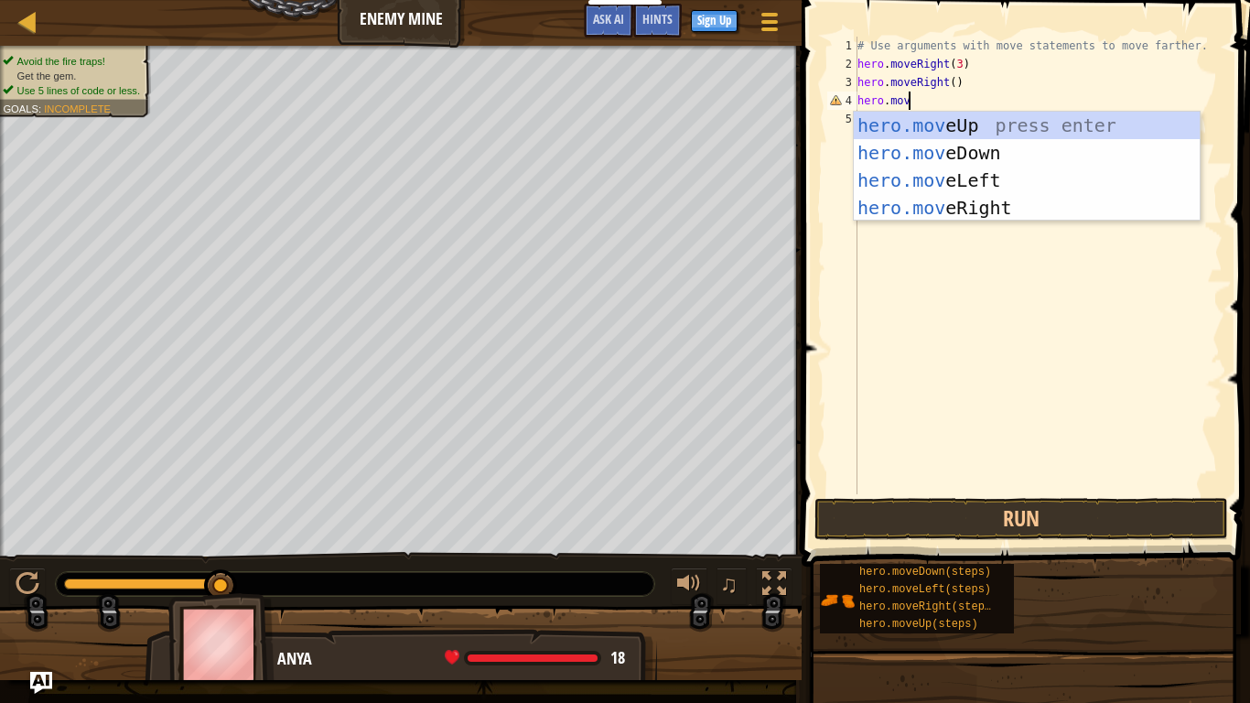
scroll to position [8, 7]
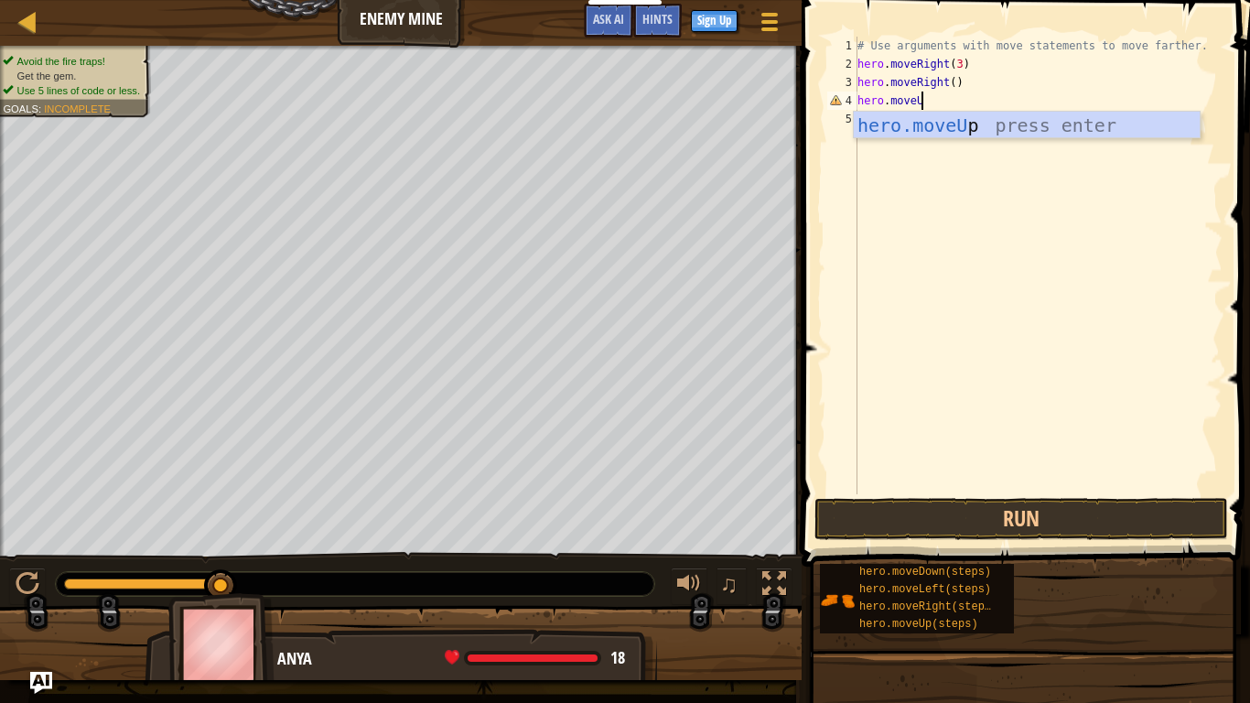
type textarea "hero.moveUp"
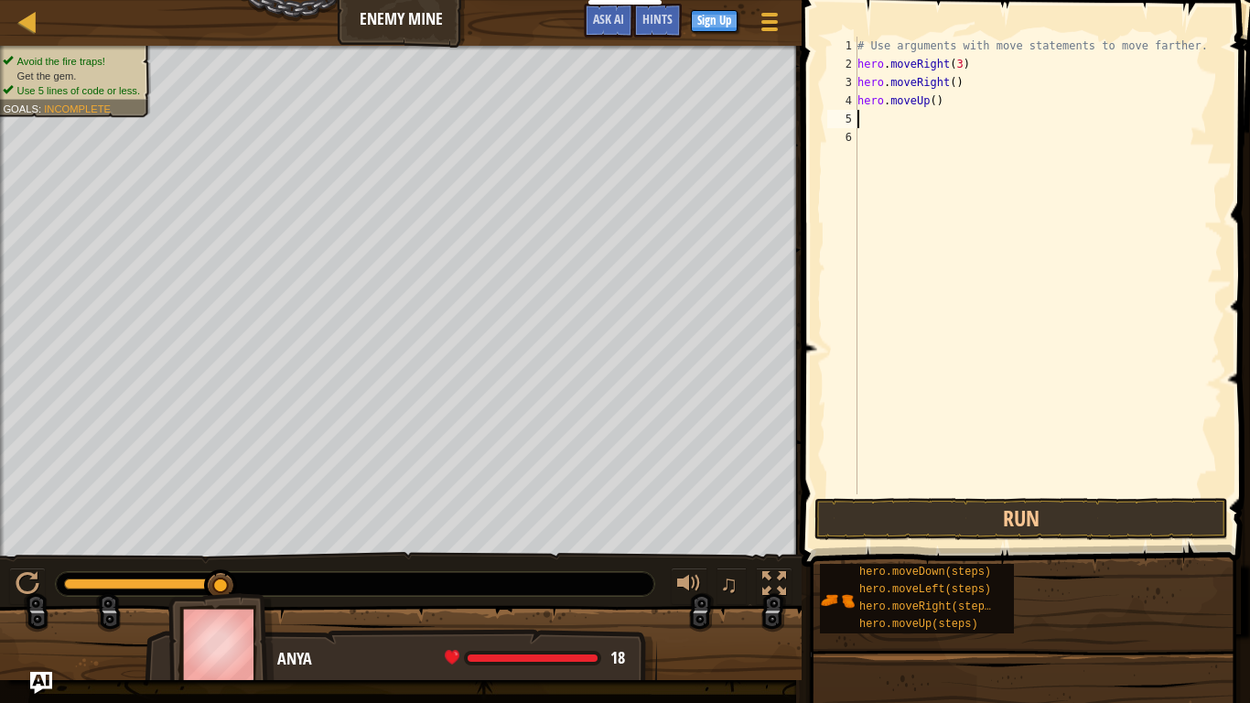
scroll to position [8, 0]
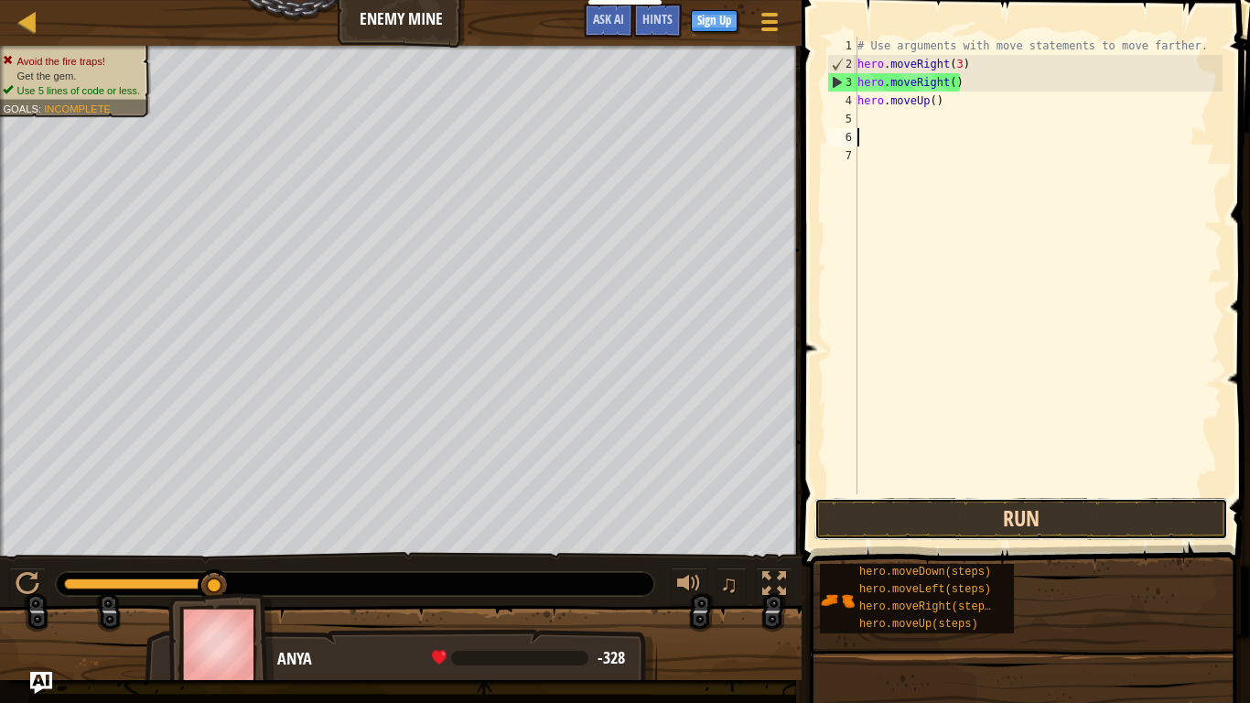
click at [1038, 534] on button "Run" at bounding box center [1021, 519] width 414 height 42
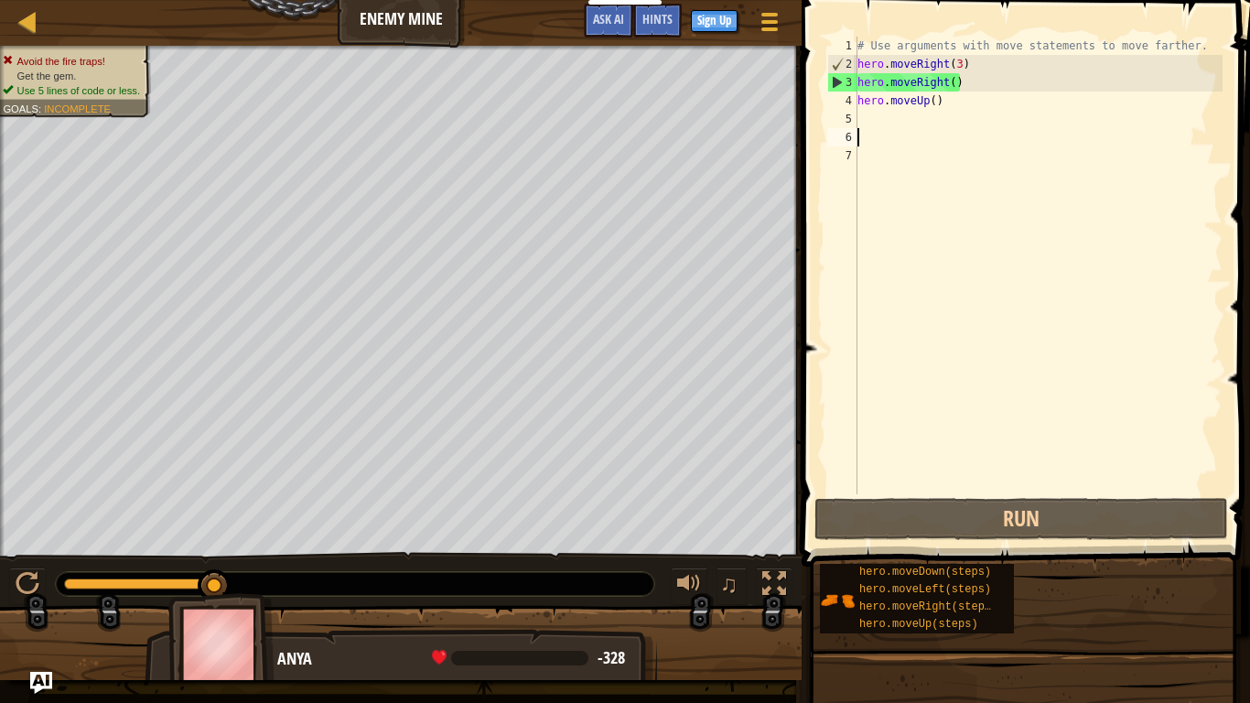
click at [864, 110] on div "# Use arguments with move statements to move farther. hero . moveRight ( 3 ) he…" at bounding box center [1038, 284] width 369 height 494
click at [20, 547] on div at bounding box center [28, 584] width 24 height 24
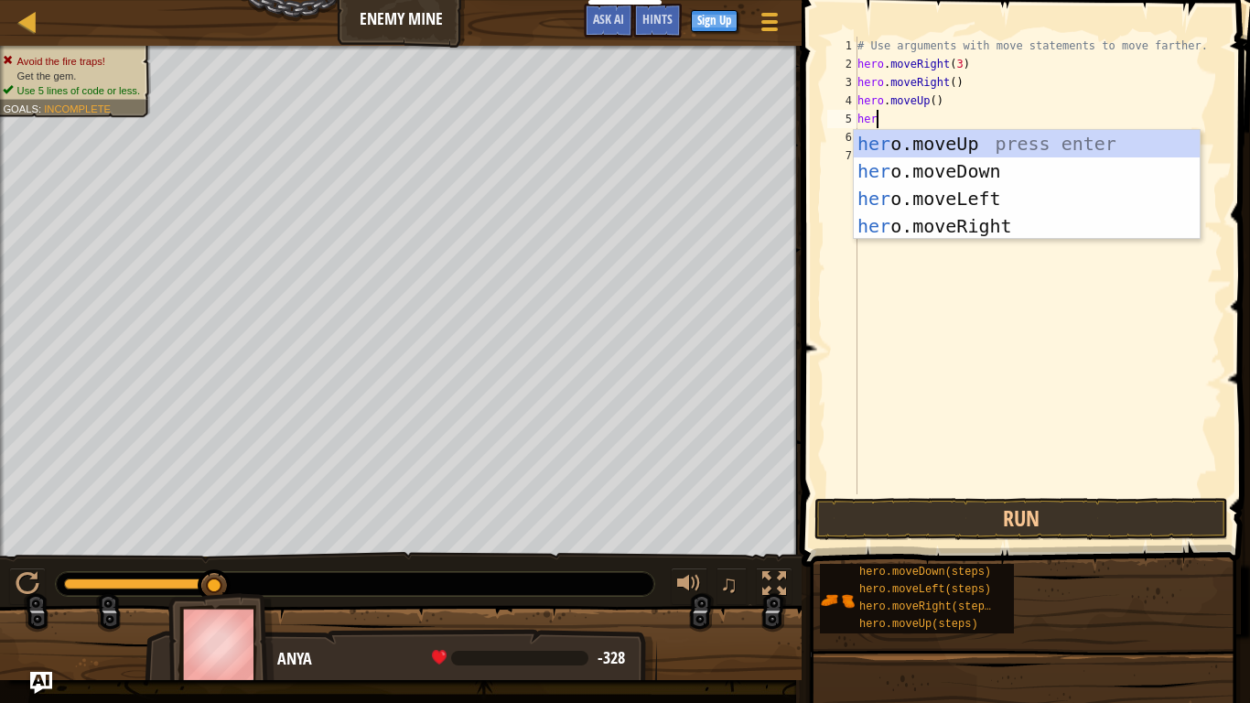
scroll to position [8, 1]
type textarea "h"
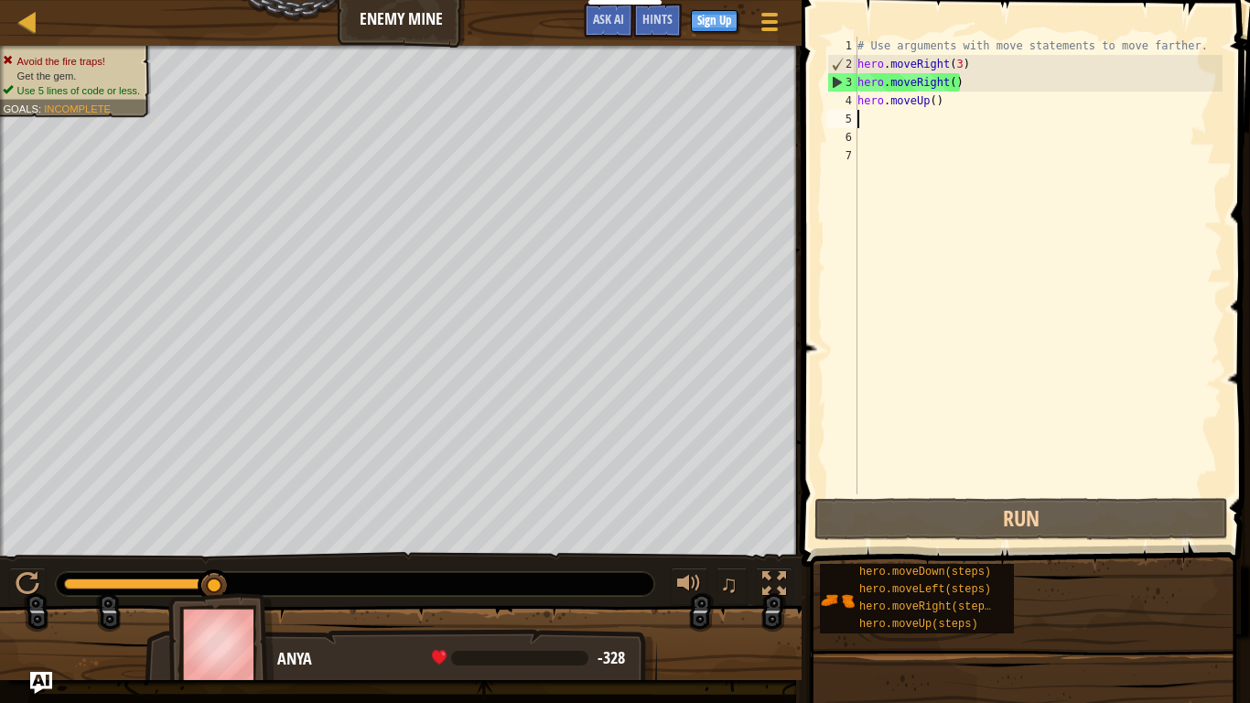
click at [934, 107] on div "# Use arguments with move statements to move farther. hero . moveRight ( 3 ) he…" at bounding box center [1038, 284] width 369 height 494
click at [935, 107] on div "# Use arguments with move statements to move farther. hero . moveRight ( 3 ) he…" at bounding box center [1038, 284] width 369 height 494
type textarea "hero.moveUp()"
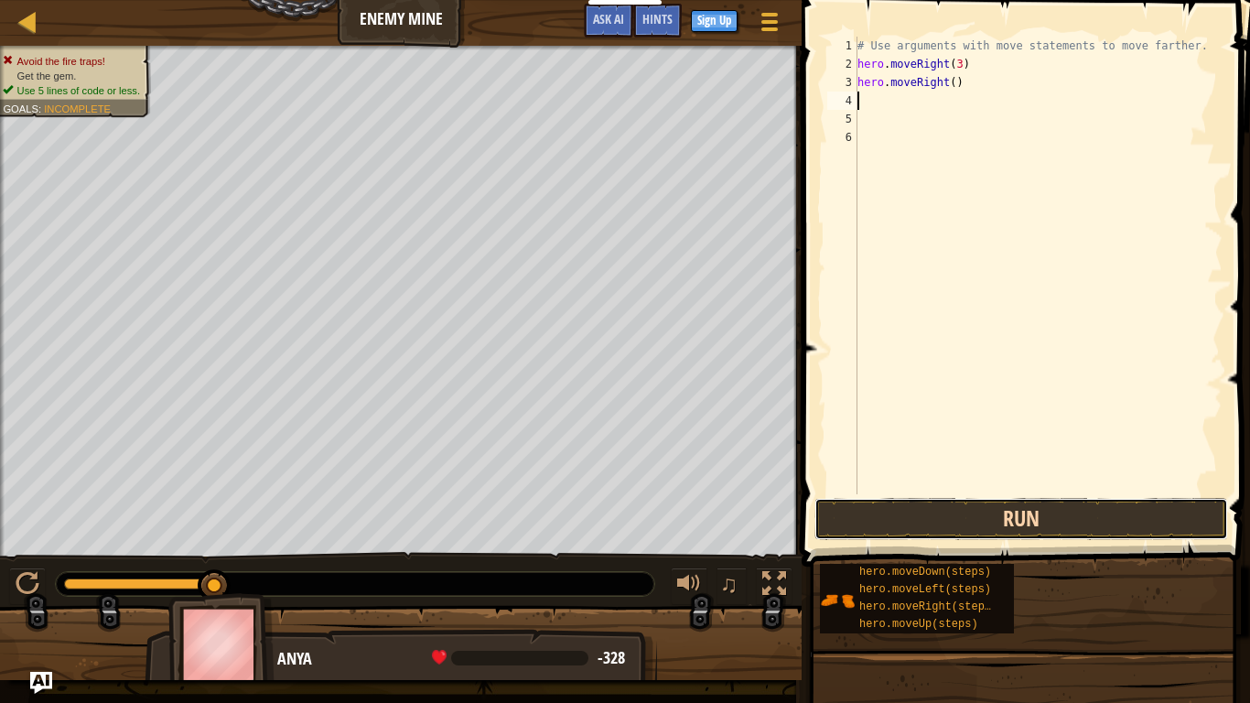
click at [858, 529] on button "Run" at bounding box center [1021, 519] width 414 height 42
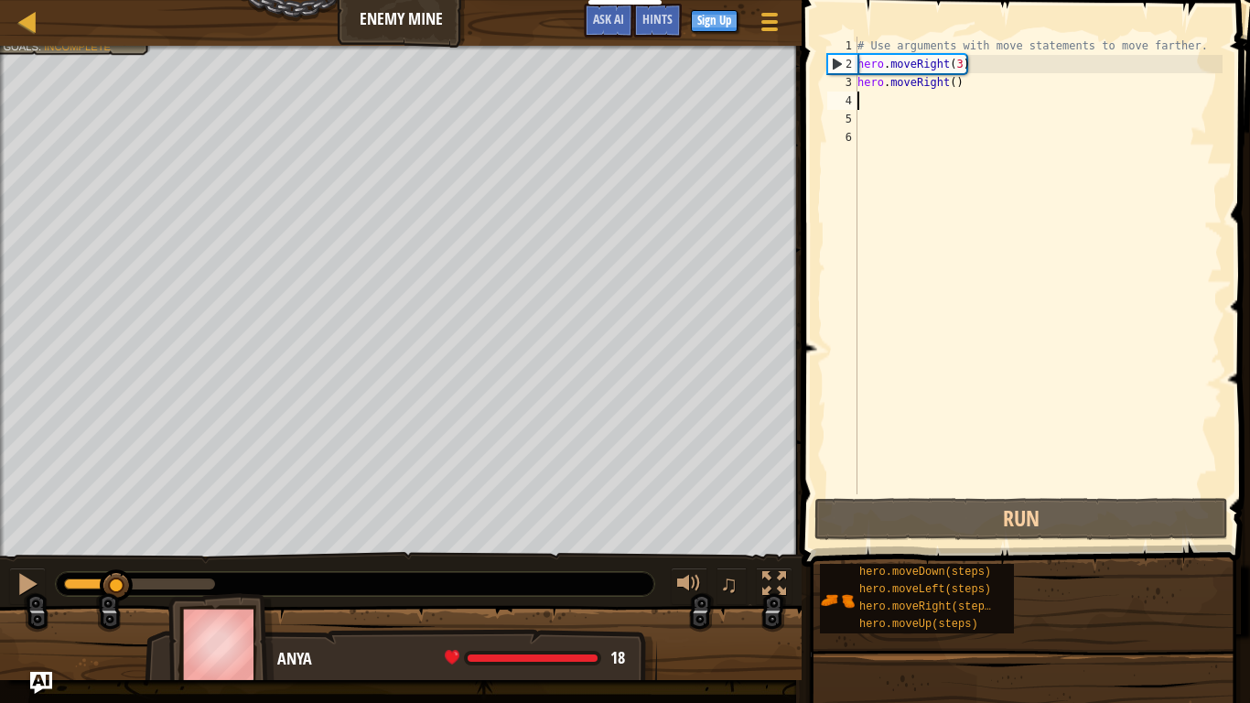
drag, startPoint x: 211, startPoint y: 590, endPoint x: 116, endPoint y: 569, distance: 97.5
click at [116, 547] on div at bounding box center [116, 585] width 33 height 33
click at [125, 547] on div at bounding box center [119, 585] width 33 height 33
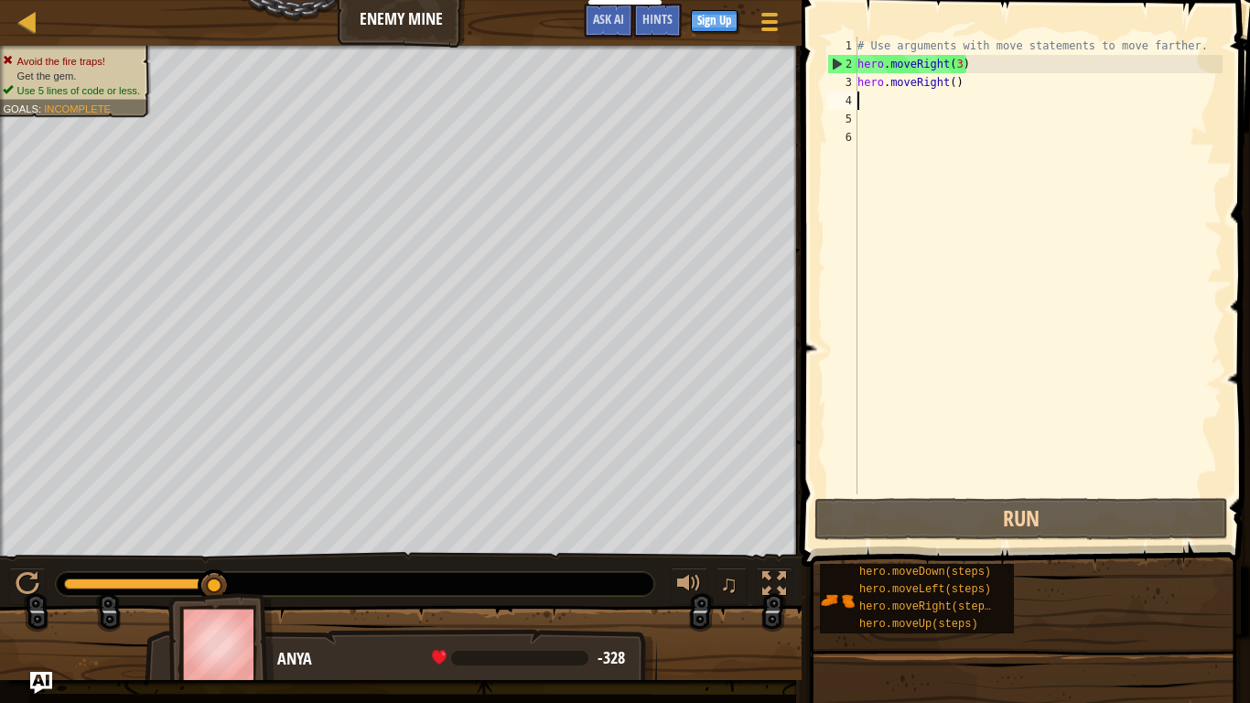
drag, startPoint x: 125, startPoint y: 569, endPoint x: 326, endPoint y: 578, distance: 200.6
click at [326, 547] on div at bounding box center [355, 584] width 598 height 24
click at [246, 547] on div at bounding box center [355, 584] width 598 height 24
click at [920, 109] on div "# Use arguments with move statements to move farther. hero . moveRight ( 3 ) he…" at bounding box center [1038, 284] width 369 height 494
drag, startPoint x: 958, startPoint y: 88, endPoint x: 859, endPoint y: 89, distance: 98.8
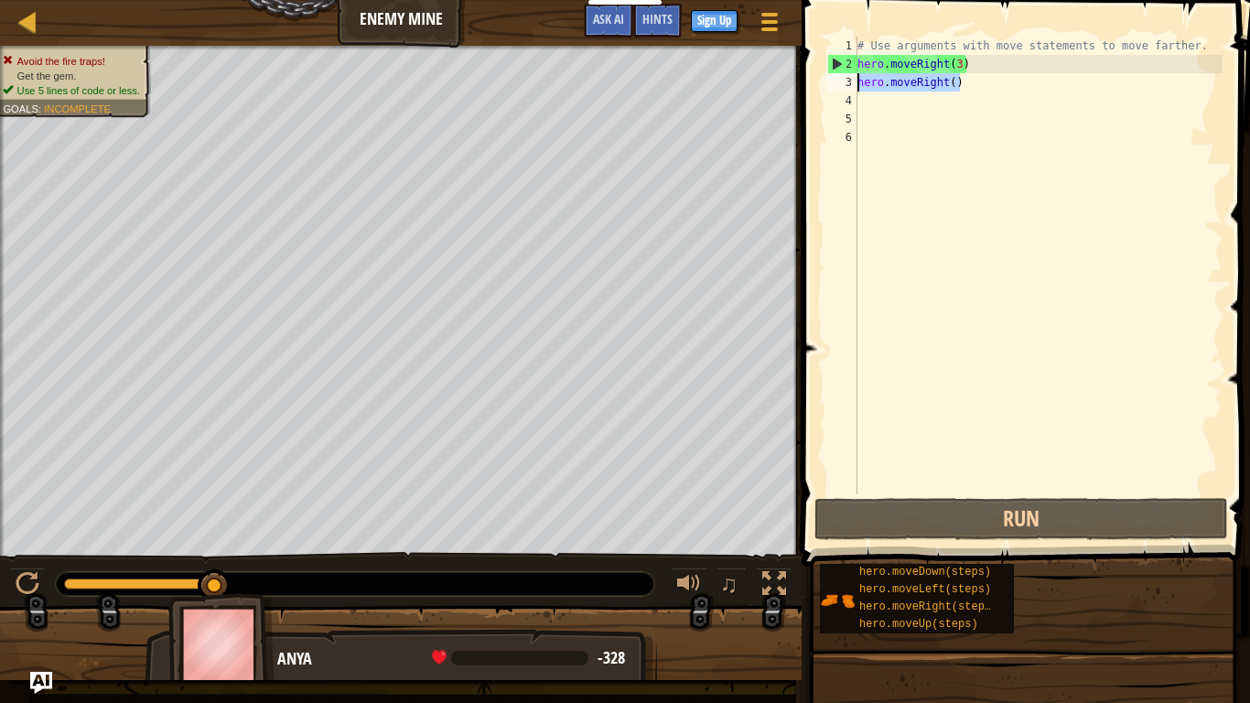
click at [859, 89] on div "# Use arguments with move statements to move farther. hero . moveRight ( 3 ) he…" at bounding box center [1038, 284] width 369 height 494
type textarea "hero.moveRight()"
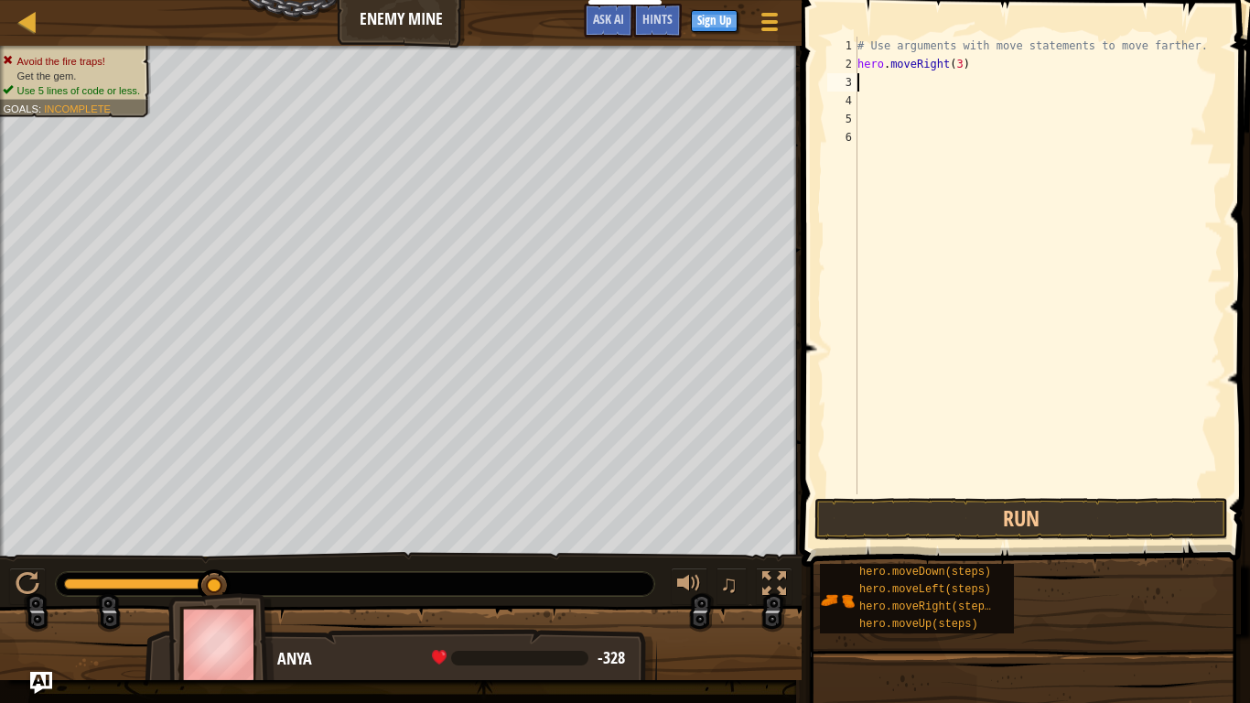
type textarea "M"
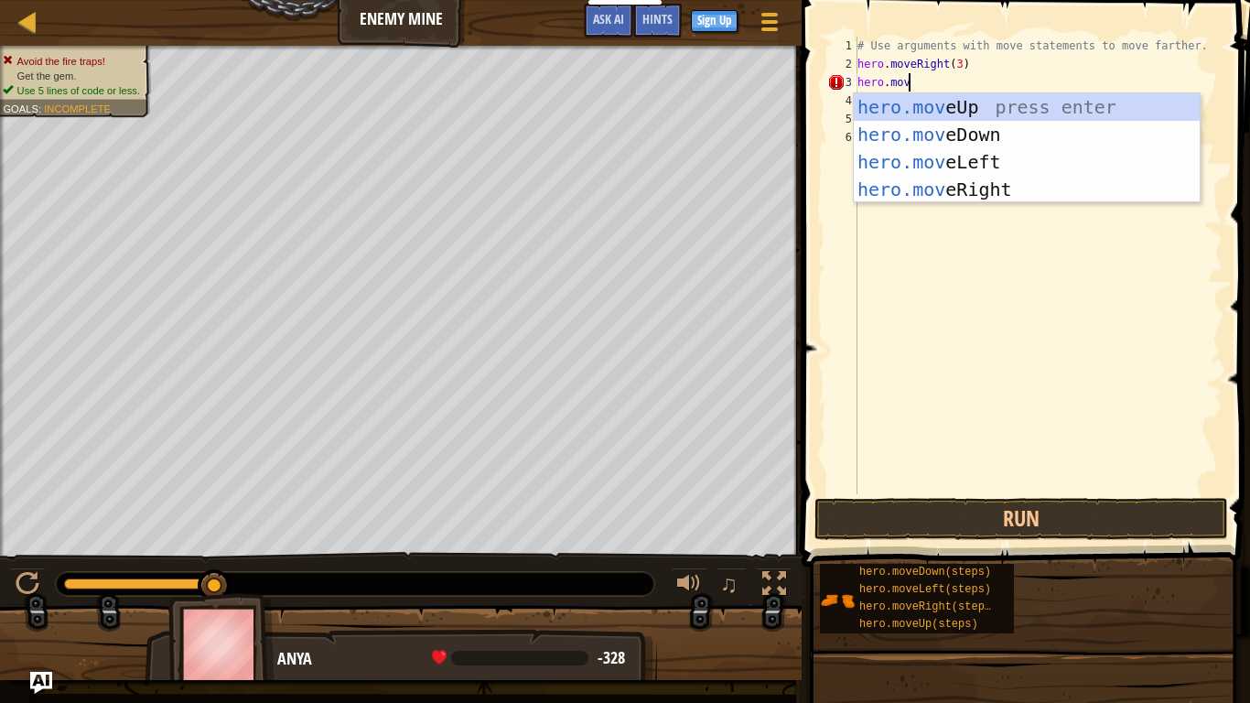
scroll to position [8, 7]
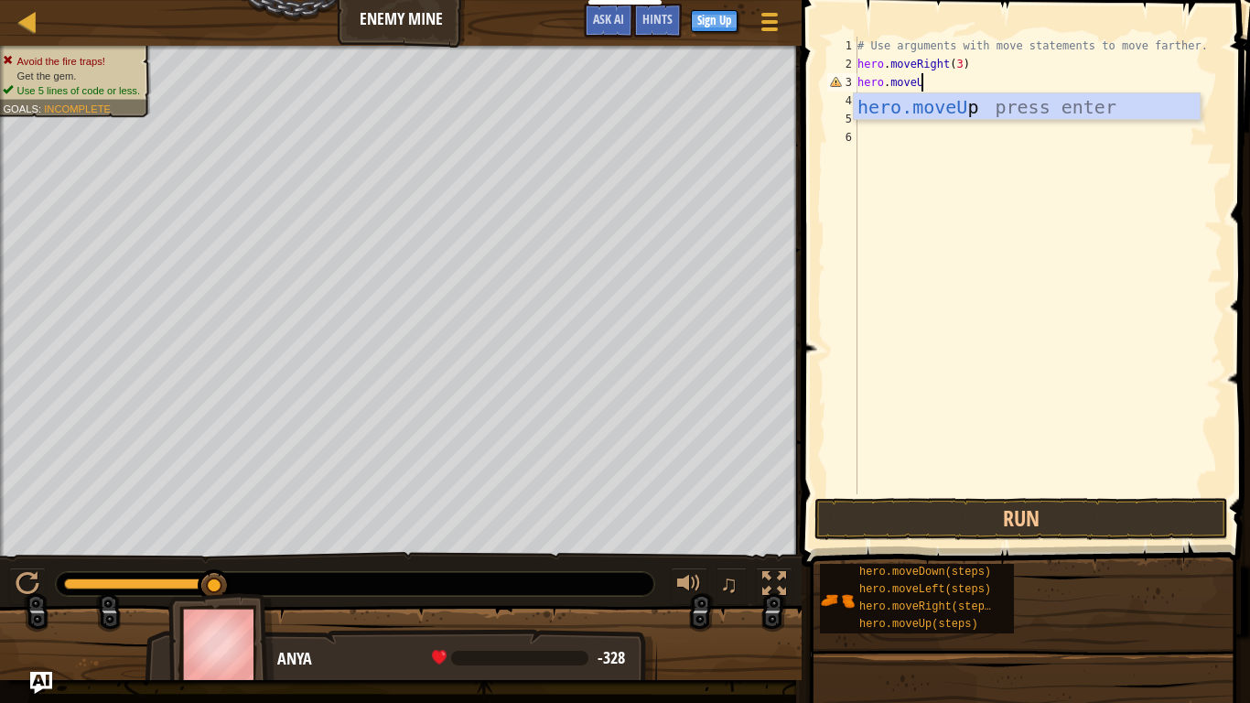
type textarea "hero.moveUp"
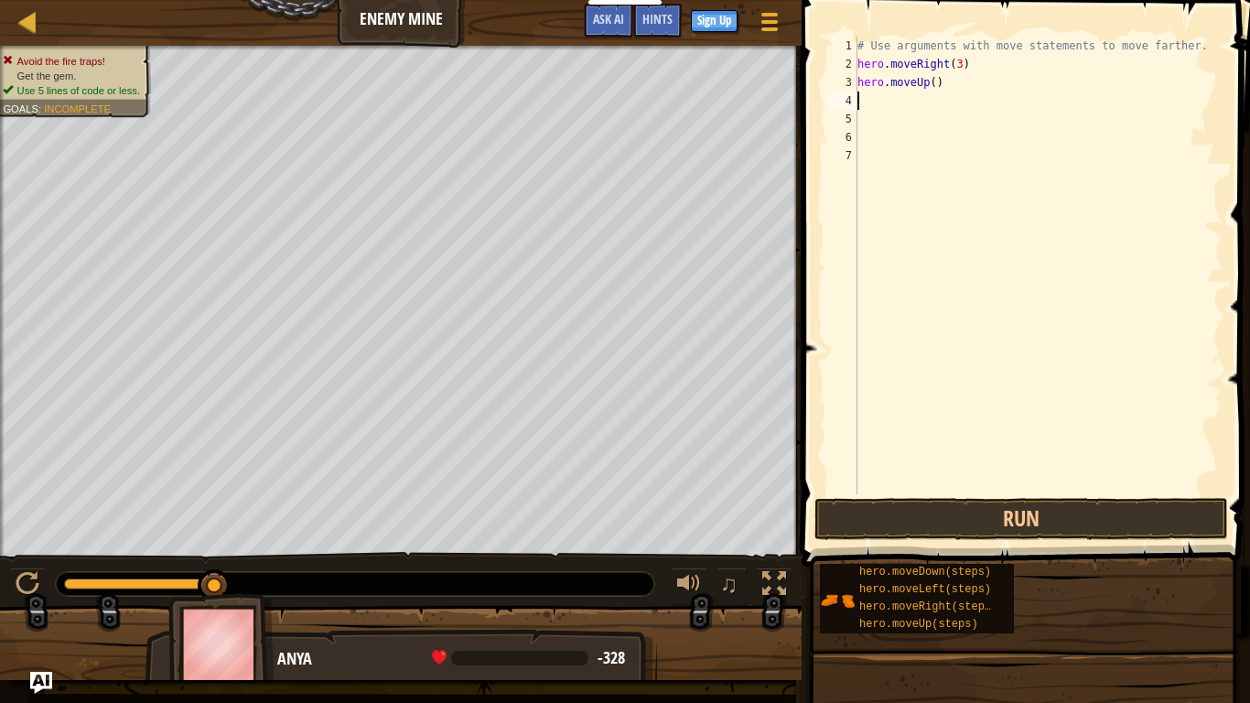
scroll to position [8, 0]
click at [972, 528] on button "Run" at bounding box center [1021, 519] width 414 height 42
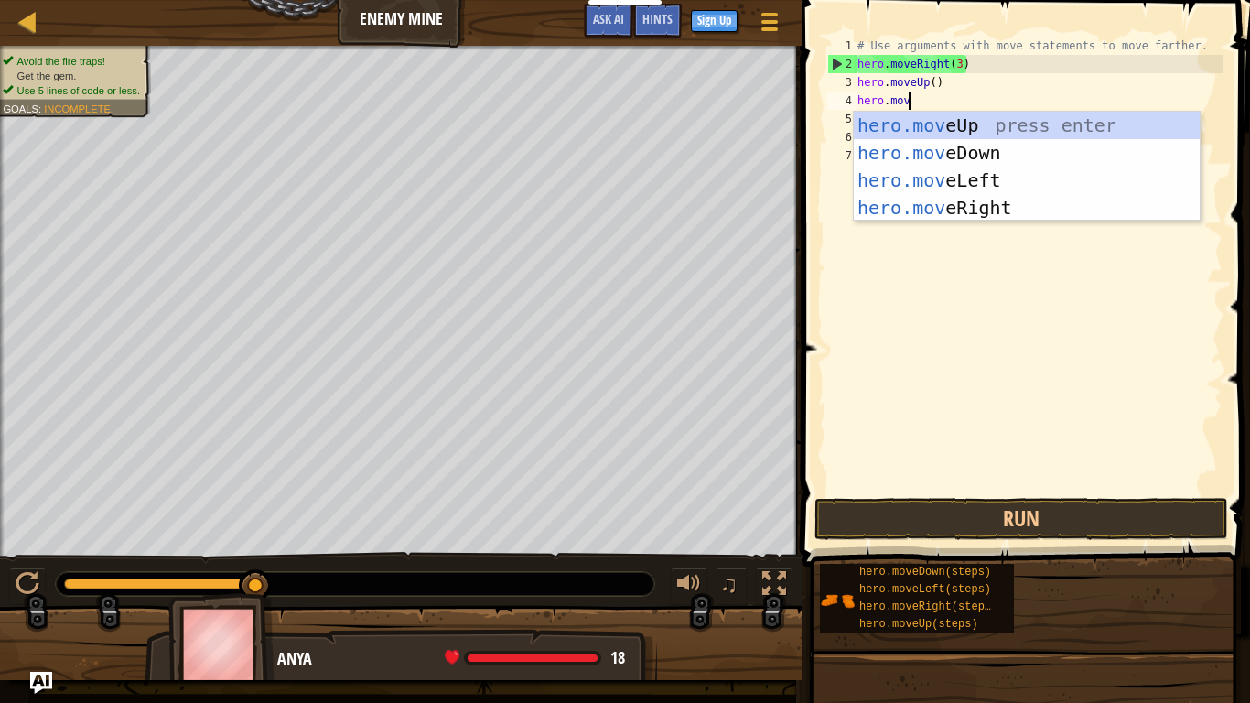
scroll to position [8, 7]
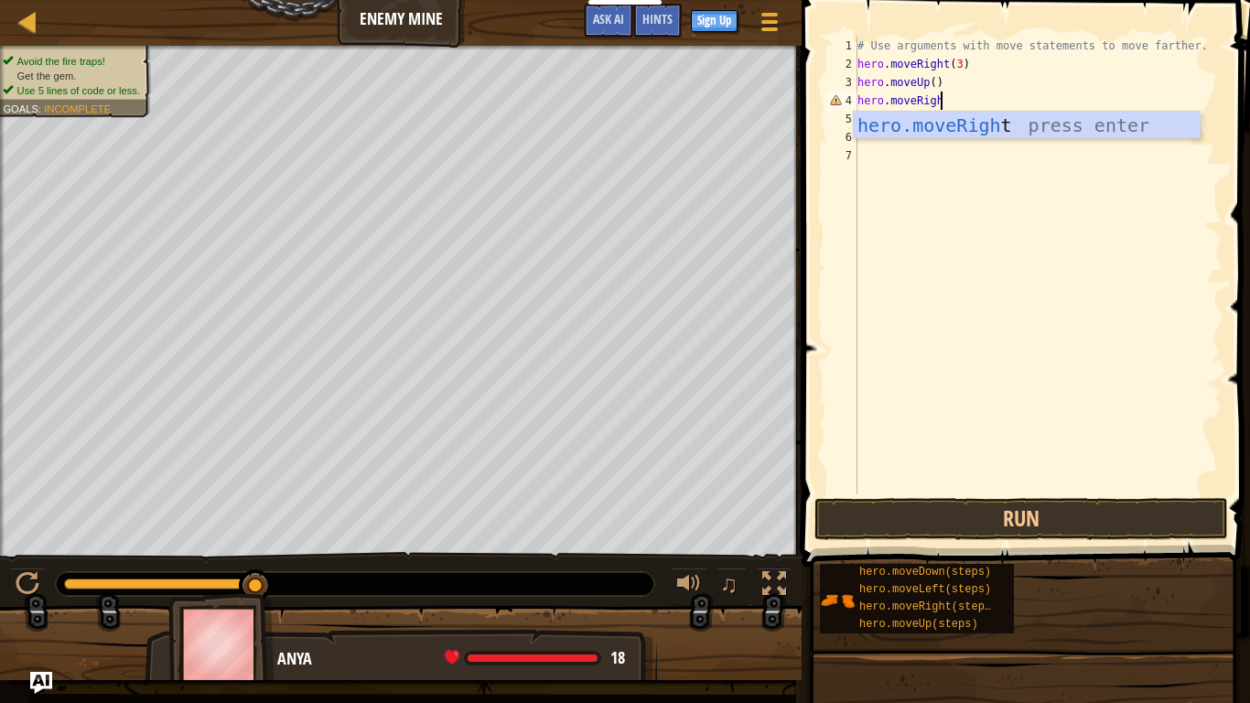
type textarea "hero.moveRight"
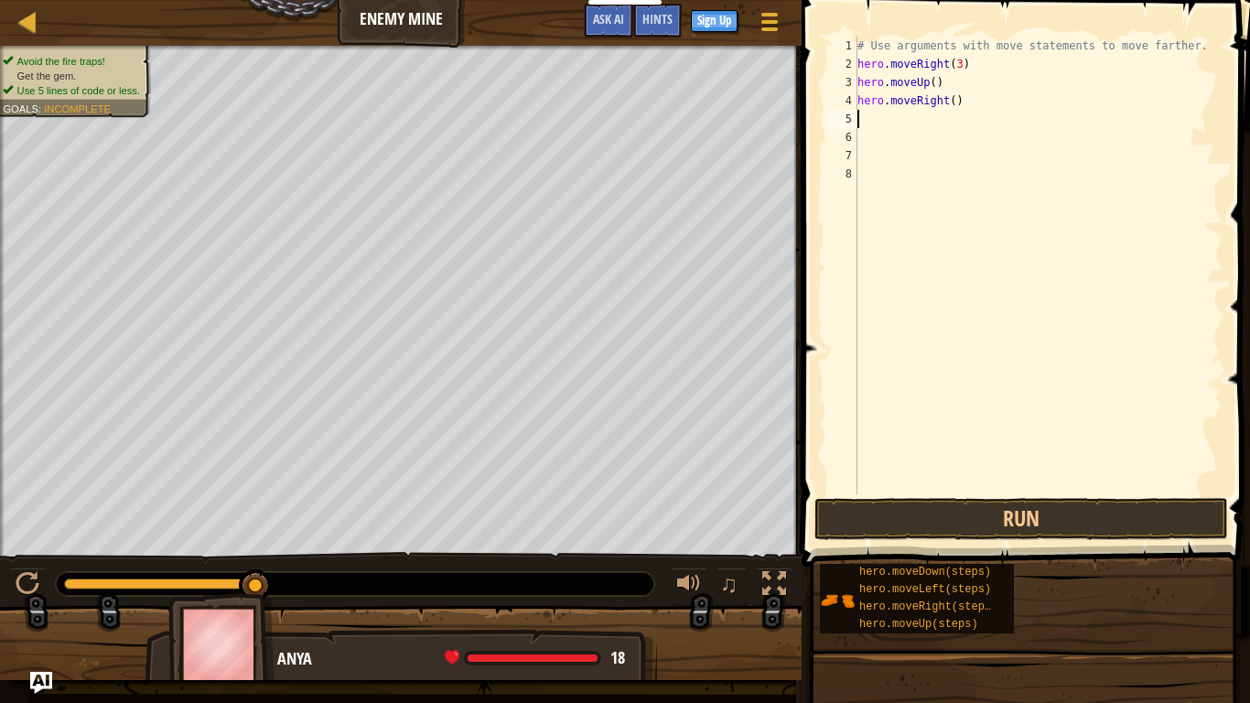
scroll to position [8, 0]
click at [1148, 505] on button "Run" at bounding box center [1021, 519] width 414 height 42
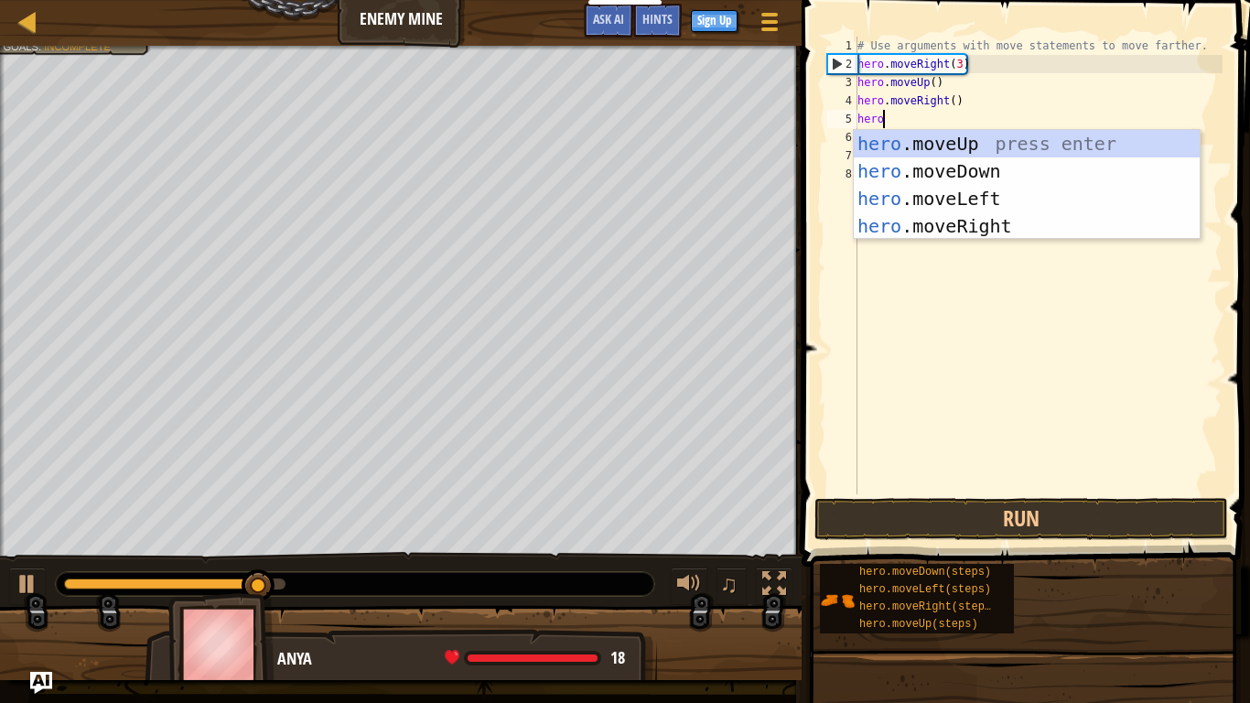
scroll to position [8, 4]
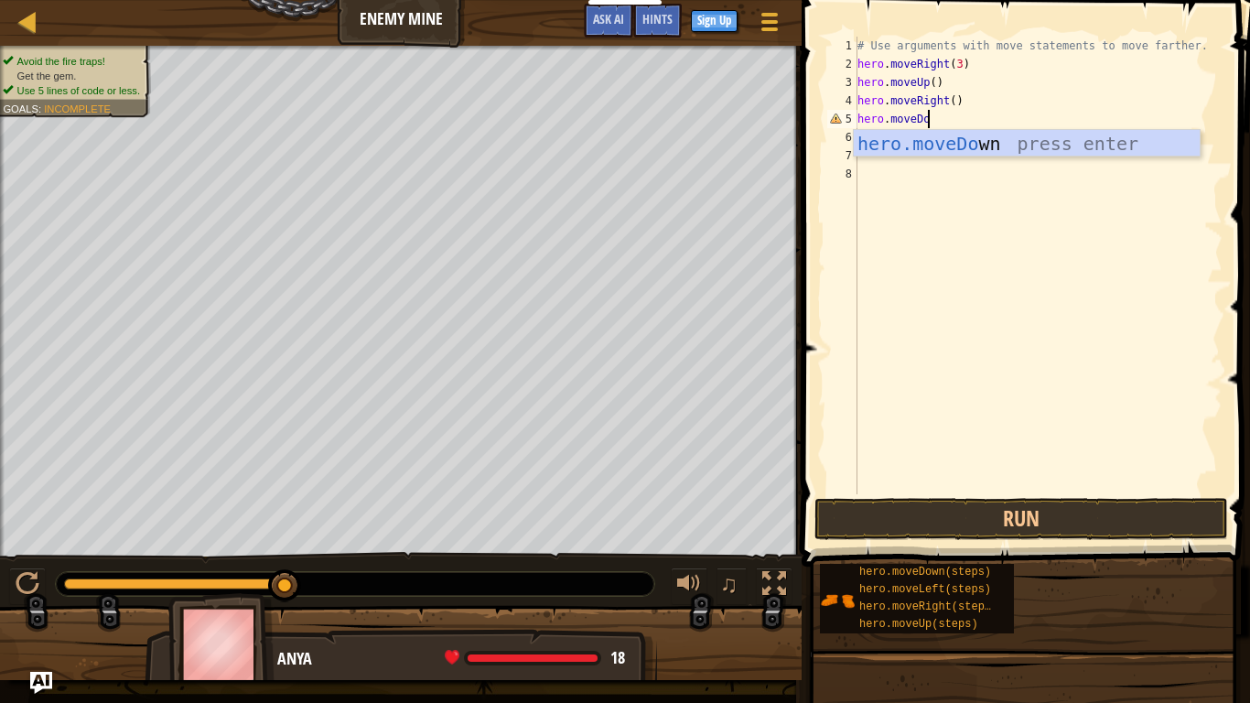
type textarea "hero.moveDown"
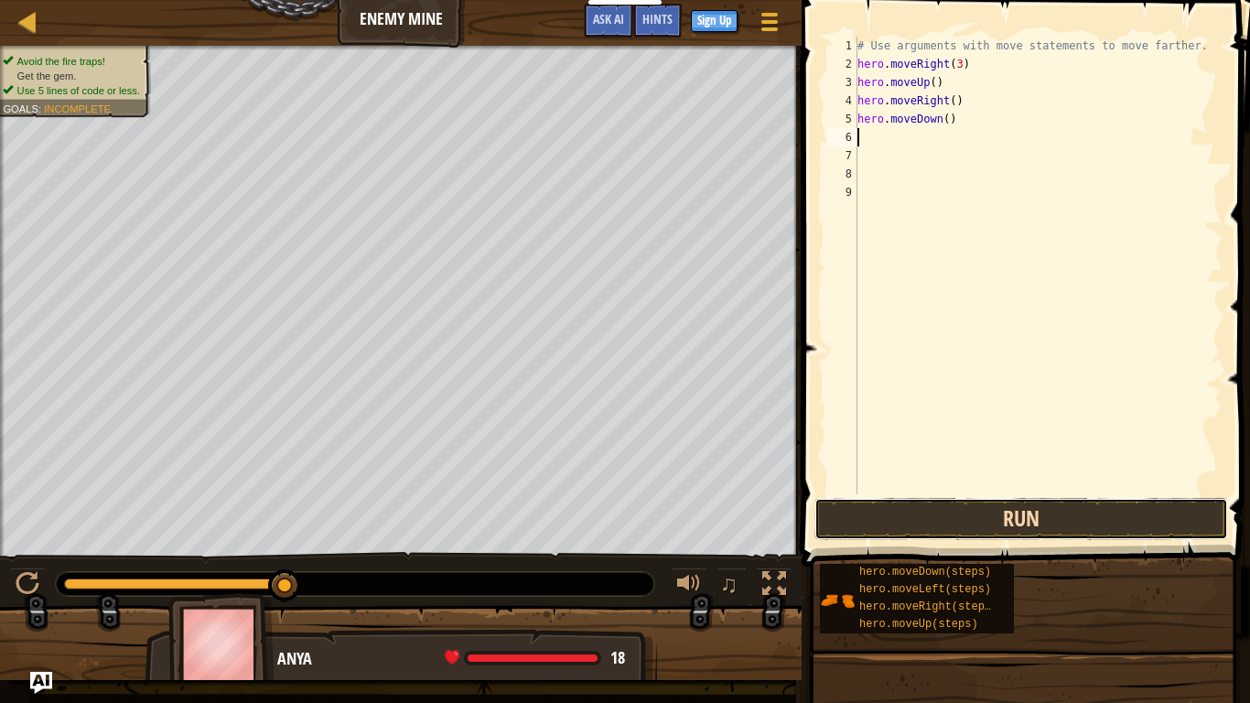
click at [1114, 519] on button "Run" at bounding box center [1021, 519] width 414 height 42
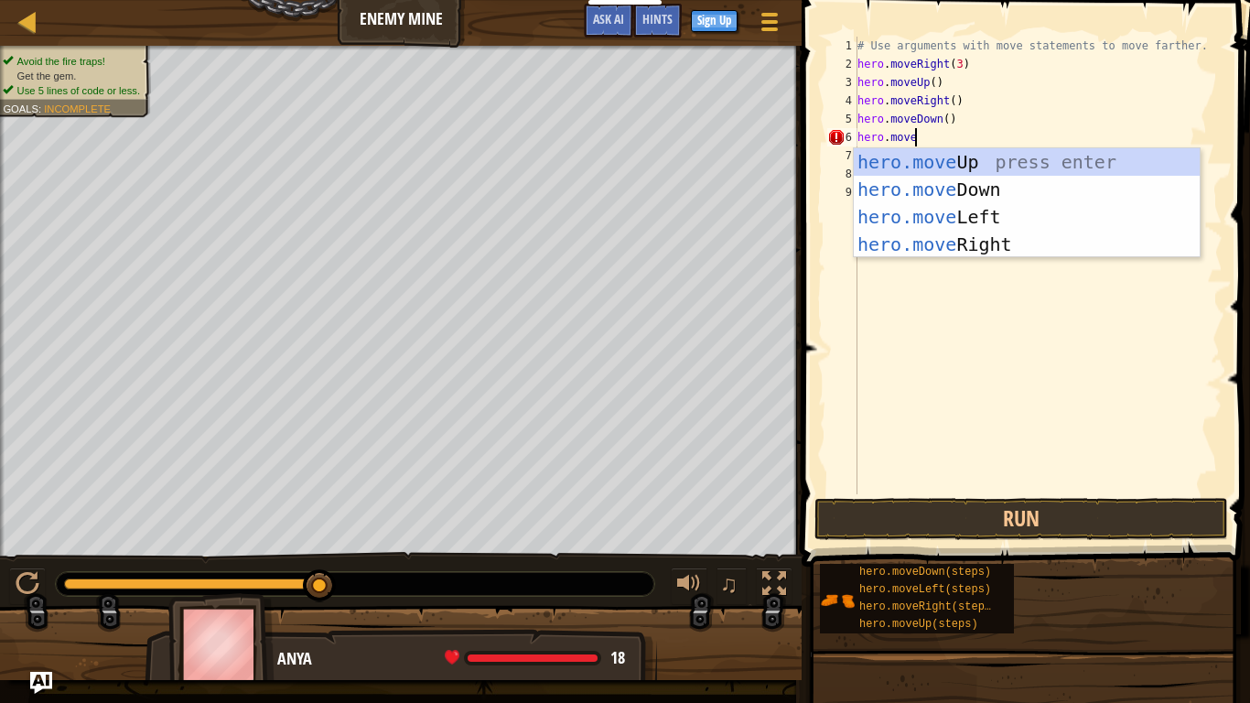
scroll to position [8, 7]
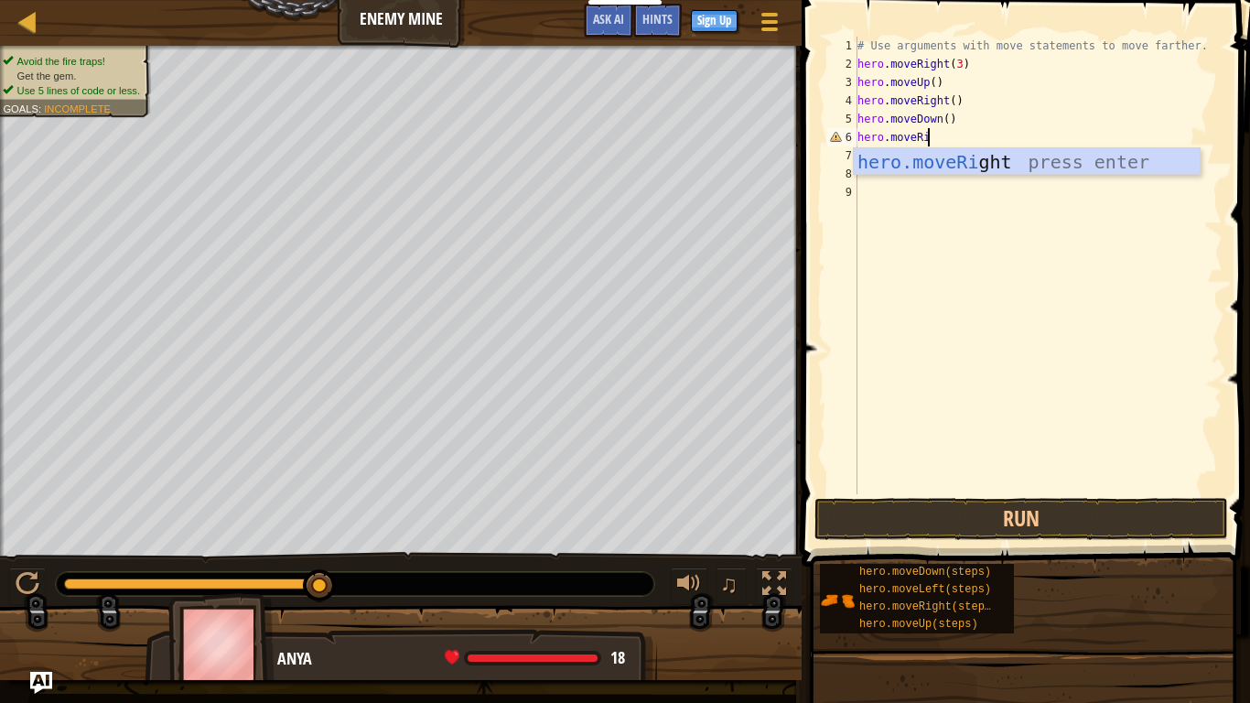
type textarea "hero.moveRight"
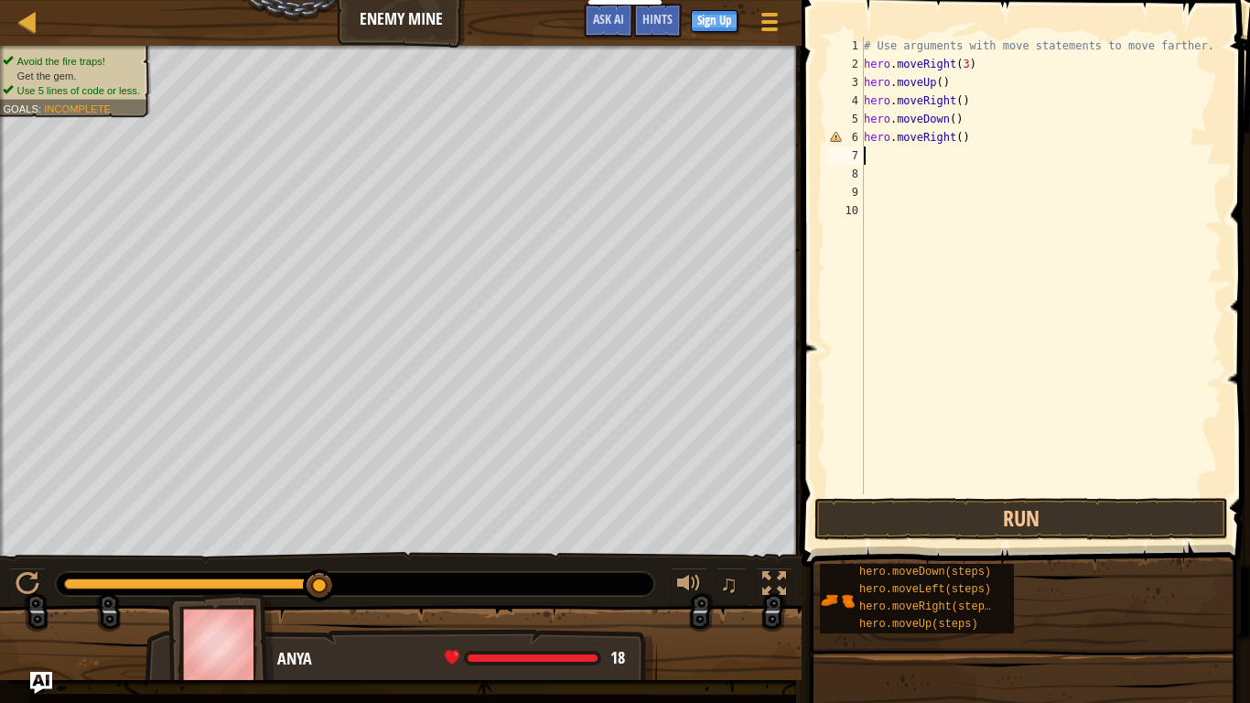
scroll to position [8, 0]
click at [1080, 522] on button "Run" at bounding box center [1021, 519] width 414 height 42
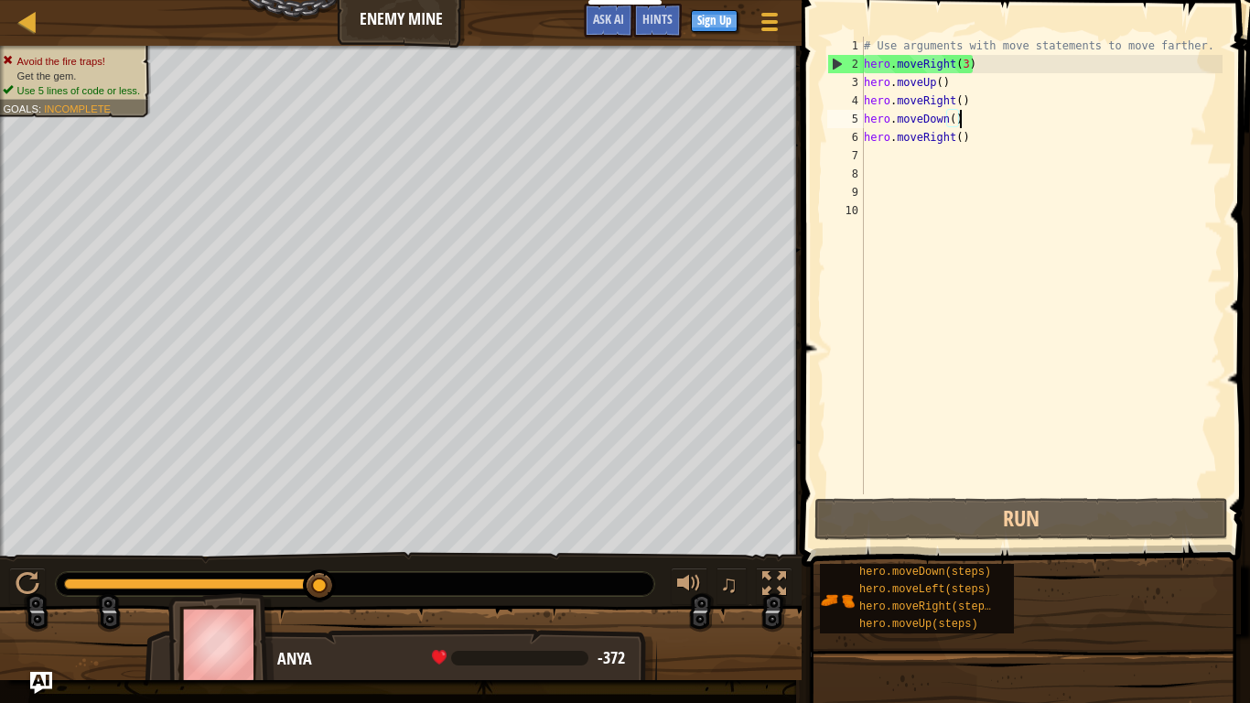
click at [971, 131] on div "# Use arguments with move statements to move farther. hero . moveRight ( 3 ) he…" at bounding box center [1041, 284] width 362 height 494
click at [973, 135] on div "# Use arguments with move statements to move farther. hero . moveRight ( 3 ) he…" at bounding box center [1041, 265] width 362 height 457
drag, startPoint x: 973, startPoint y: 135, endPoint x: 868, endPoint y: 147, distance: 105.0
click at [868, 147] on div "# Use arguments with move statements to move farther. hero . moveRight ( 3 ) he…" at bounding box center [1041, 284] width 362 height 494
click at [873, 143] on div "# Use arguments with move statements to move farther. hero . moveRight ( 3 ) he…" at bounding box center [1041, 284] width 362 height 494
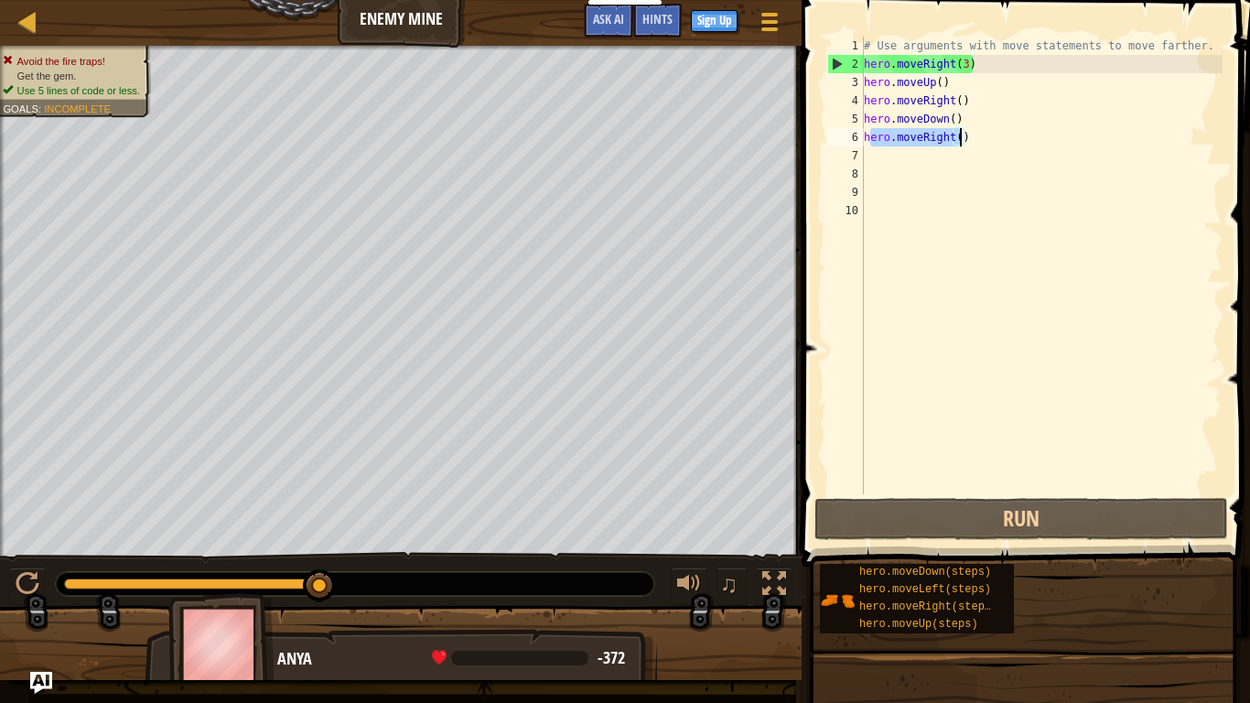
drag, startPoint x: 867, startPoint y: 143, endPoint x: 961, endPoint y: 136, distance: 93.5
click at [961, 136] on div "# Use arguments with move statements to move farther. hero . moveRight ( 3 ) he…" at bounding box center [1041, 284] width 362 height 494
type textarea "h)"
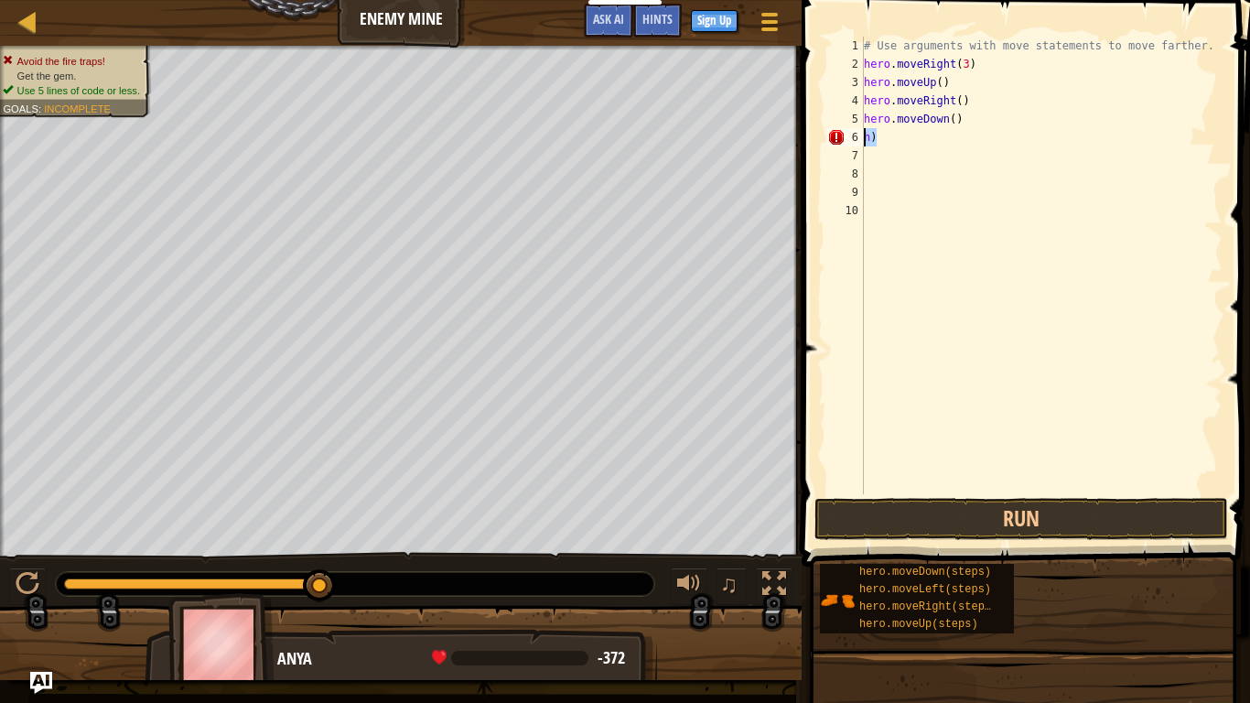
drag, startPoint x: 884, startPoint y: 134, endPoint x: 865, endPoint y: 141, distance: 20.3
click at [865, 141] on div "# Use arguments with move statements to move farther. hero . moveRight ( 3 ) he…" at bounding box center [1041, 284] width 362 height 494
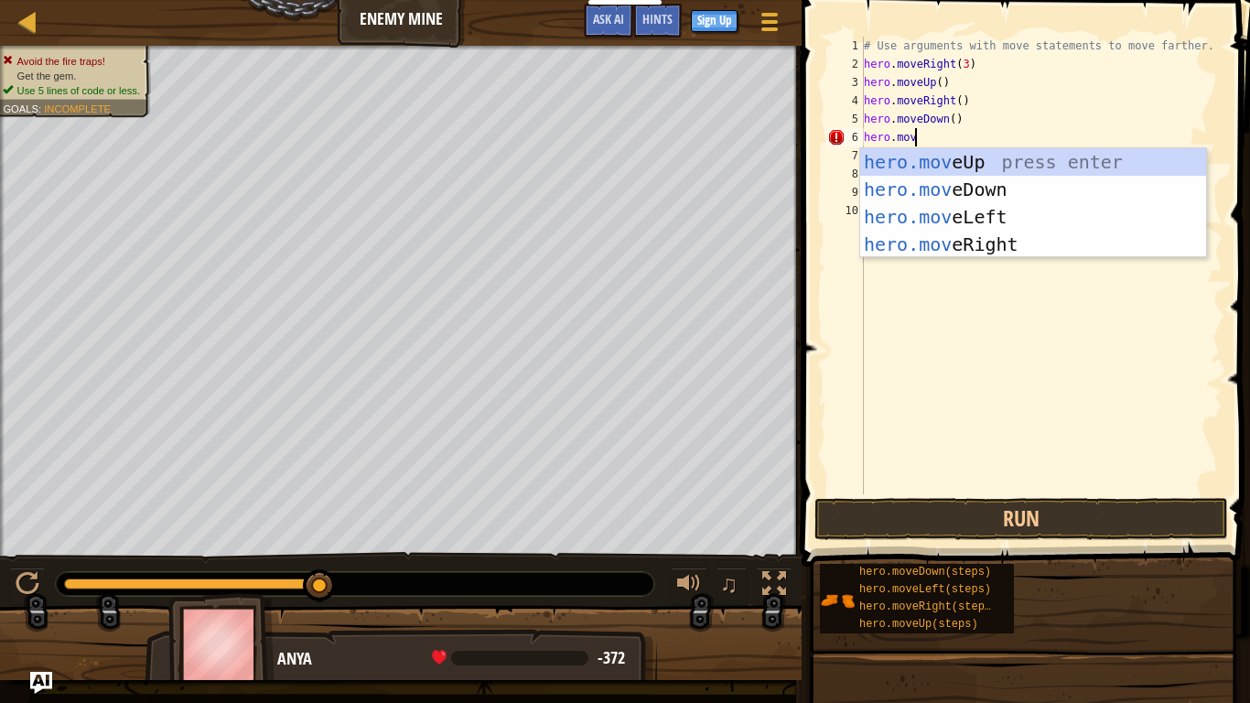
scroll to position [8, 7]
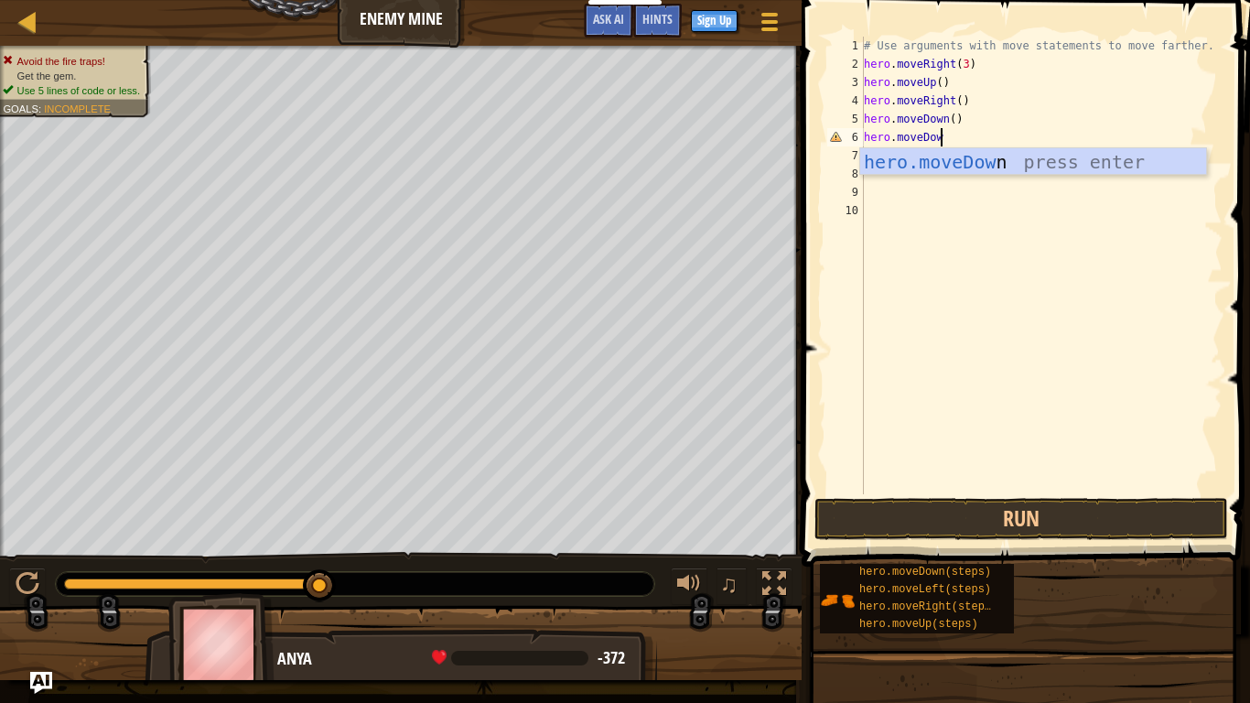
type textarea "hero.moveDown"
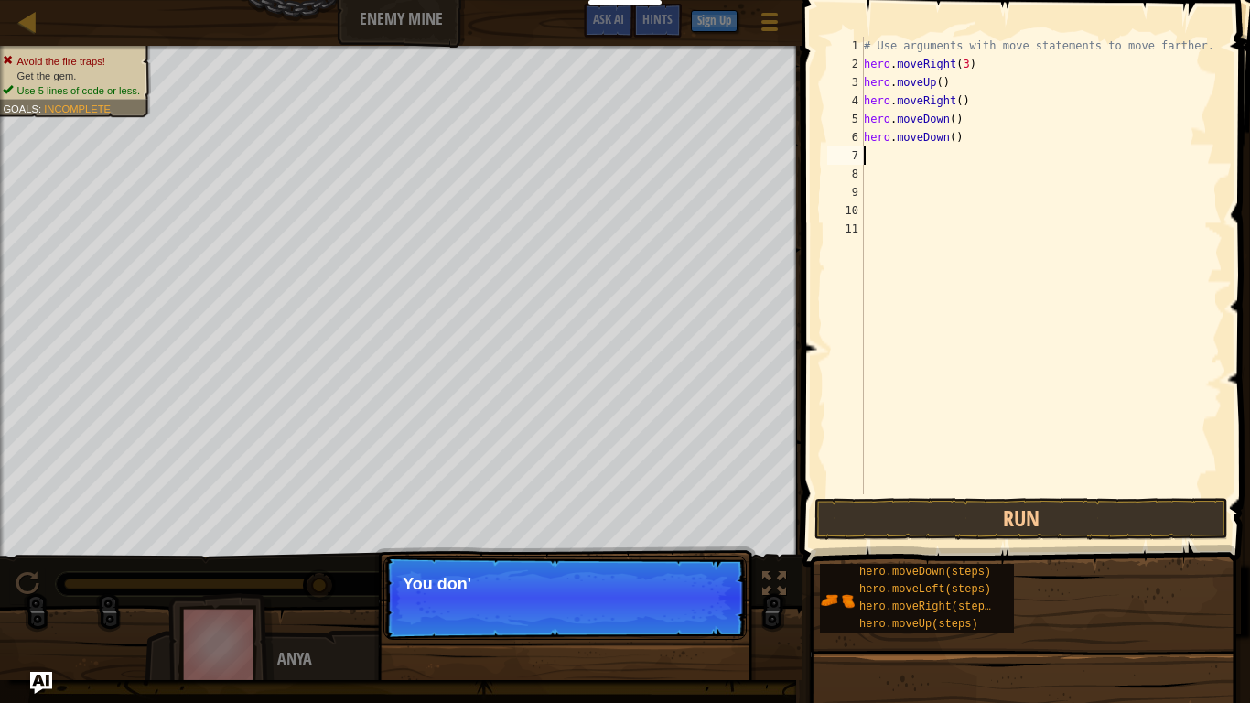
scroll to position [8, 0]
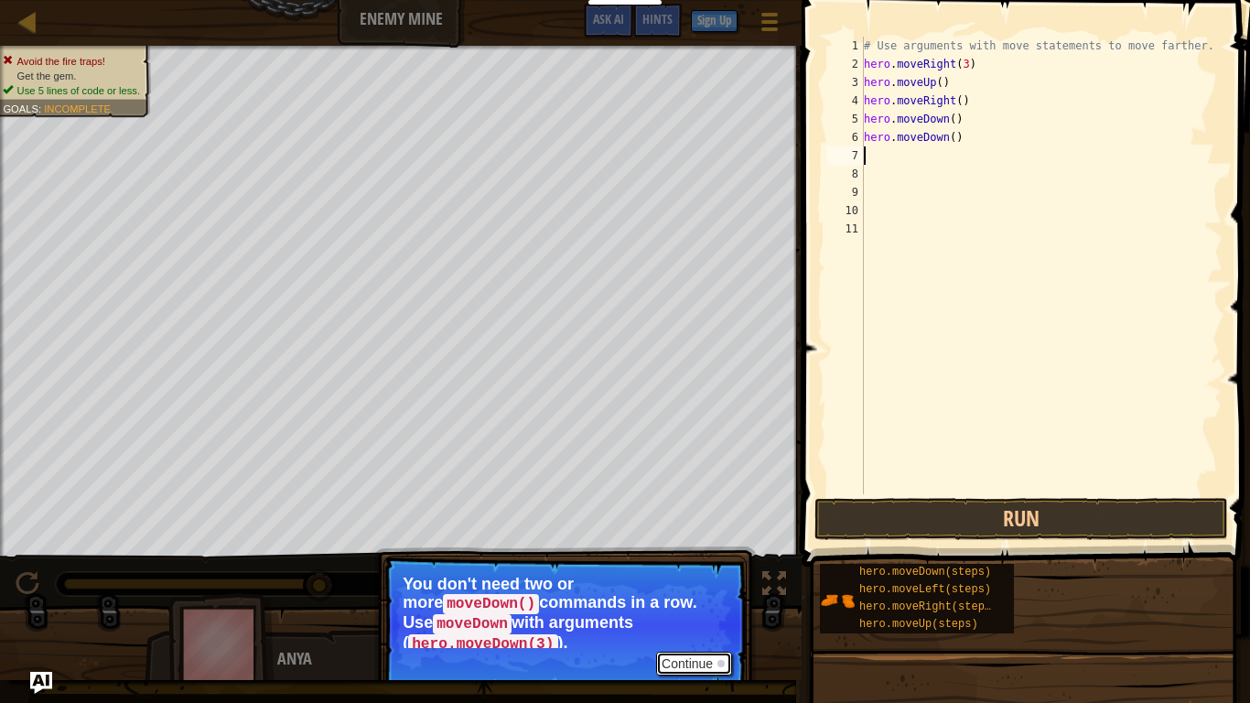
click at [694, 547] on button "Continue" at bounding box center [694, 663] width 76 height 24
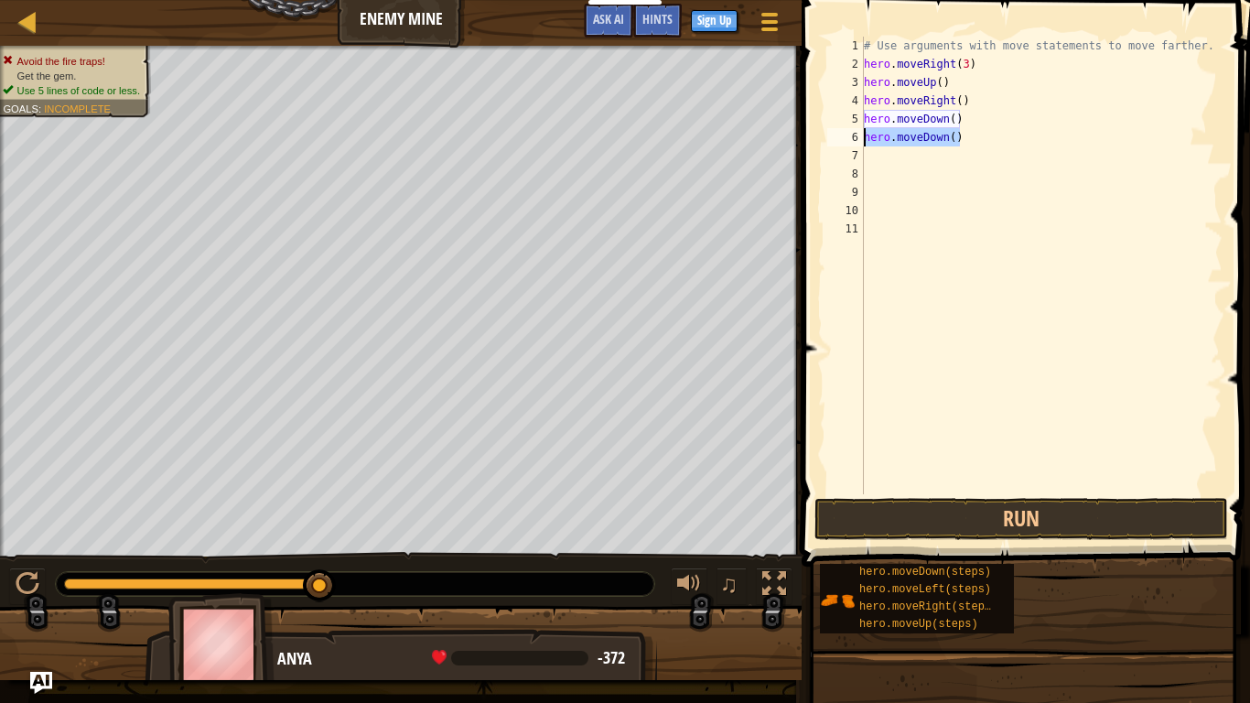
drag, startPoint x: 960, startPoint y: 141, endPoint x: 864, endPoint y: 134, distance: 96.3
click at [864, 134] on div "# Use arguments with move statements to move farther. hero . moveRight ( 3 ) he…" at bounding box center [1041, 284] width 362 height 494
type textarea "hero.moveDown()"
click at [864, 134] on div "# Use arguments with move statements to move farther. hero . moveRight ( 3 ) he…" at bounding box center [1041, 265] width 362 height 457
drag, startPoint x: 866, startPoint y: 138, endPoint x: 961, endPoint y: 140, distance: 94.3
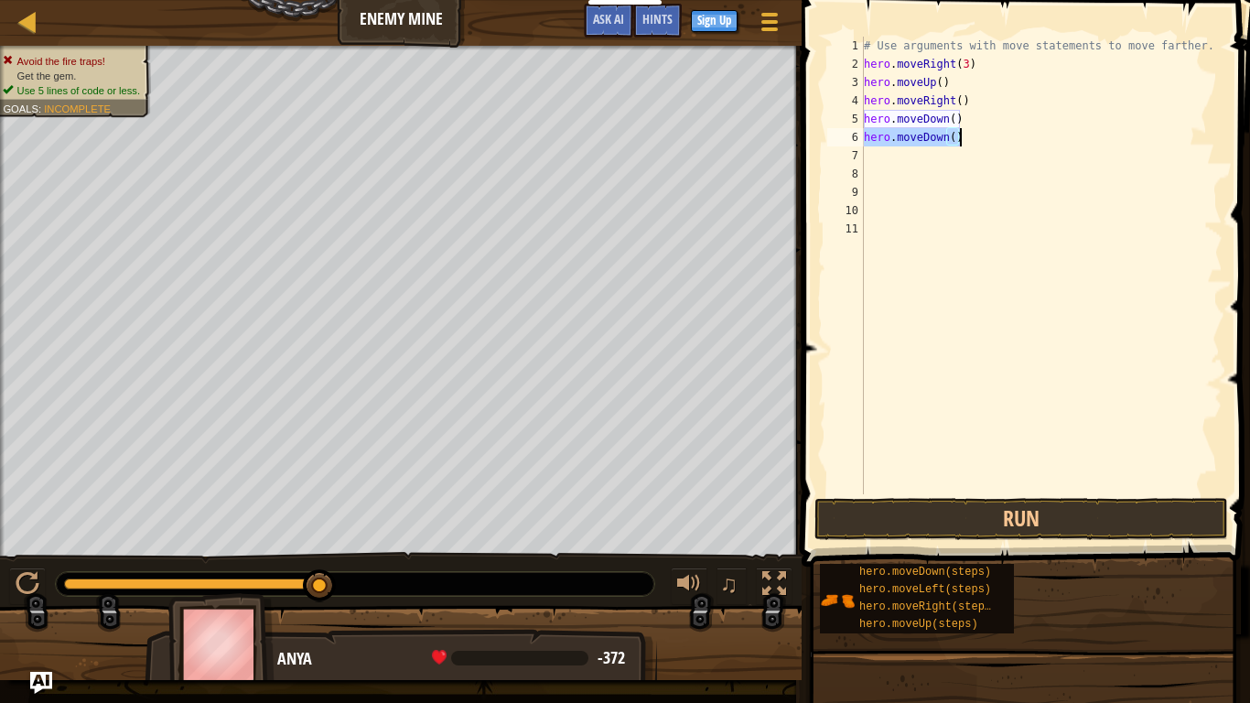
click at [961, 140] on div "# Use arguments with move statements to move farther. hero . moveRight ( 3 ) he…" at bounding box center [1041, 284] width 362 height 494
click at [957, 114] on div "# Use arguments with move statements to move farther. hero . moveRight ( 3 ) he…" at bounding box center [1041, 284] width 362 height 494
click at [952, 127] on div "# Use arguments with move statements to move farther. hero . moveRight ( 3 ) he…" at bounding box center [1041, 284] width 362 height 494
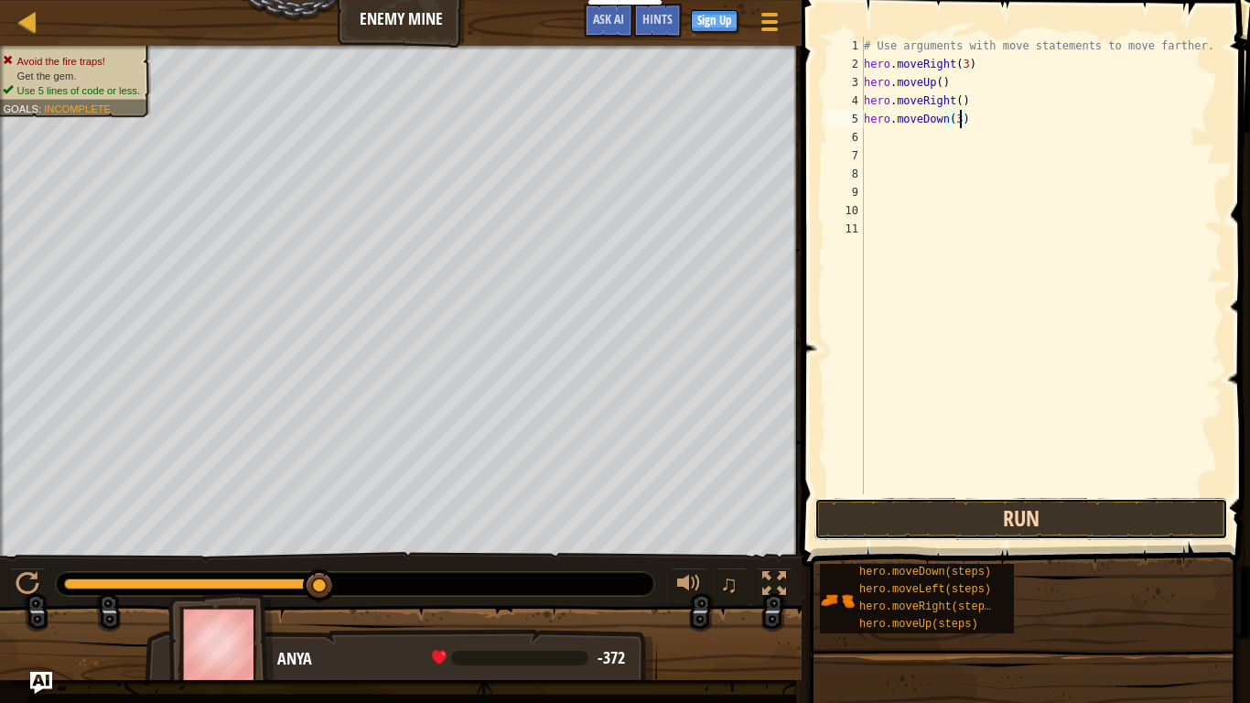
click at [1033, 509] on button "Run" at bounding box center [1021, 519] width 414 height 42
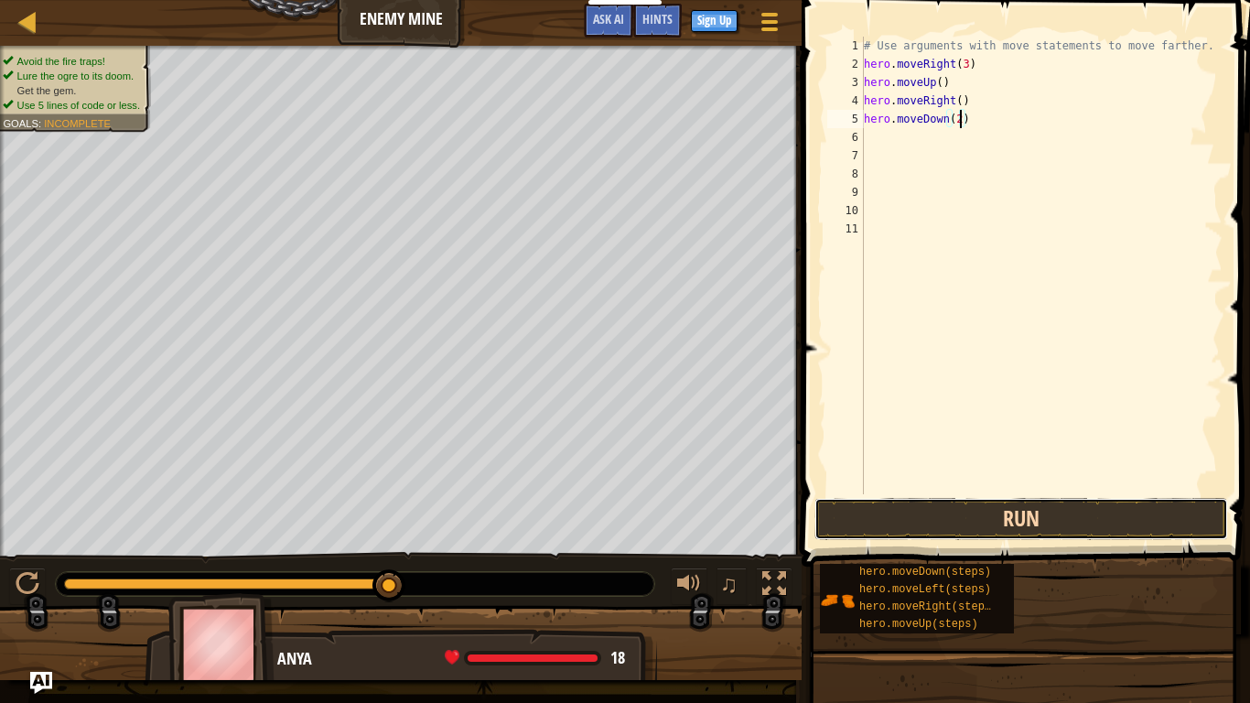
click at [1017, 511] on button "Run" at bounding box center [1021, 519] width 414 height 42
type textarea "hero.moveDown(3)"
click at [1048, 526] on button "Run" at bounding box center [1021, 519] width 414 height 42
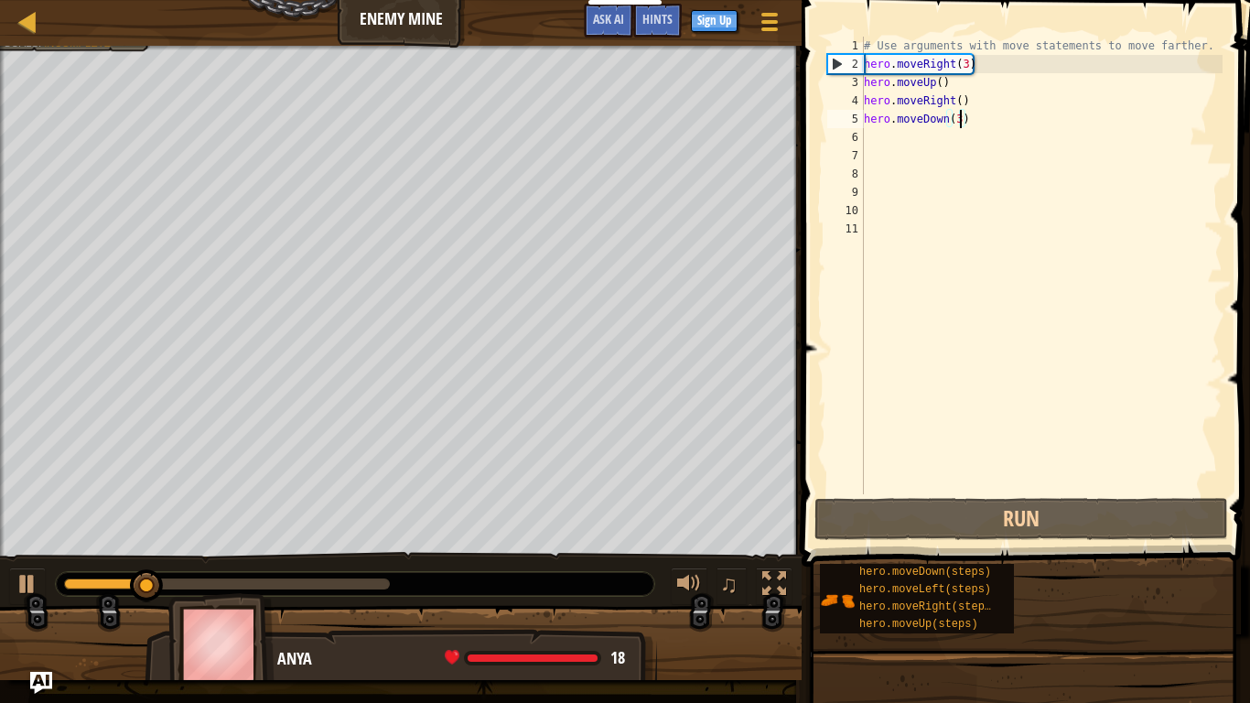
click at [884, 140] on div "# Use arguments with move statements to move farther. hero . moveRight ( 3 ) he…" at bounding box center [1041, 284] width 362 height 494
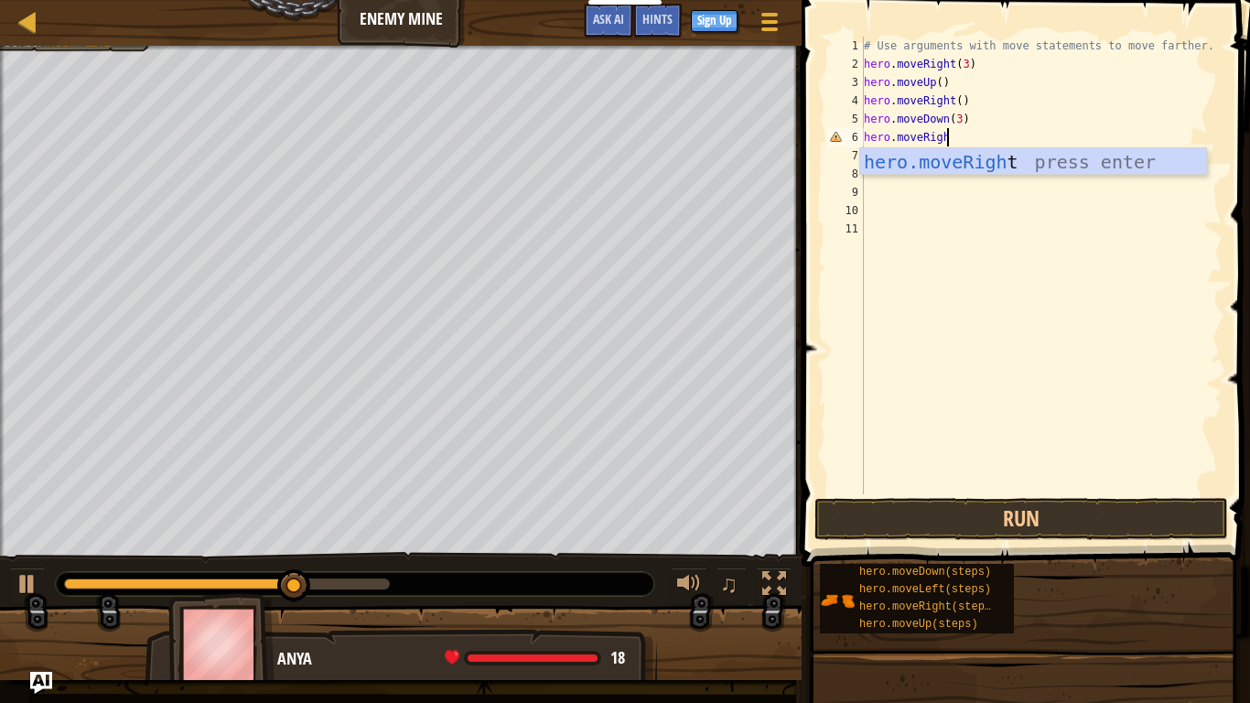
type textarea "hero.moveRight"
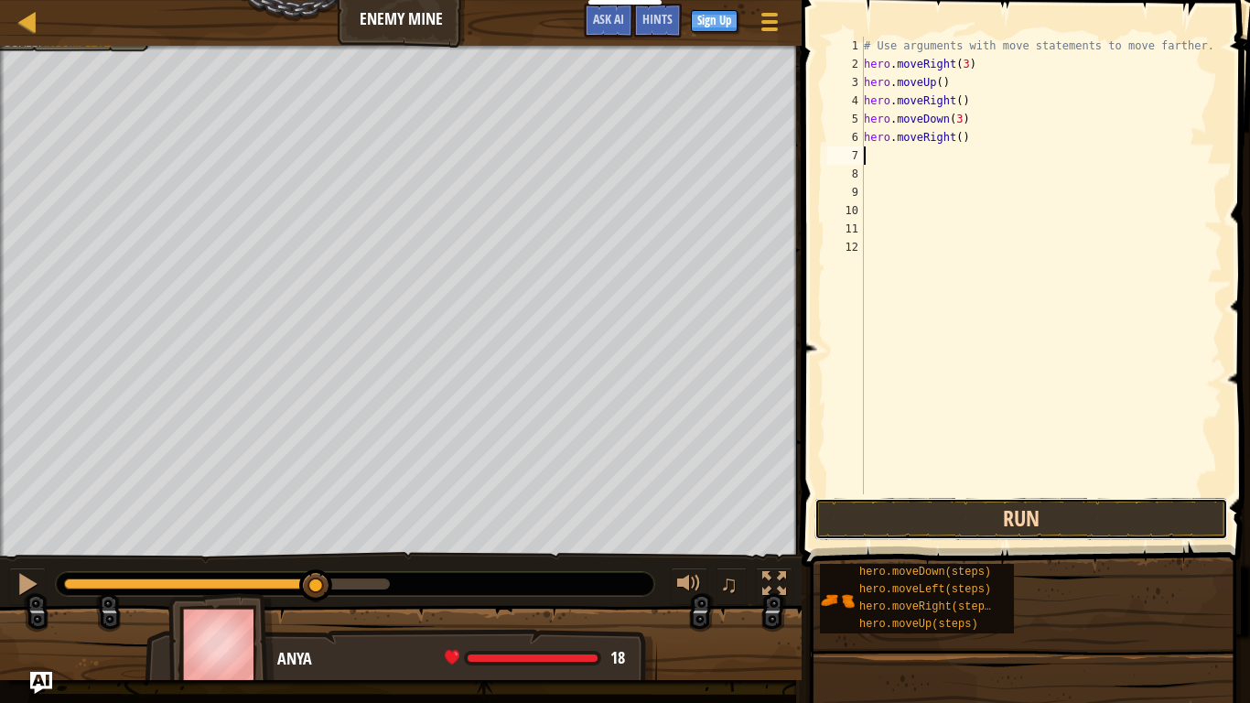
click at [1063, 503] on button "Run" at bounding box center [1021, 519] width 414 height 42
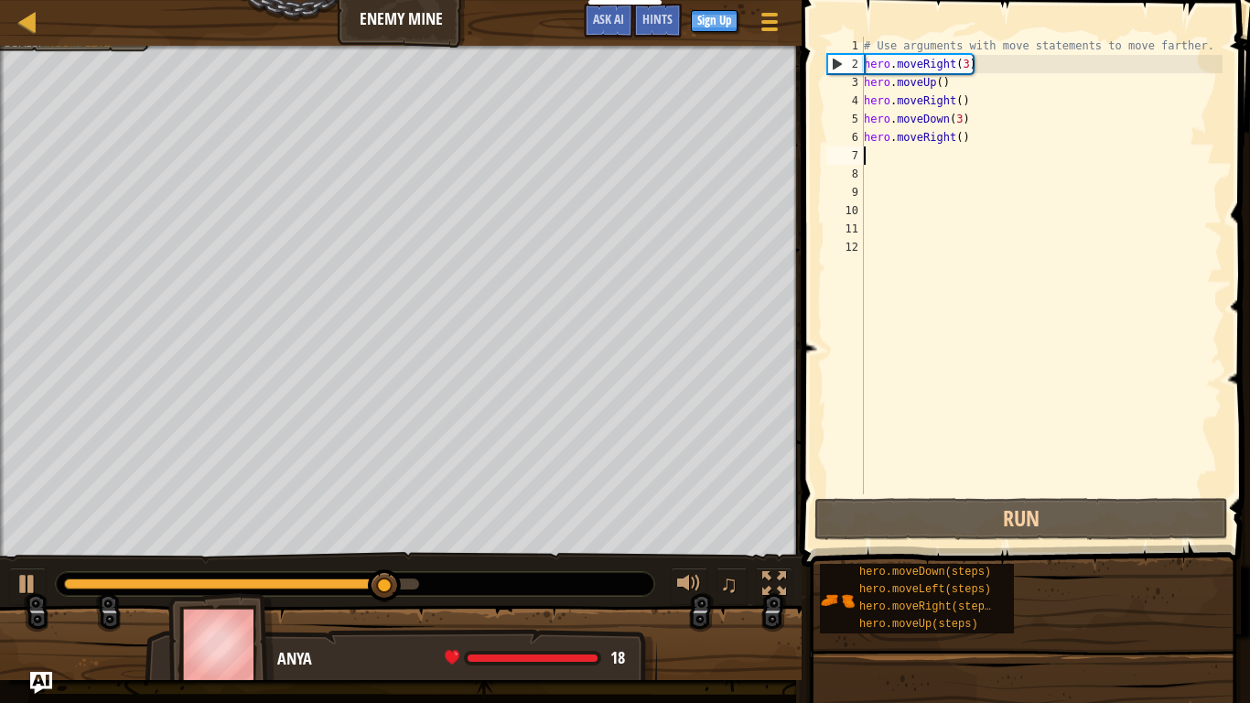
click at [961, 141] on div "# Use arguments with move statements to move farther. hero . moveRight ( 3 ) he…" at bounding box center [1041, 284] width 362 height 494
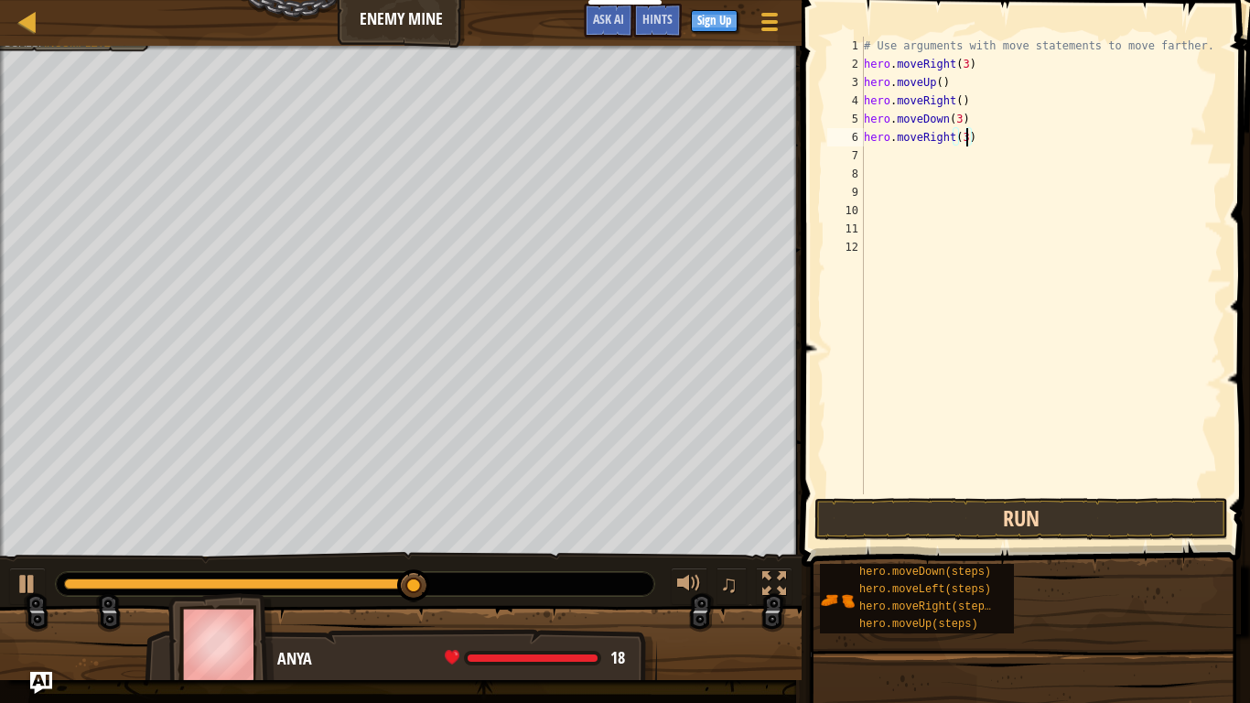
type textarea "hero.moveRight(3)"
click at [1039, 509] on button "Run" at bounding box center [1021, 519] width 414 height 42
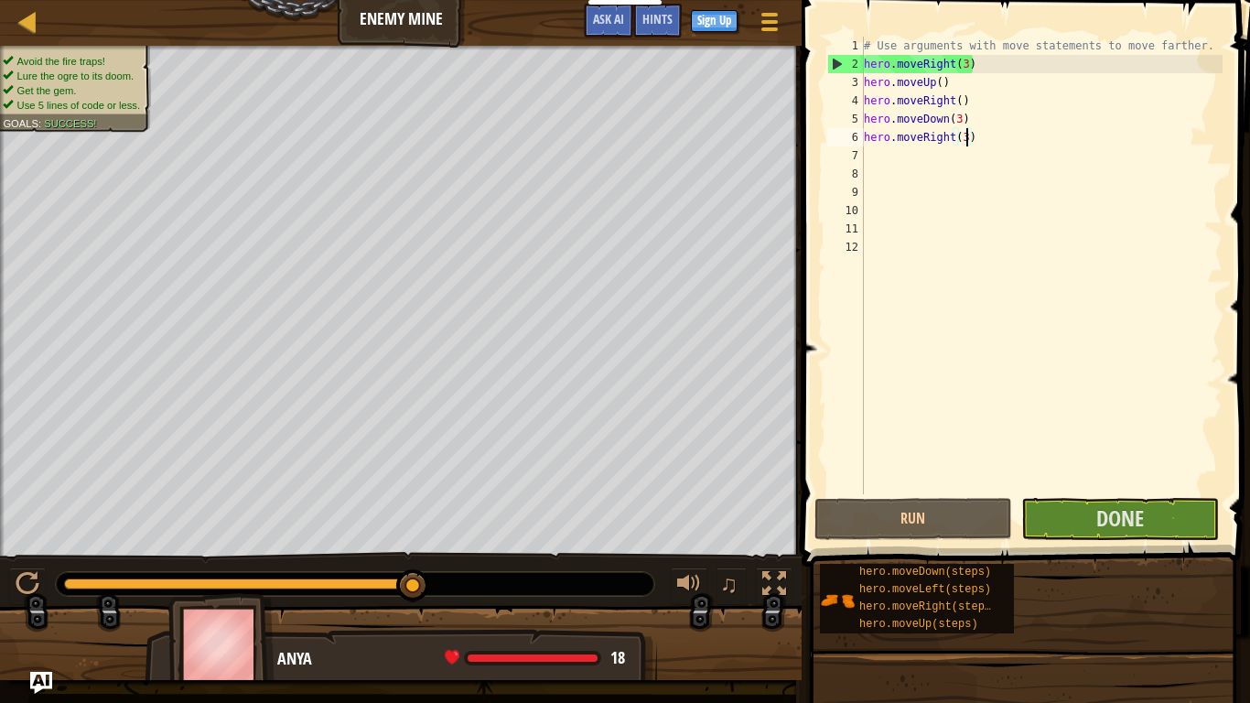
drag, startPoint x: 97, startPoint y: 577, endPoint x: 568, endPoint y: 571, distance: 471.3
click at [568, 547] on div at bounding box center [355, 584] width 600 height 26
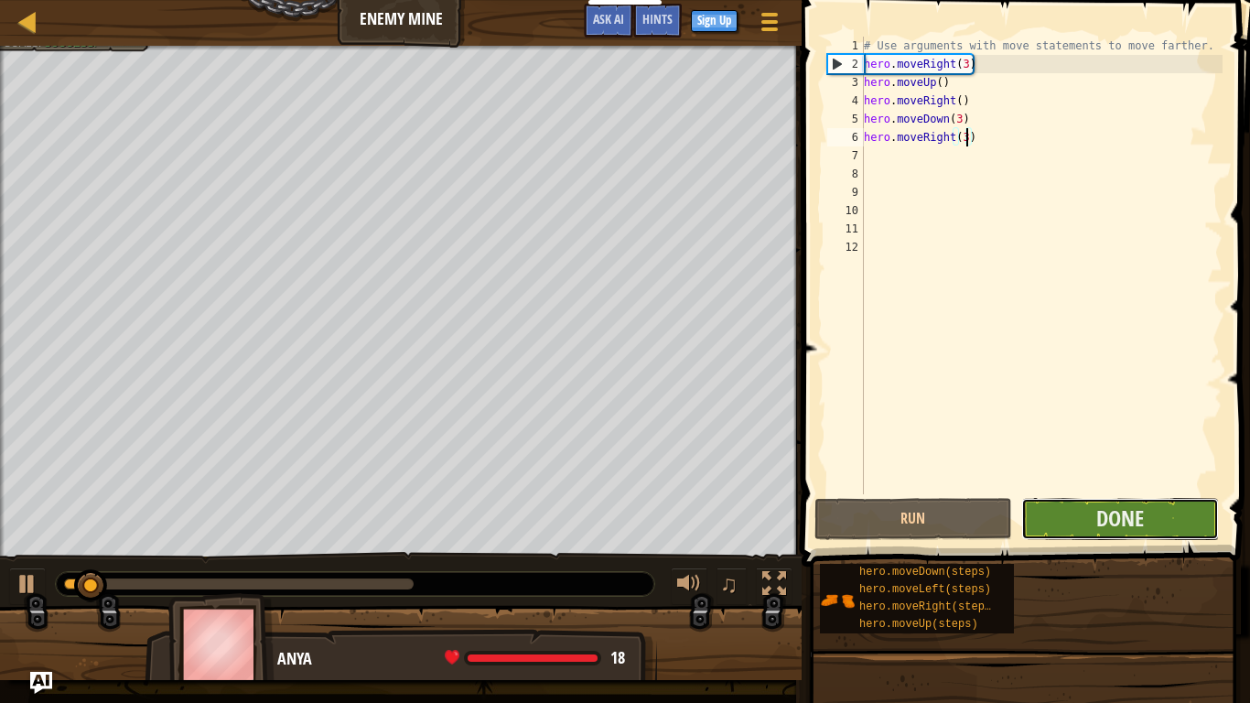
click at [1051, 538] on button "Done" at bounding box center [1120, 519] width 198 height 42
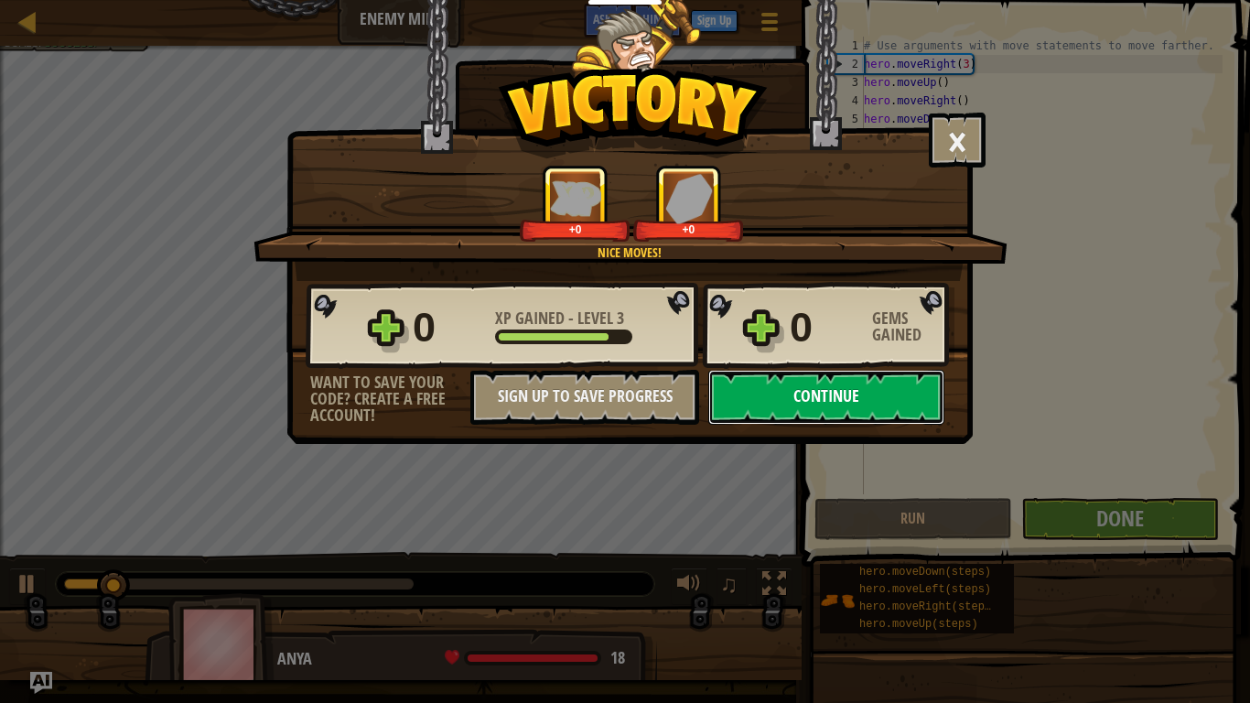
click at [853, 400] on button "Continue" at bounding box center [826, 397] width 236 height 55
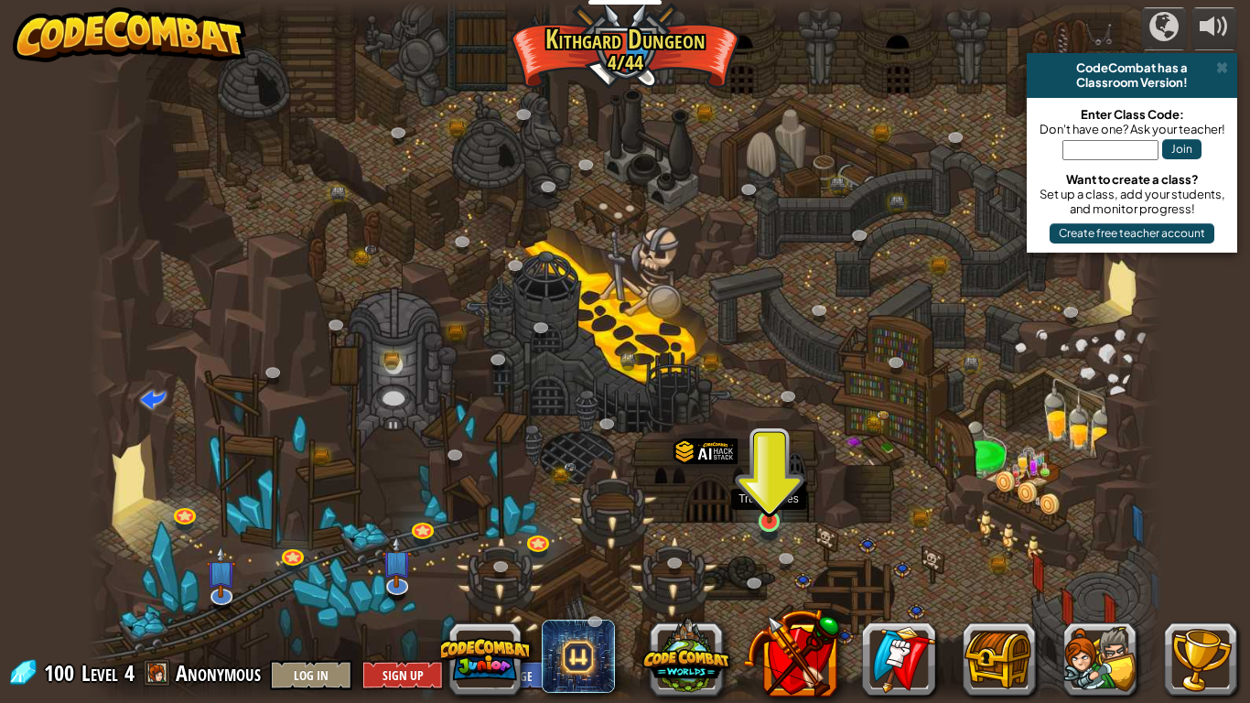
click at [763, 512] on img at bounding box center [769, 492] width 27 height 62
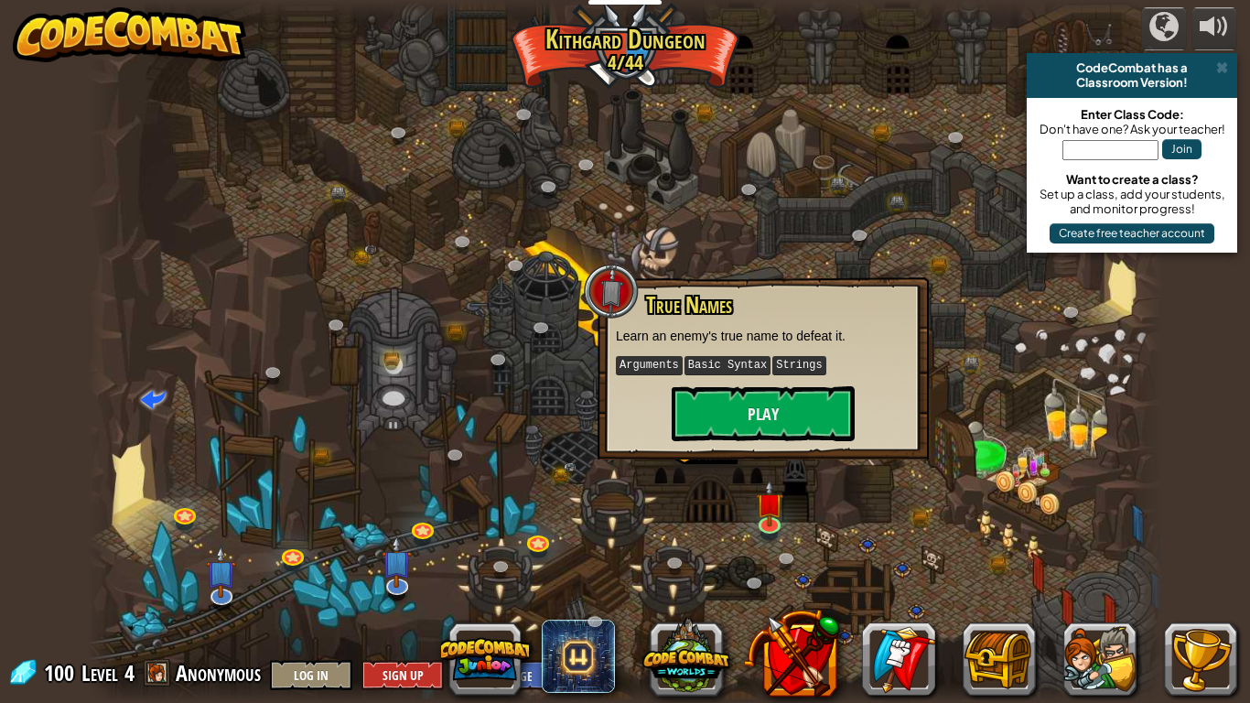
click at [759, 458] on div at bounding box center [625, 351] width 1075 height 703
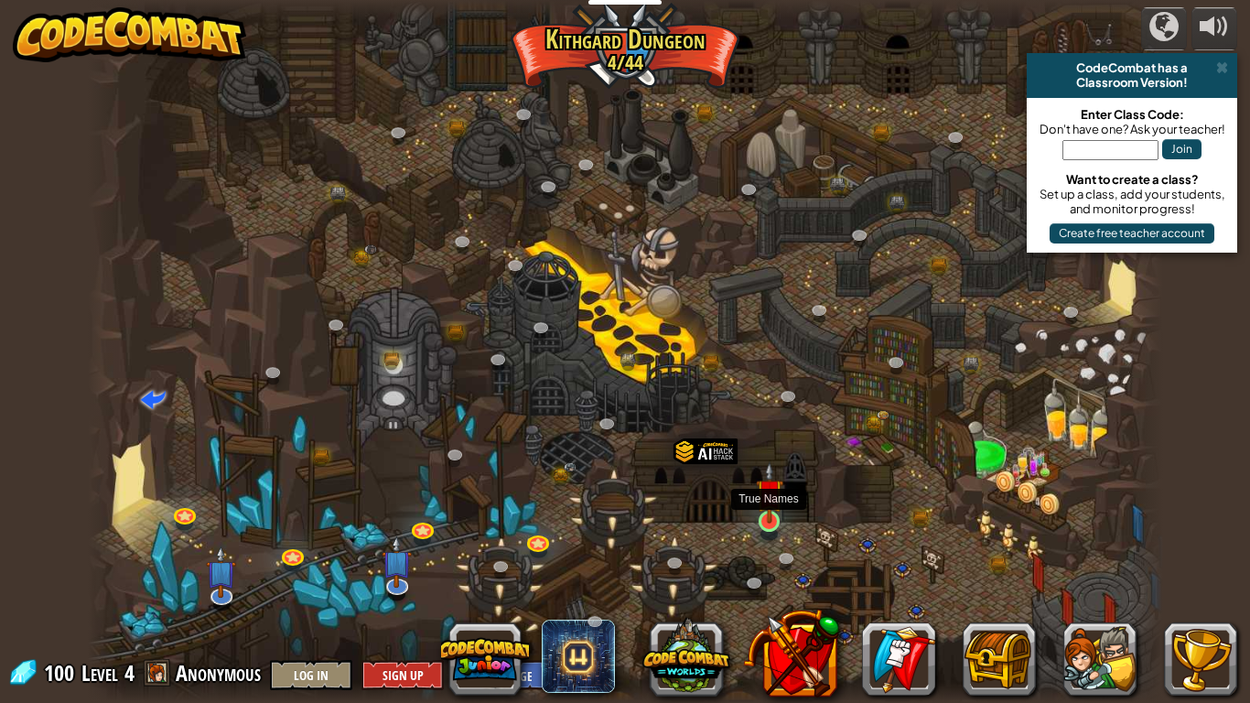
click at [761, 503] on img at bounding box center [769, 492] width 27 height 62
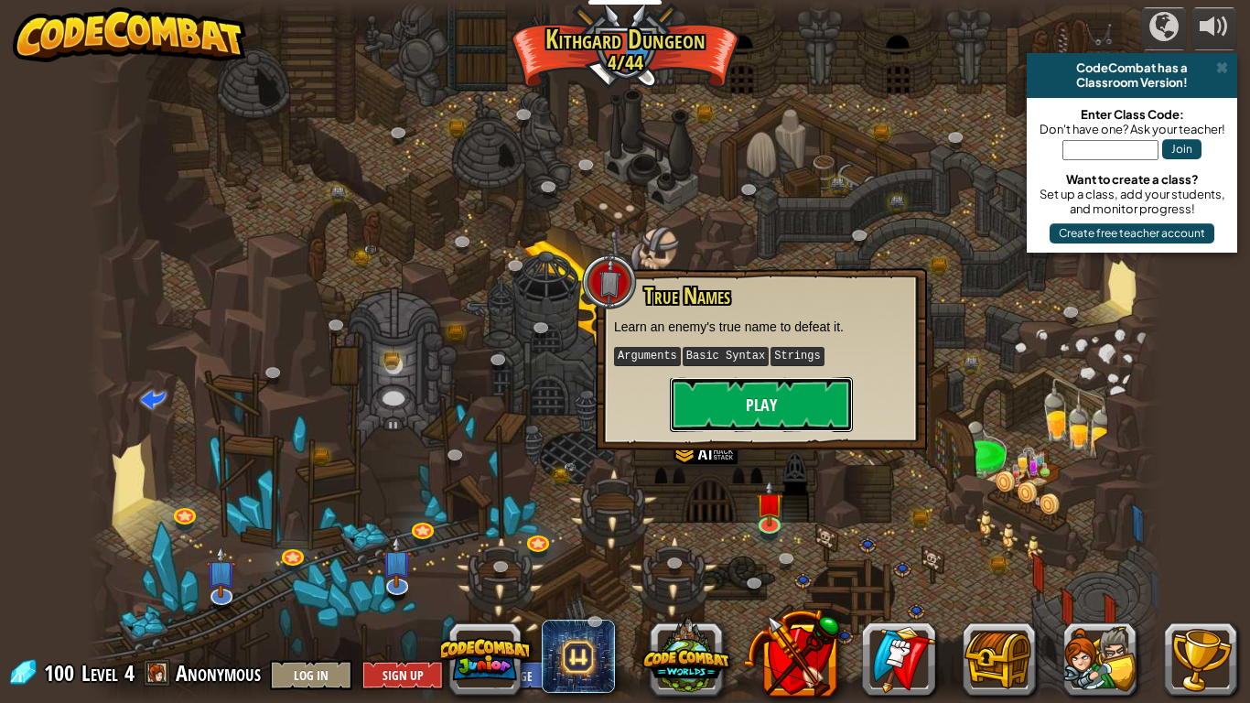
click at [749, 393] on button "Play" at bounding box center [761, 404] width 183 height 55
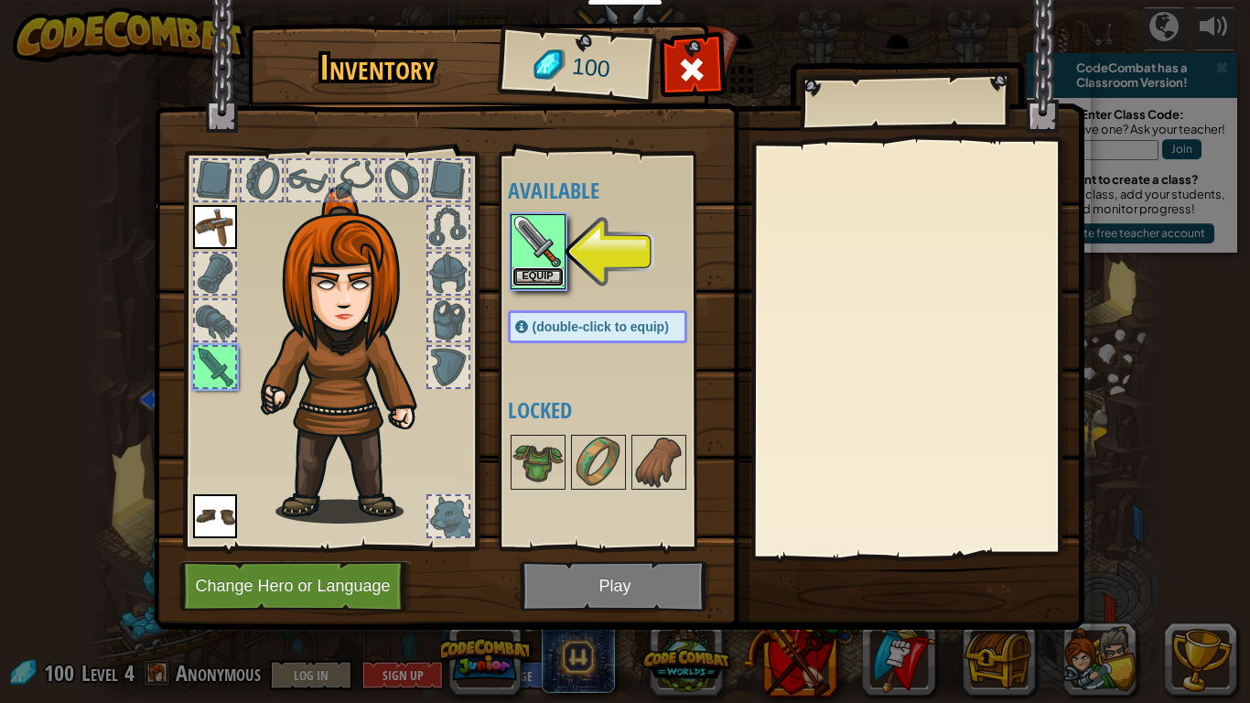
click at [526, 274] on button "Equip" at bounding box center [537, 276] width 51 height 19
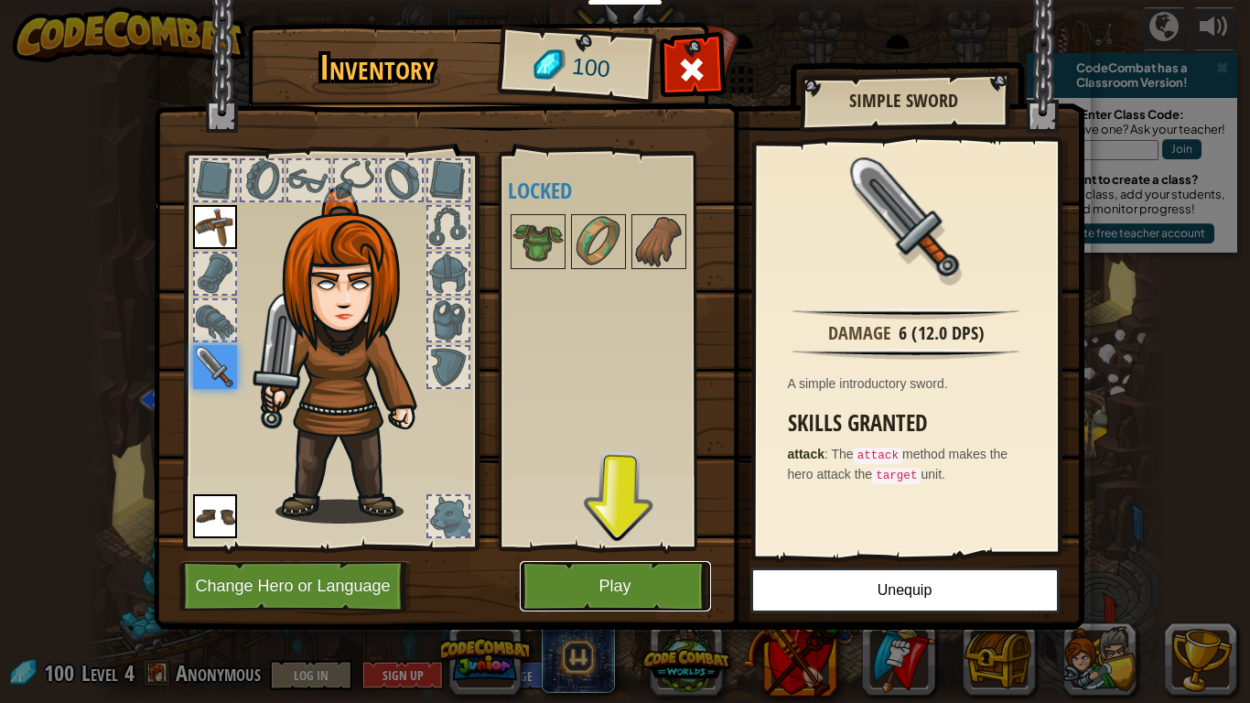
click at [666, 547] on button "Play" at bounding box center [615, 586] width 191 height 50
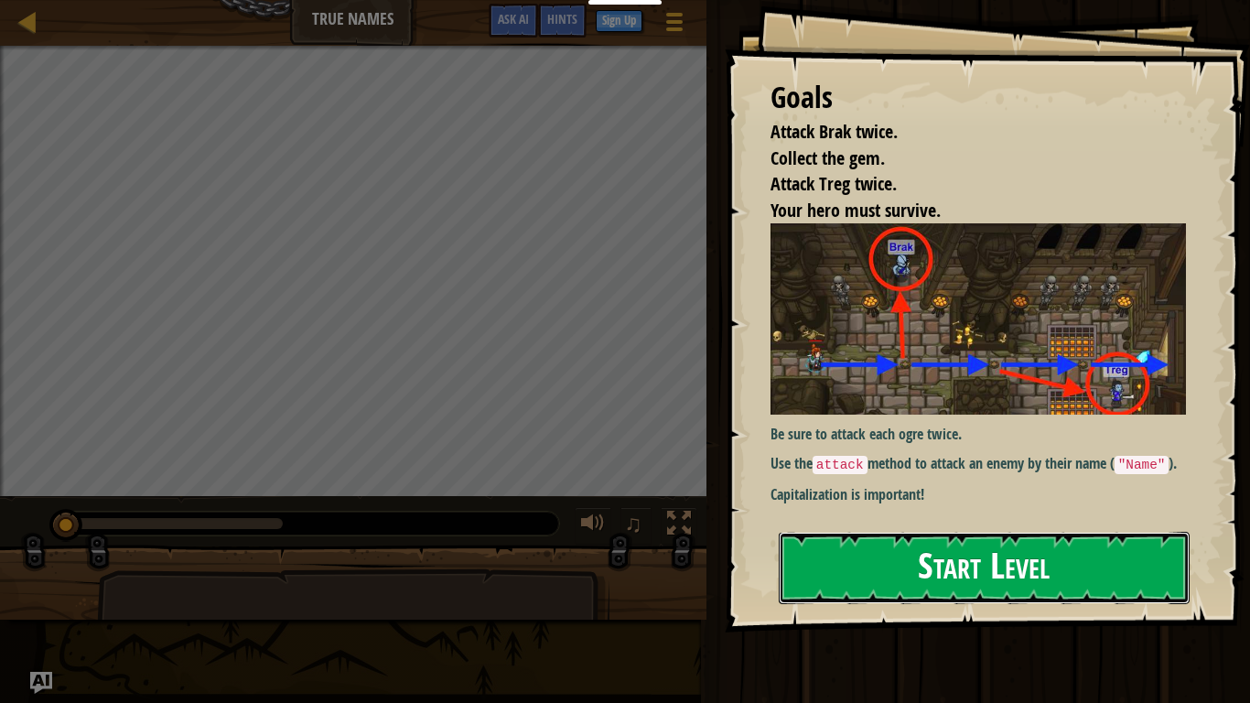
click at [1050, 532] on button "Start Level" at bounding box center [984, 568] width 411 height 72
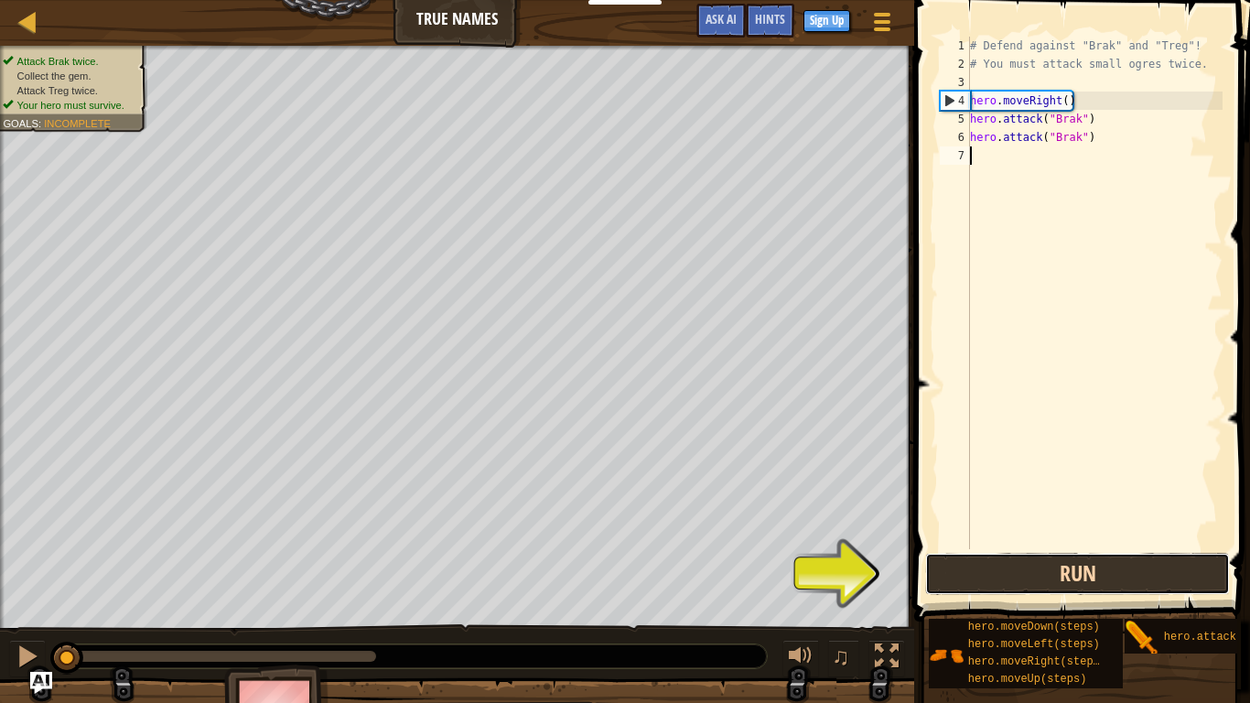
click at [981, 547] on button "Run" at bounding box center [1077, 574] width 305 height 42
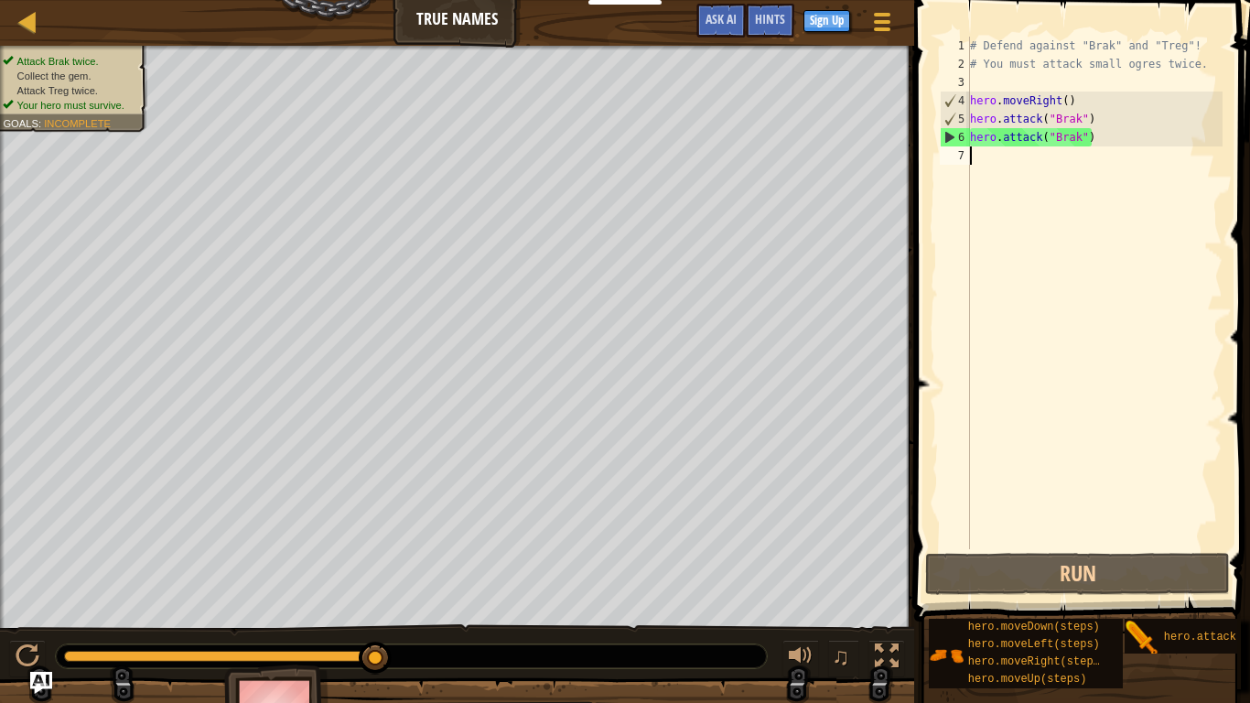
click at [976, 162] on div "# Defend against "Brak" and "Treg"! # You must attack small ogres twice. hero .…" at bounding box center [1094, 311] width 256 height 549
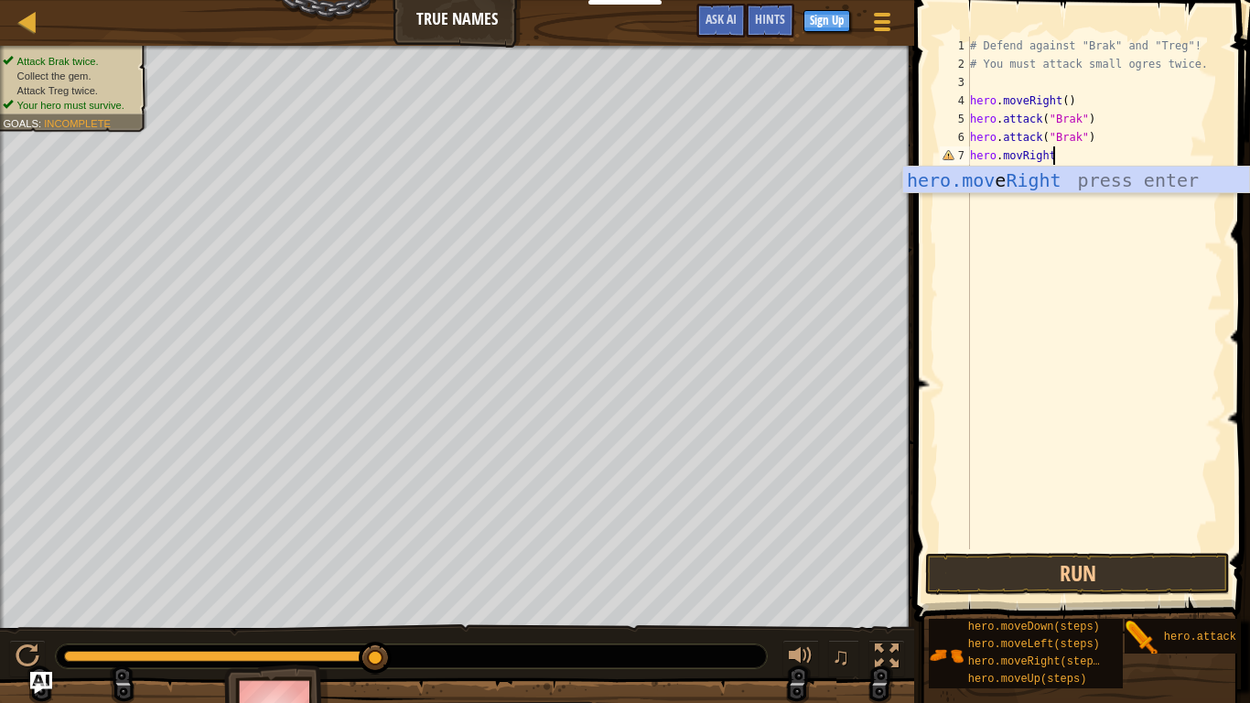
scroll to position [8, 11]
click at [1022, 156] on div "# Defend against "Brak" and "Treg"! # You must attack small ogres twice. hero .…" at bounding box center [1094, 311] width 256 height 549
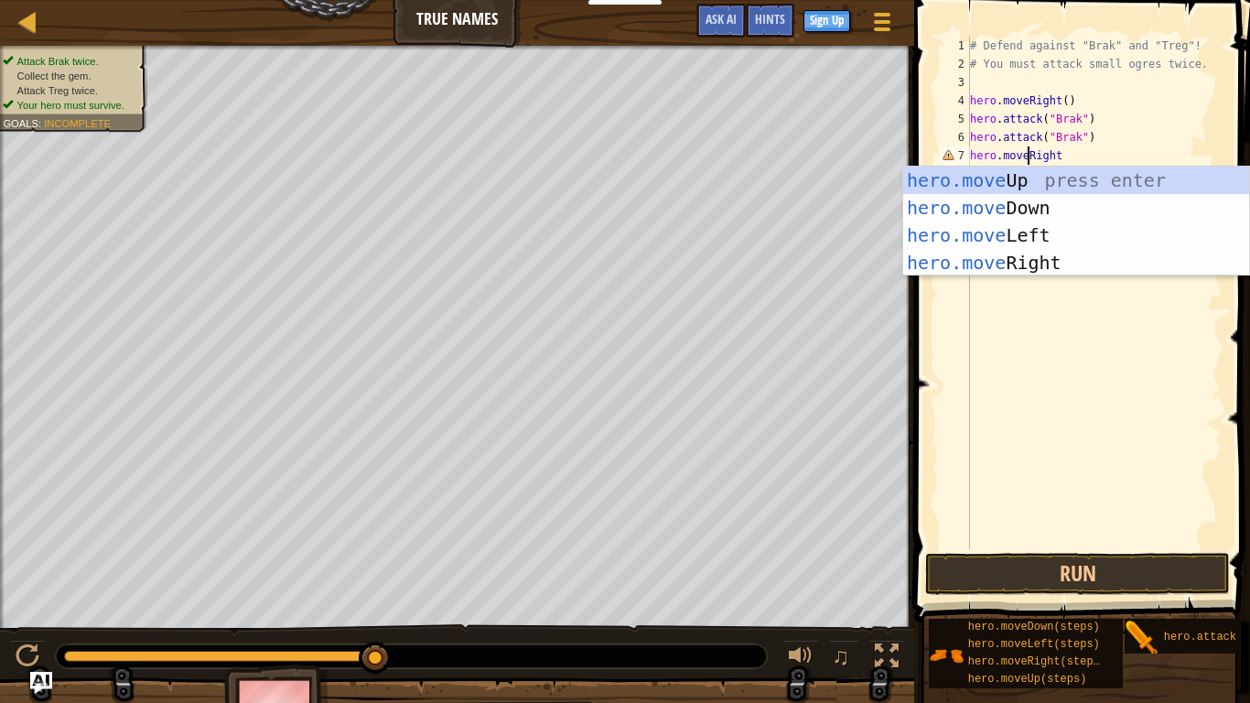
scroll to position [8, 8]
click at [1073, 156] on div "# Defend against "Brak" and "Treg"! # You must attack small ogres twice. hero .…" at bounding box center [1094, 311] width 256 height 549
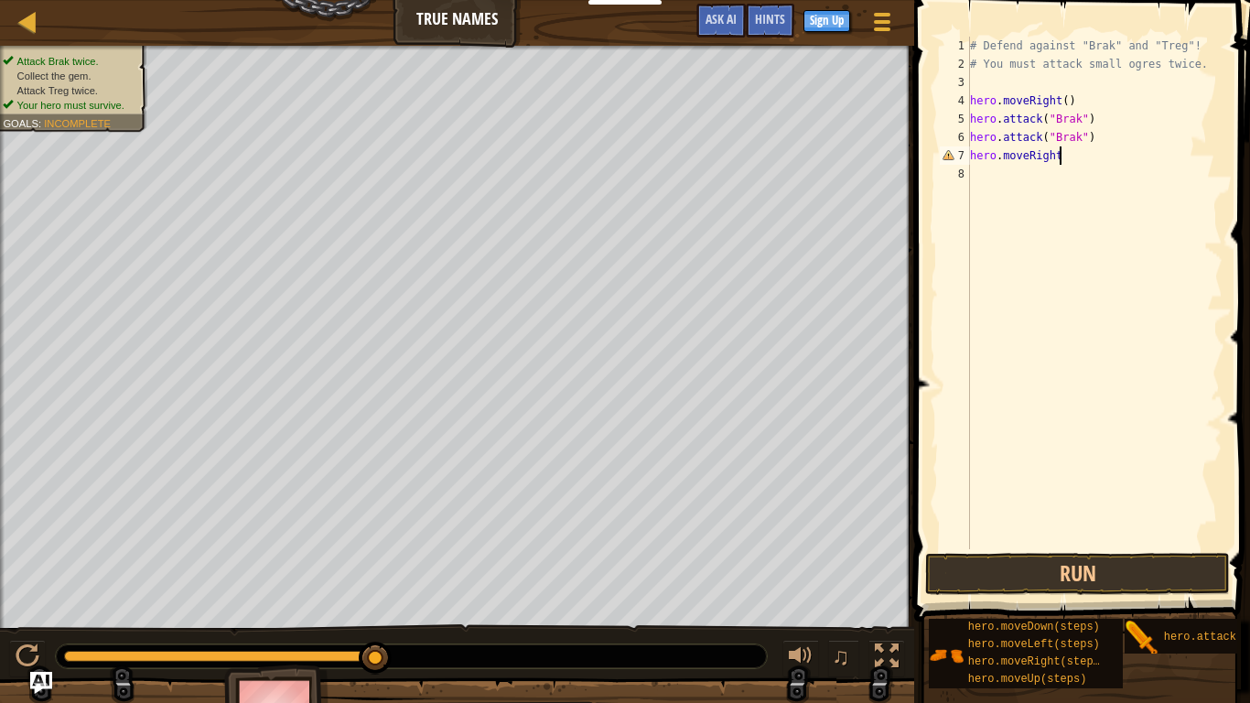
scroll to position [8, 13]
type textarea "hero.moveRight"
click at [1064, 156] on div "# Defend against "Brak" and "Treg"! # You must attack small ogres twice. hero .…" at bounding box center [1094, 311] width 256 height 549
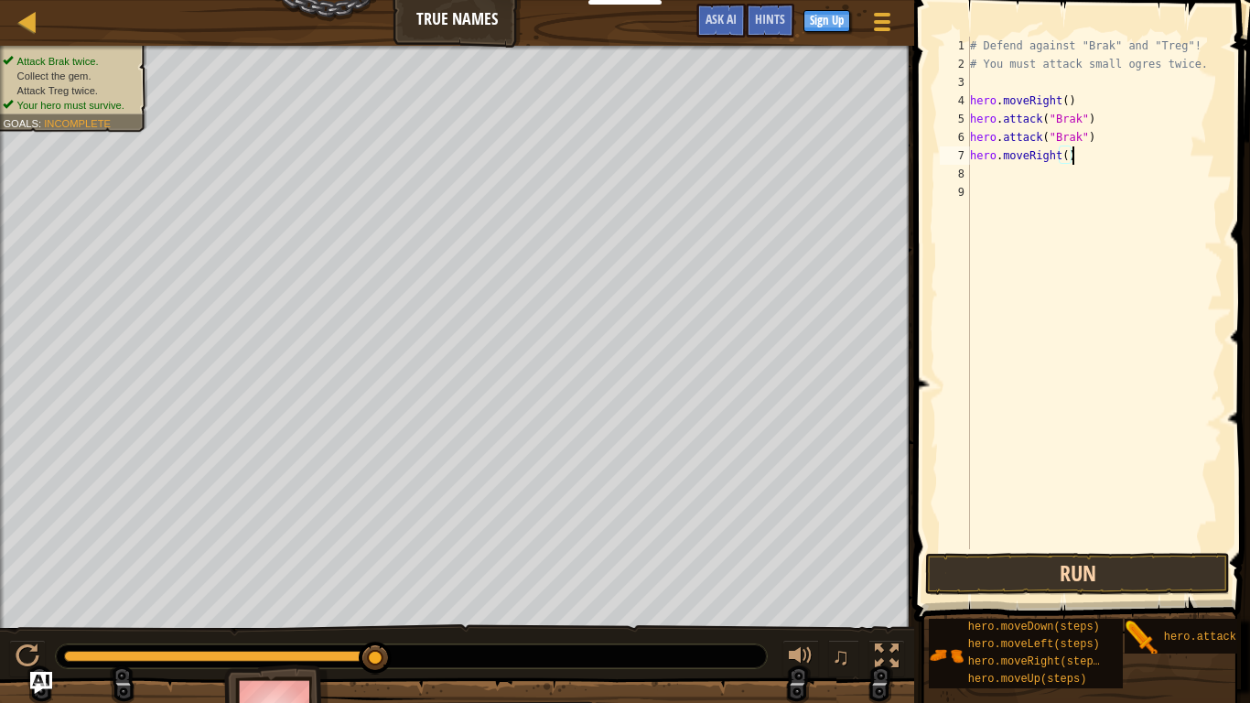
type textarea "hero.moveRight()"
click at [1157, 547] on button "Run" at bounding box center [1077, 574] width 305 height 42
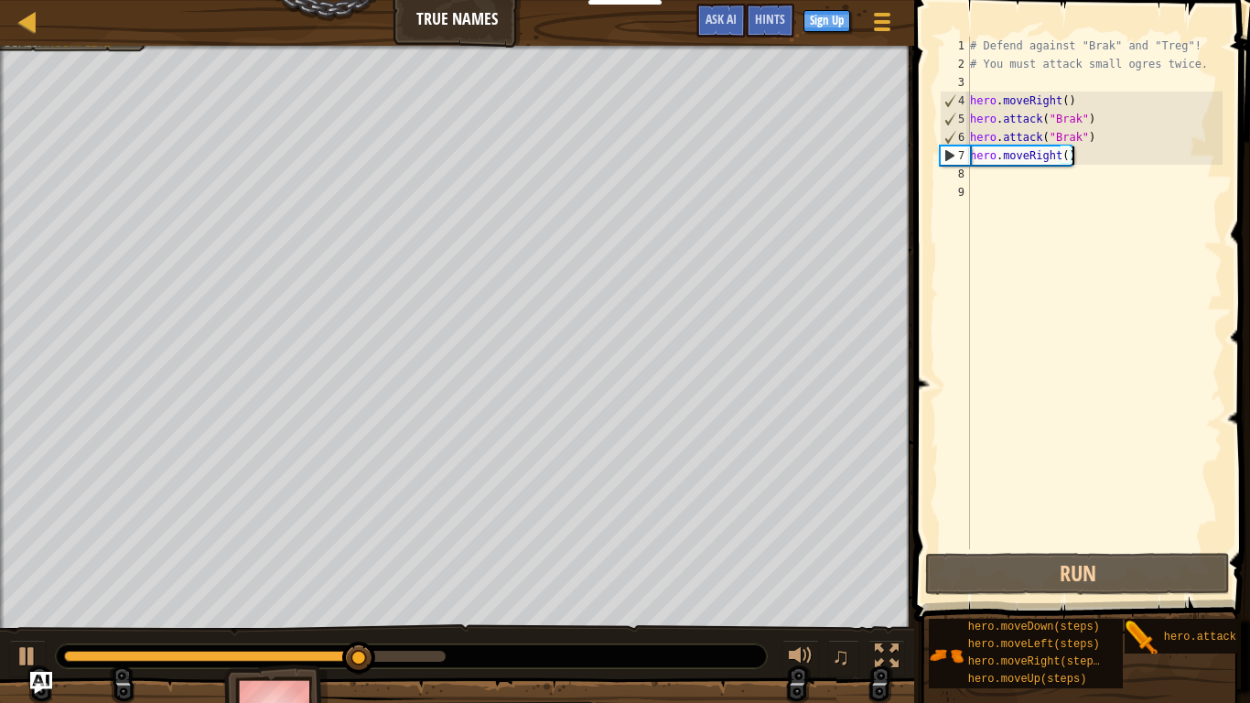
click at [1039, 189] on div "# Defend against "Brak" and "Treg"! # You must attack small ogres twice. hero .…" at bounding box center [1094, 311] width 256 height 549
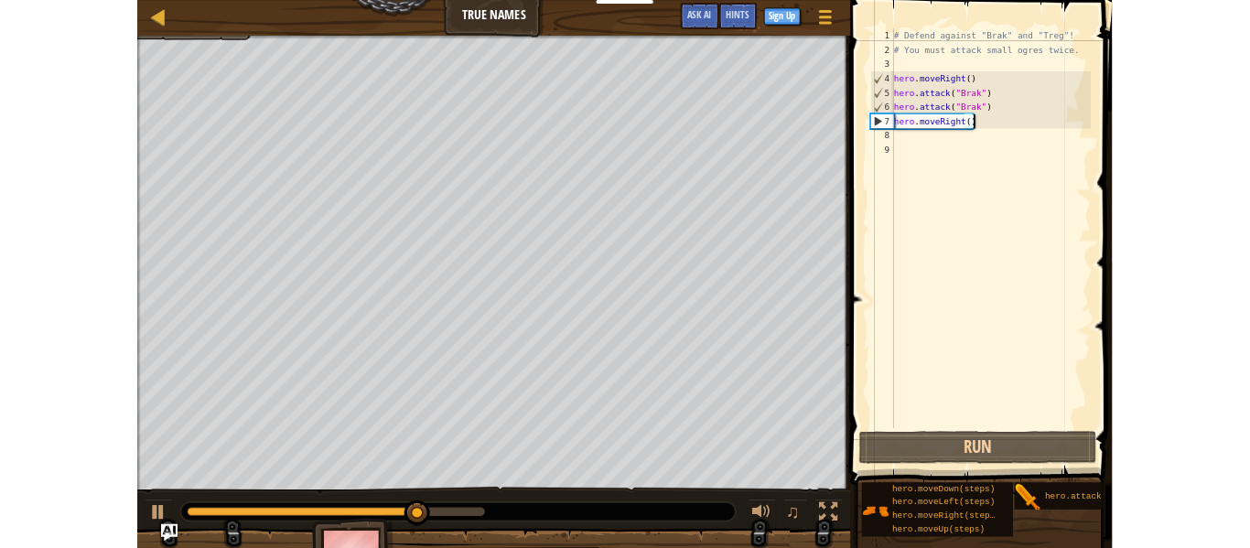
scroll to position [8, 0]
